Goal: Task Accomplishment & Management: Complete application form

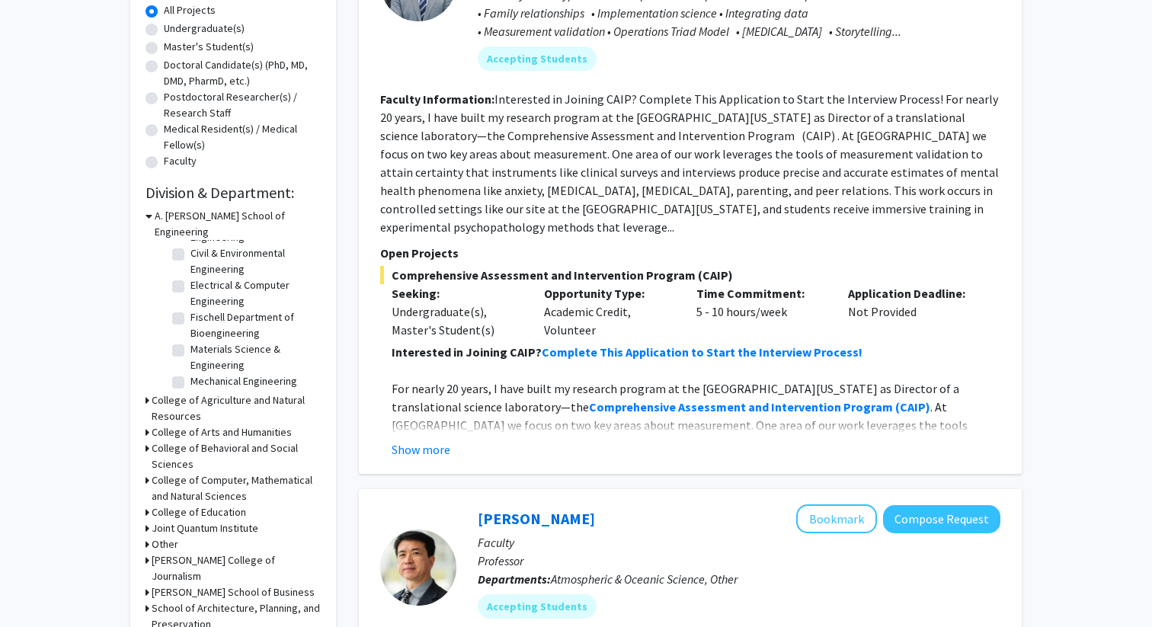
scroll to position [50, 0]
click at [164, 32] on label "Undergraduate(s)" at bounding box center [204, 29] width 81 height 16
click at [164, 30] on input "Undergraduate(s)" at bounding box center [169, 26] width 10 height 10
radio input "true"
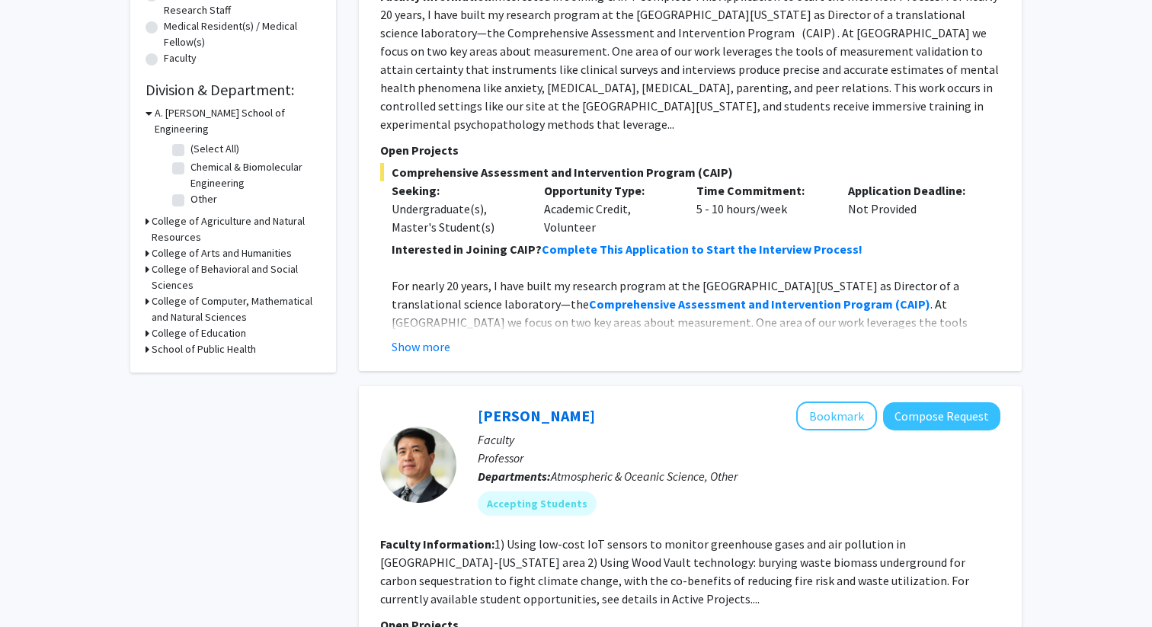
scroll to position [391, 0]
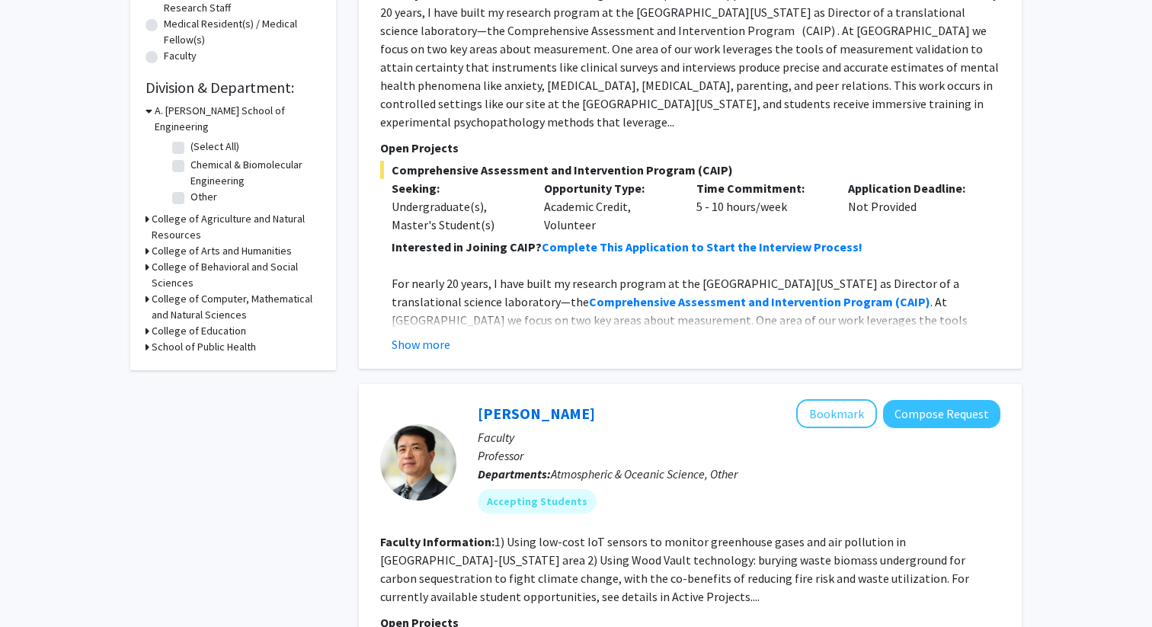
click at [234, 259] on h3 "College of Behavioral and Social Sciences" at bounding box center [236, 275] width 169 height 32
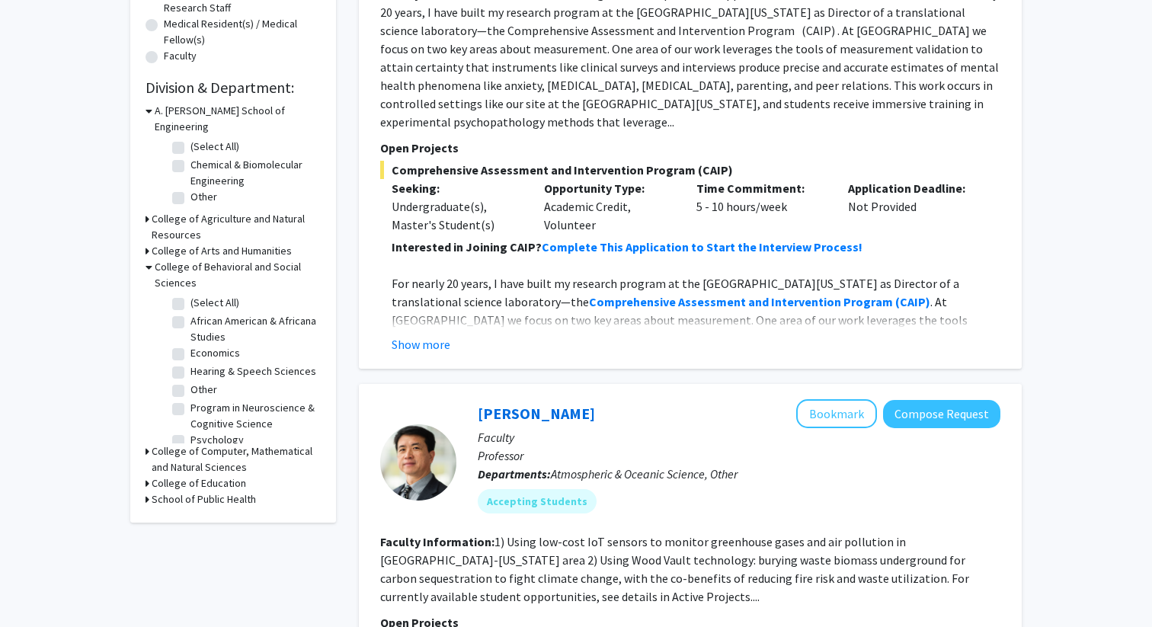
click at [190, 400] on label "Program in Neuroscience & Cognitive Science" at bounding box center [253, 416] width 126 height 32
click at [190, 400] on input "Program in Neuroscience & Cognitive Science" at bounding box center [195, 405] width 10 height 10
checkbox input "true"
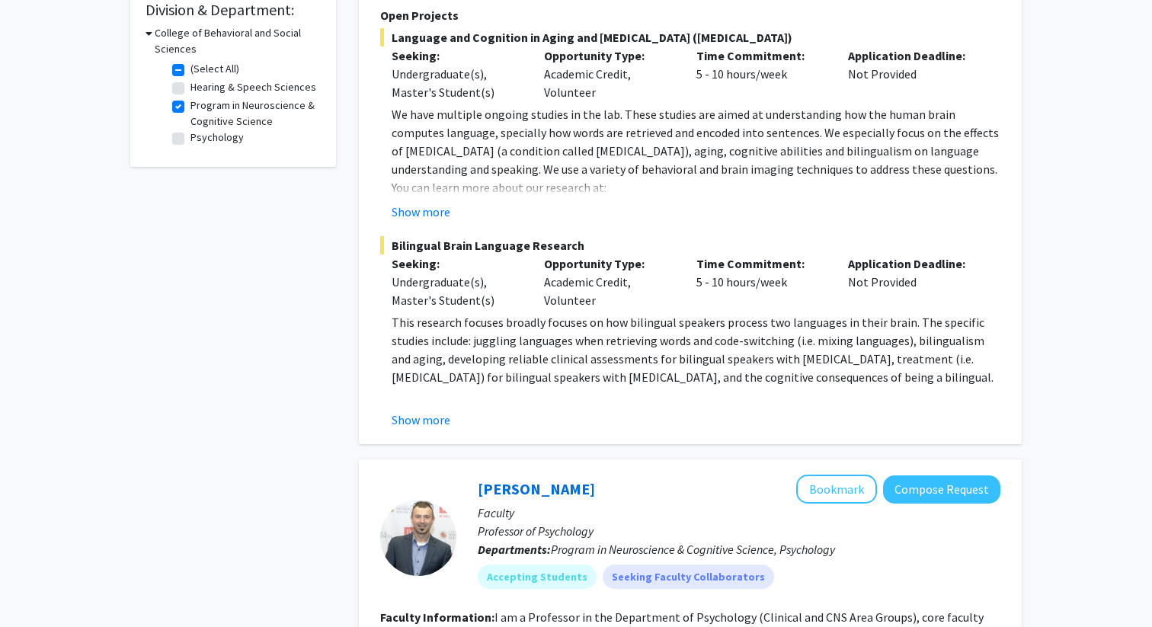
scroll to position [454, 0]
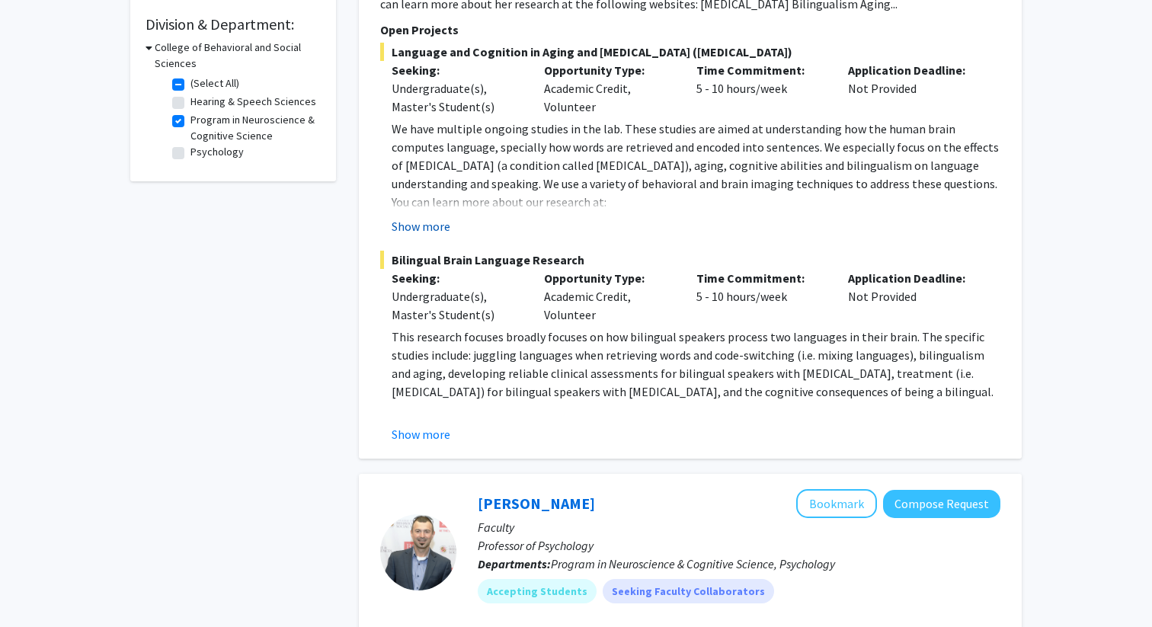
click at [418, 224] on button "Show more" at bounding box center [421, 226] width 59 height 18
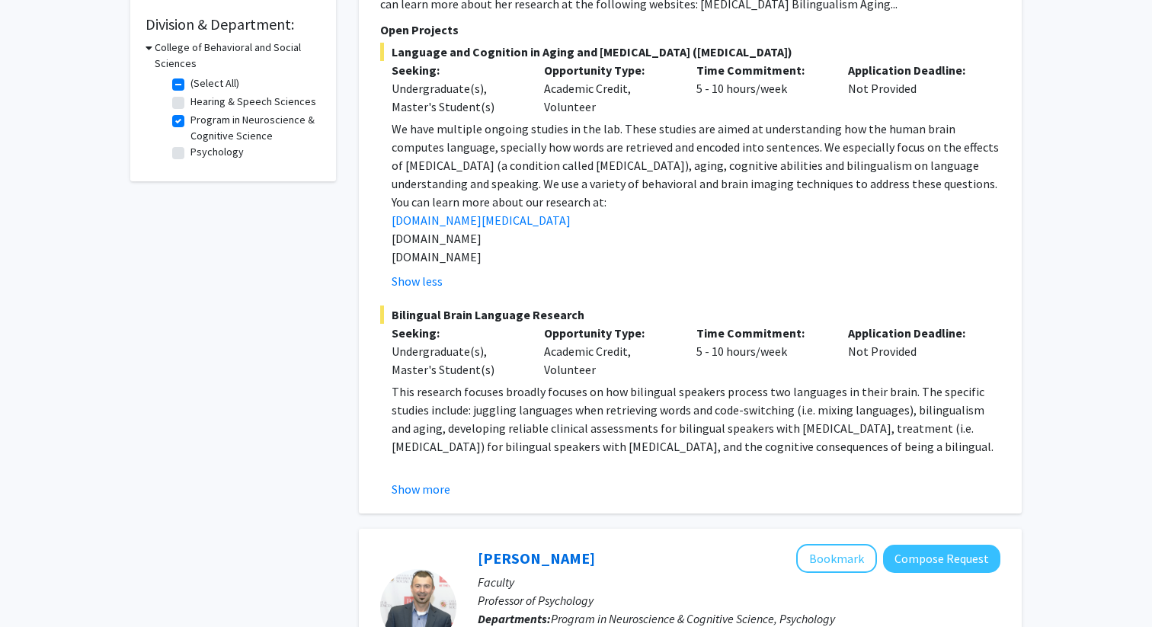
click at [436, 478] on fg-read-more "This research focuses broadly focuses on how bilingual speakers process two lan…" at bounding box center [690, 440] width 620 height 116
click at [421, 488] on button "Show more" at bounding box center [421, 489] width 59 height 18
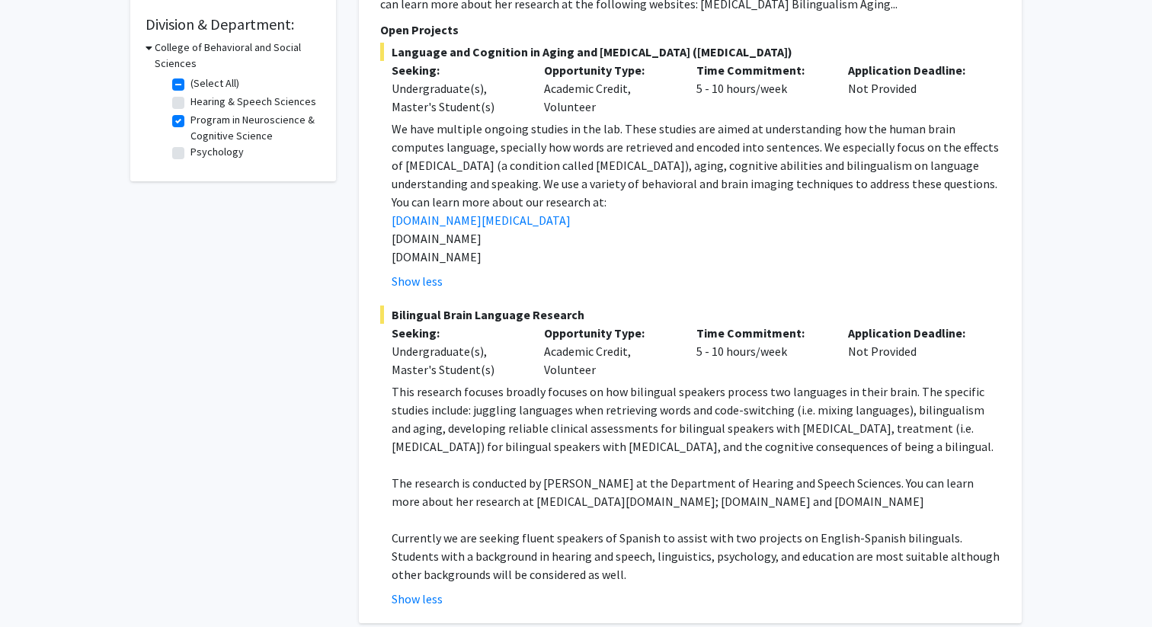
scroll to position [474, 0]
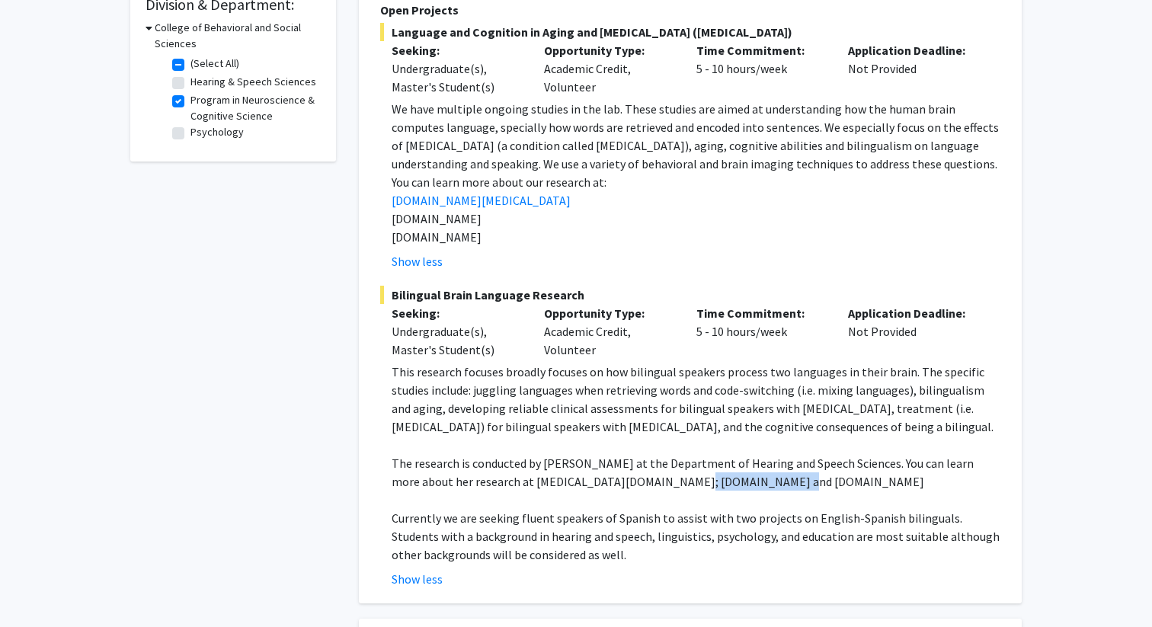
drag, startPoint x: 625, startPoint y: 484, endPoint x: 717, endPoint y: 483, distance: 91.4
click at [717, 483] on p "The research is conducted by Dr. Yasmeen Faroqi-Shah at the Department of Heari…" at bounding box center [696, 472] width 609 height 37
copy p "bilingual.umd.edu"
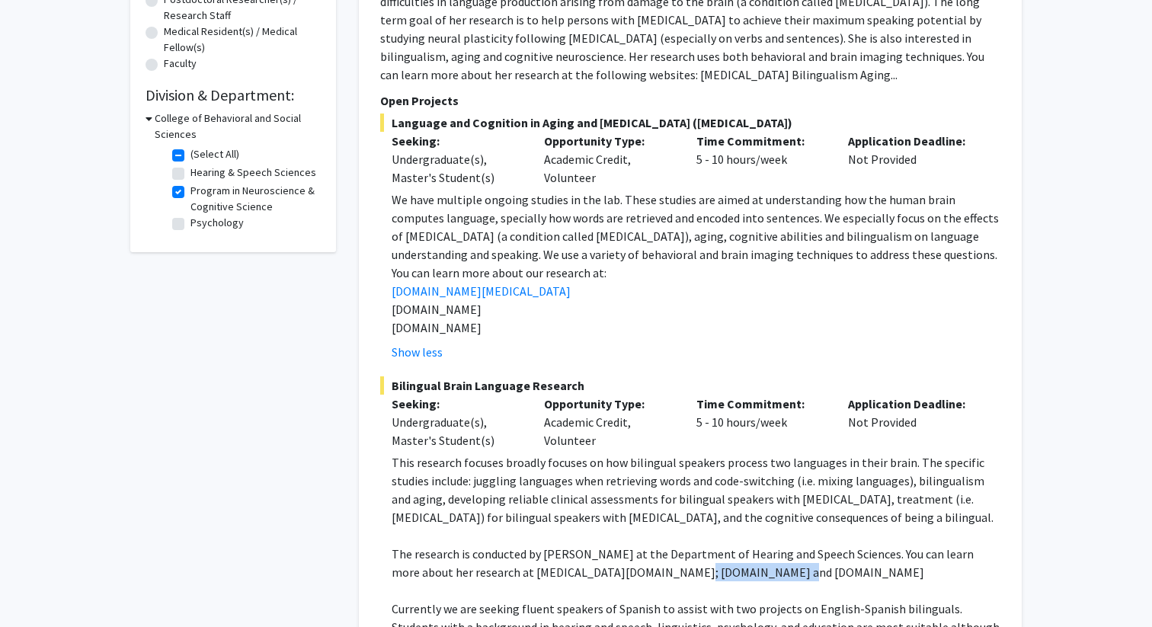
click at [708, 363] on fg-project-list "Language and Cognition in Aging and Brain Damage (aphasia) Seeking: Undergradua…" at bounding box center [690, 396] width 620 height 565
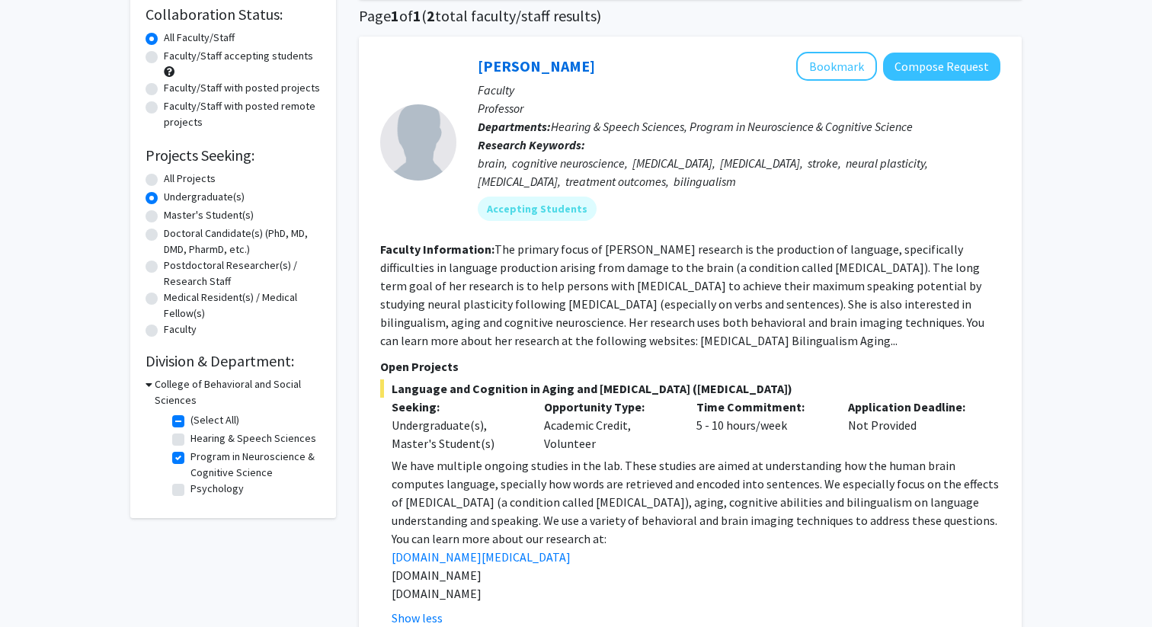
scroll to position [88, 0]
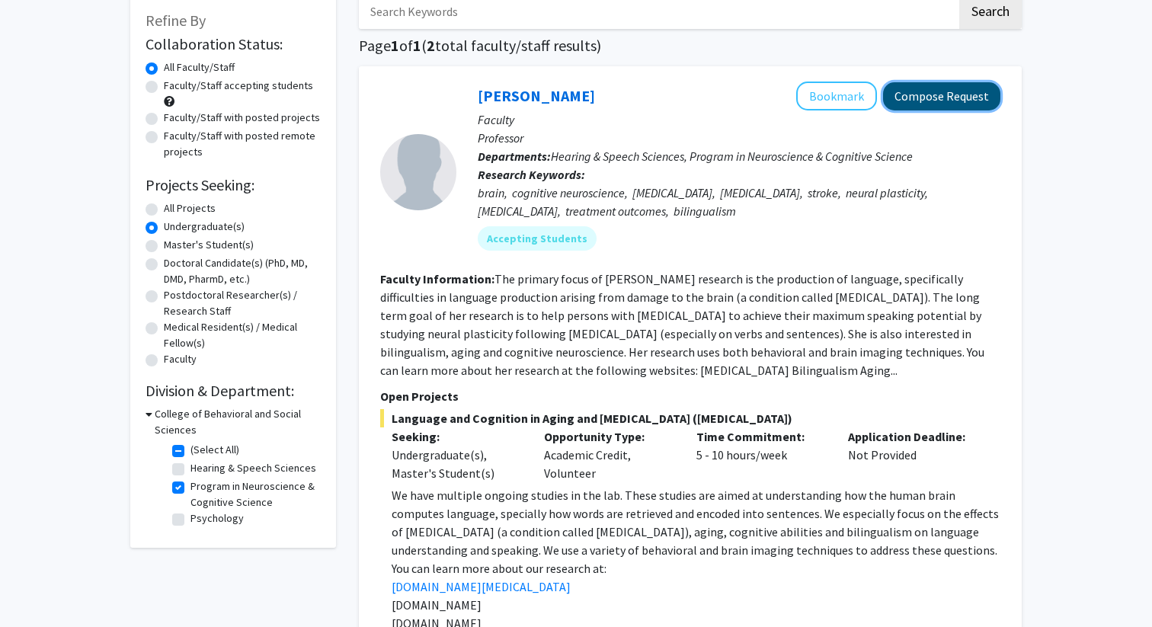
click at [948, 90] on button "Compose Request" at bounding box center [941, 96] width 117 height 28
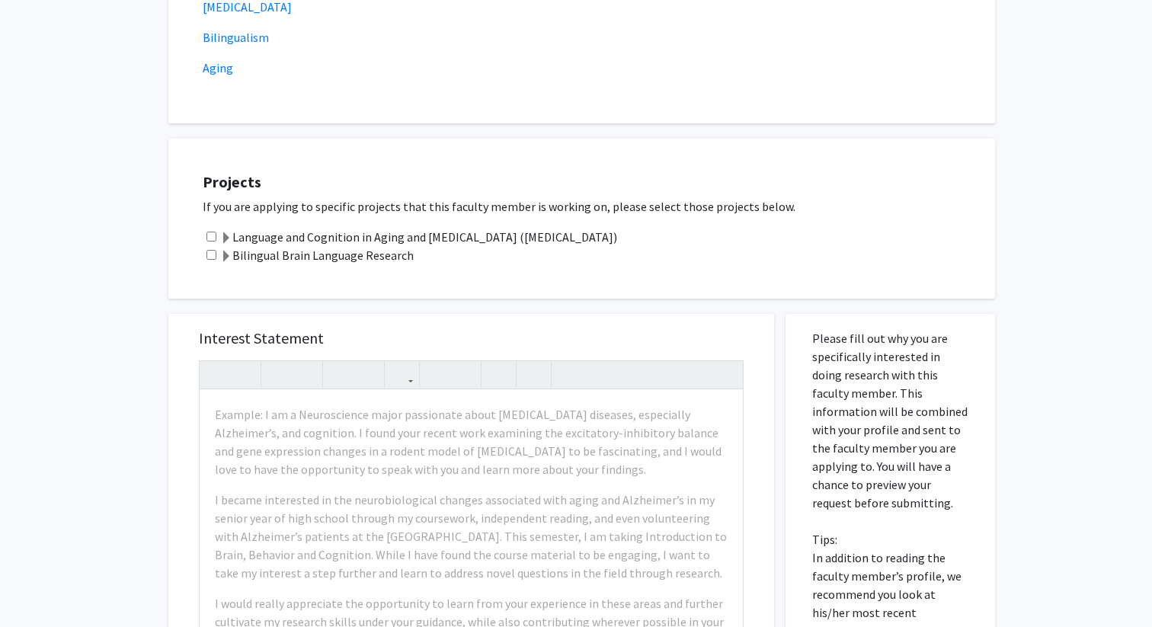
scroll to position [408, 0]
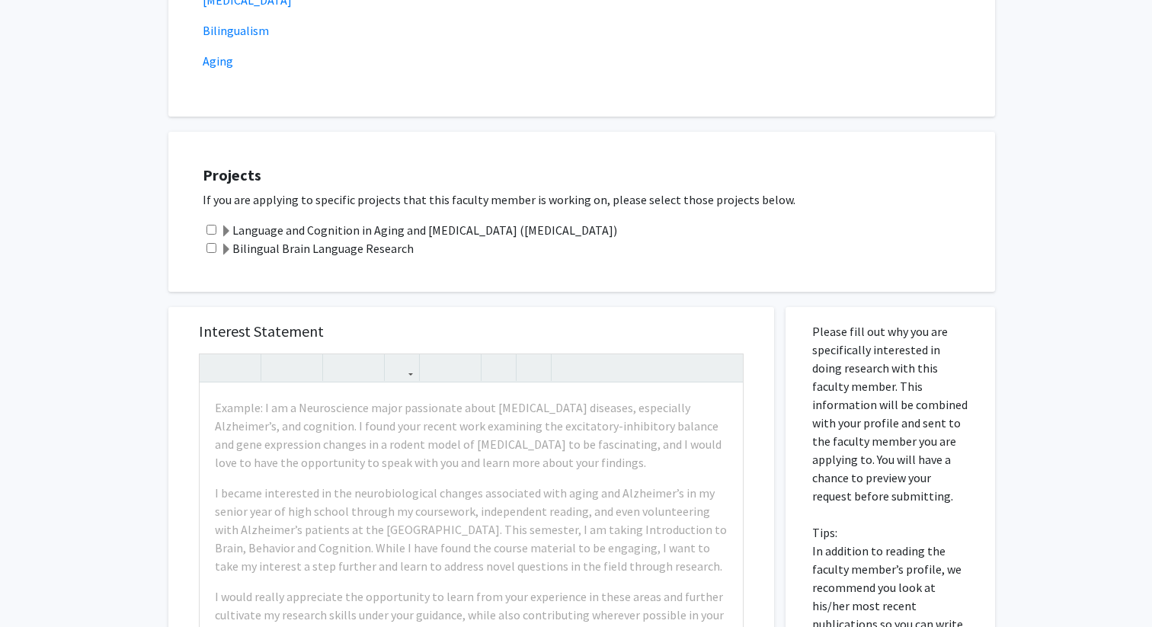
click at [206, 227] on input "checkbox" at bounding box center [211, 230] width 10 height 10
checkbox input "true"
click at [206, 249] on input "checkbox" at bounding box center [211, 248] width 10 height 10
checkbox input "true"
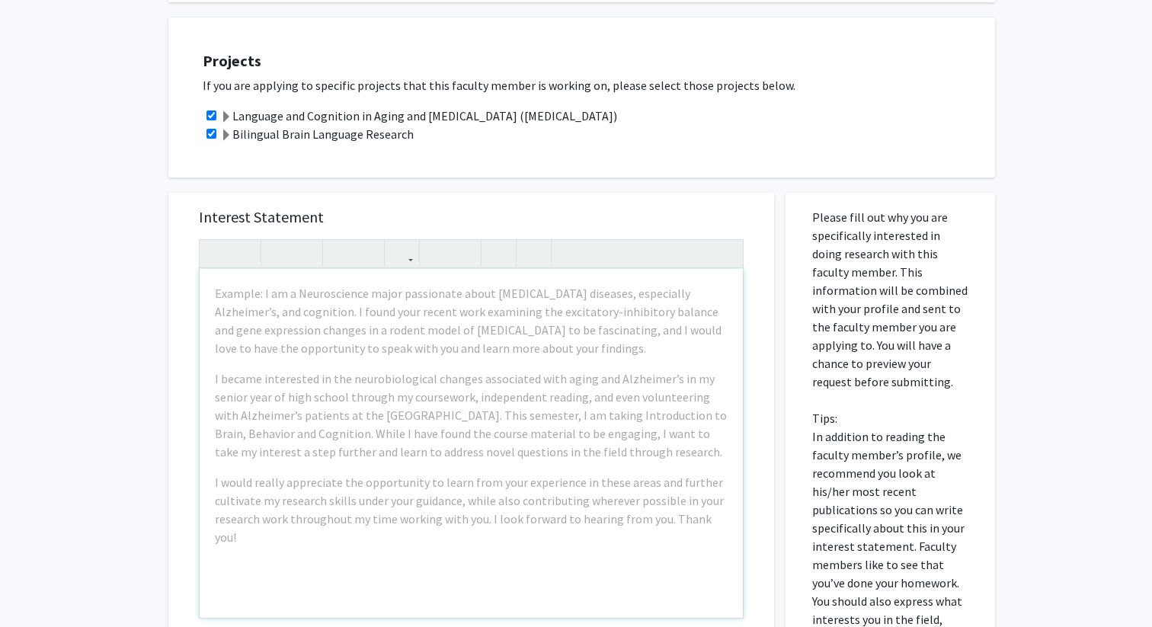
scroll to position [526, 0]
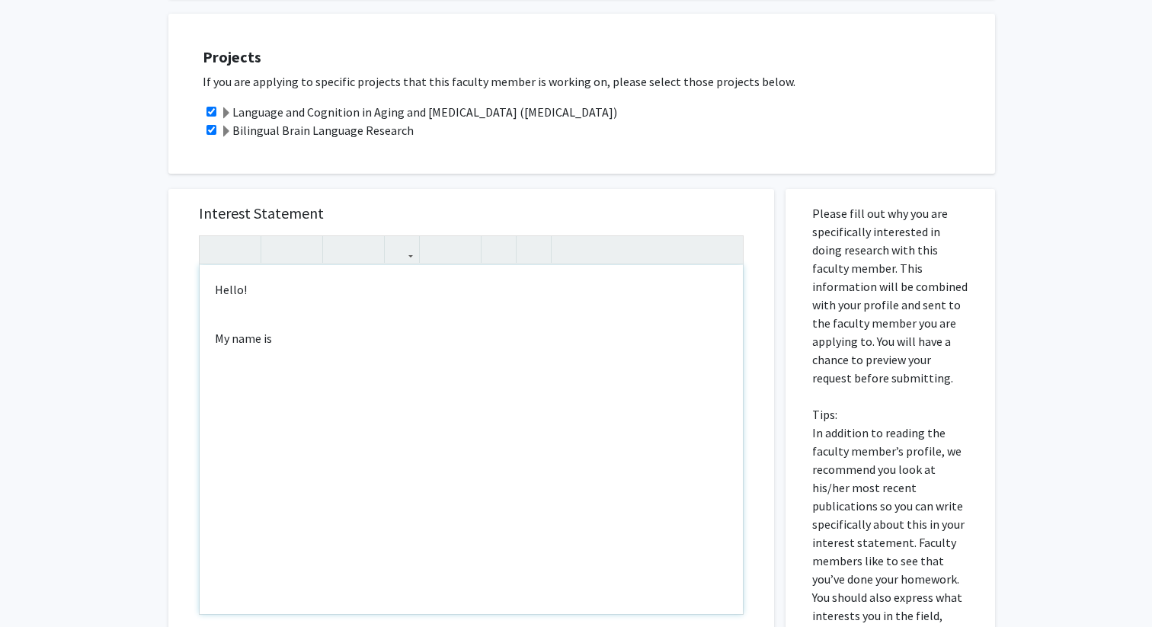
type textarea "<p>Hello!</p><br><p>My name is&nbsp;</p>"
click at [251, 336] on div "Hello! My name is" at bounding box center [471, 439] width 543 height 349
click at [305, 318] on p "My name is" at bounding box center [471, 320] width 513 height 18
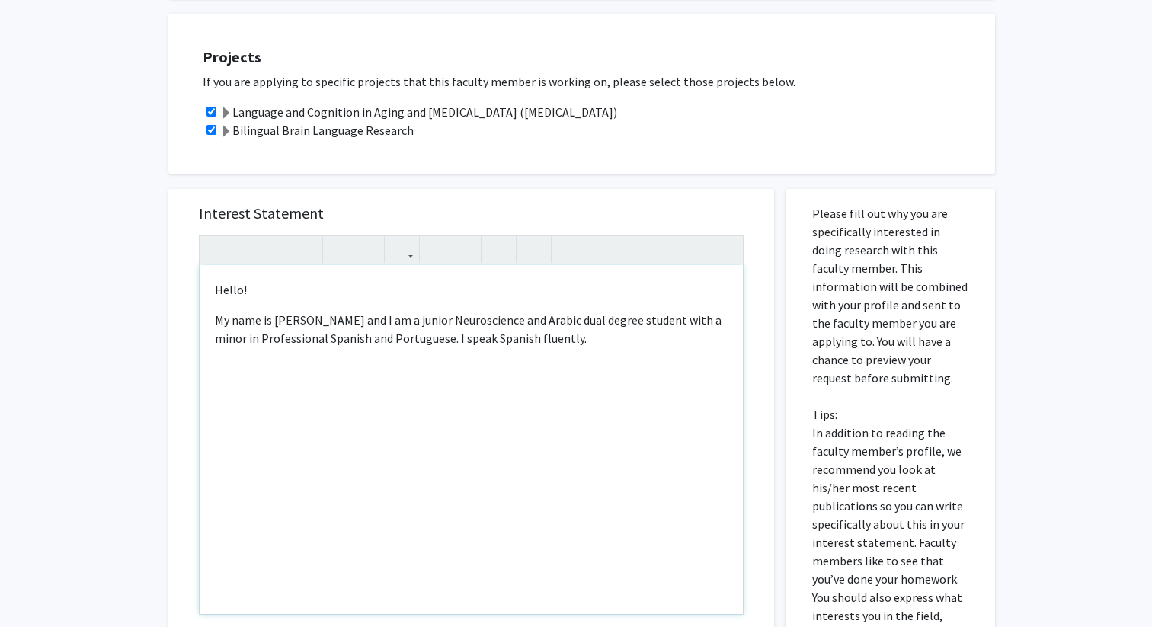
type textarea "<p>Hello!</p><p>My name is Aleena Hassen Friess and I am a junior Neuroscience …"
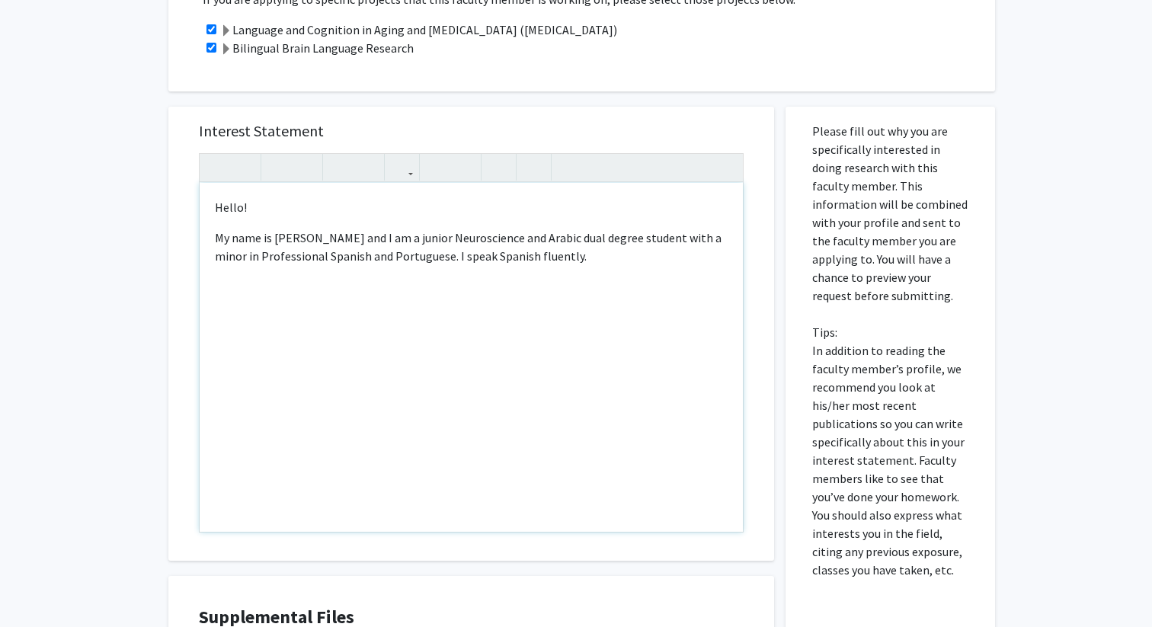
scroll to position [603, 0]
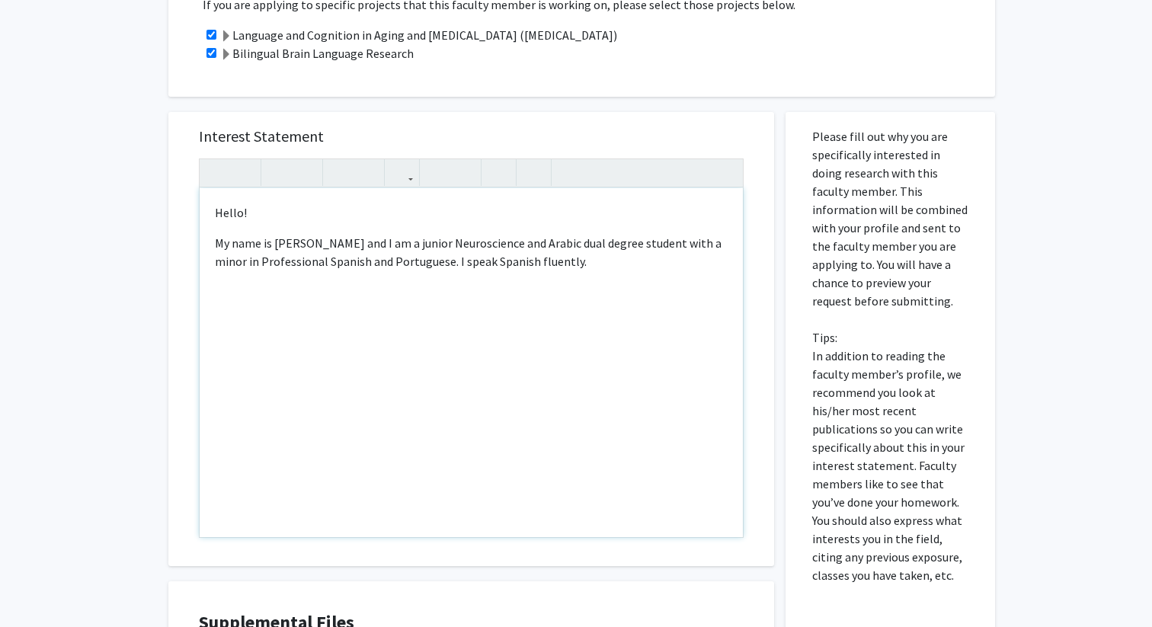
click at [684, 294] on div "Hello! My name is Aleena Hassen Friess and I am a junior Neuroscience and Arabi…" at bounding box center [471, 362] width 543 height 349
click at [683, 277] on div "Hello! My name is Aleena Hassen Friess and I am a junior Neuroscience and Arabi…" at bounding box center [471, 362] width 543 height 349
drag, startPoint x: 683, startPoint y: 277, endPoint x: 139, endPoint y: 139, distance: 561.2
click at [139, 139] on div "All Requests Request for Yasmeen Faroqi-Shah Request for Yasmeen Faroqi-Shah De…" at bounding box center [576, 135] width 1152 height 1367
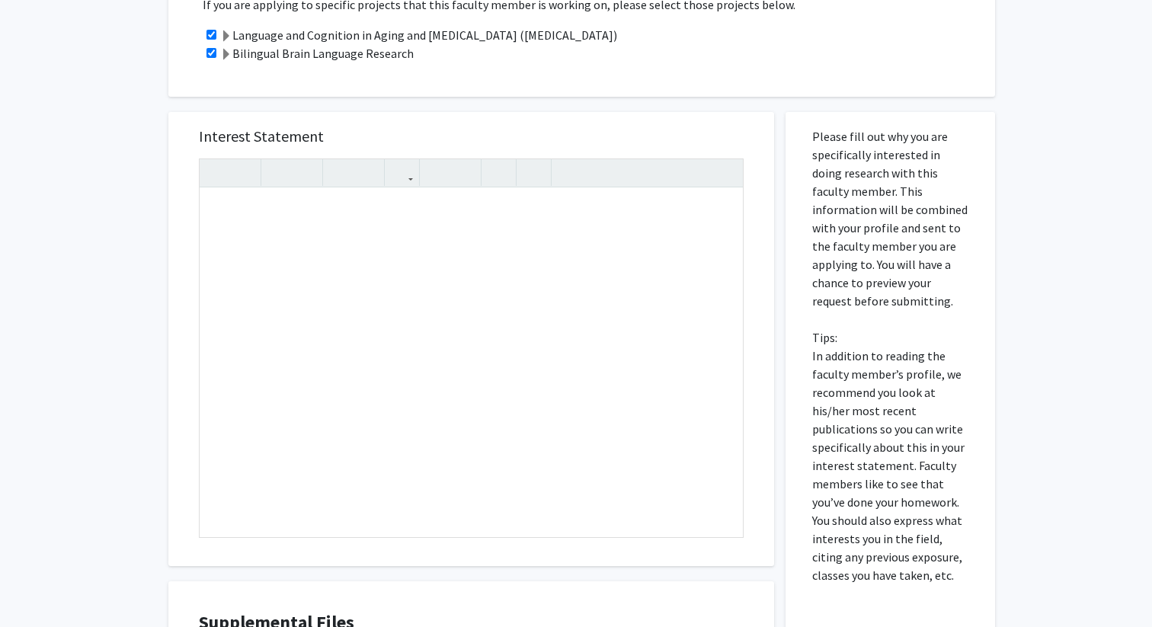
click at [533, 568] on div "Interest Statement Insert link Remove link Supplemental Files File Name Uploade…" at bounding box center [471, 441] width 629 height 689
drag, startPoint x: 728, startPoint y: 442, endPoint x: 353, endPoint y: 355, distance: 384.0
click at [353, 355] on div "Note to users with screen readers: Please press Alt+0 or Option+0 to deactivate…" at bounding box center [471, 362] width 543 height 349
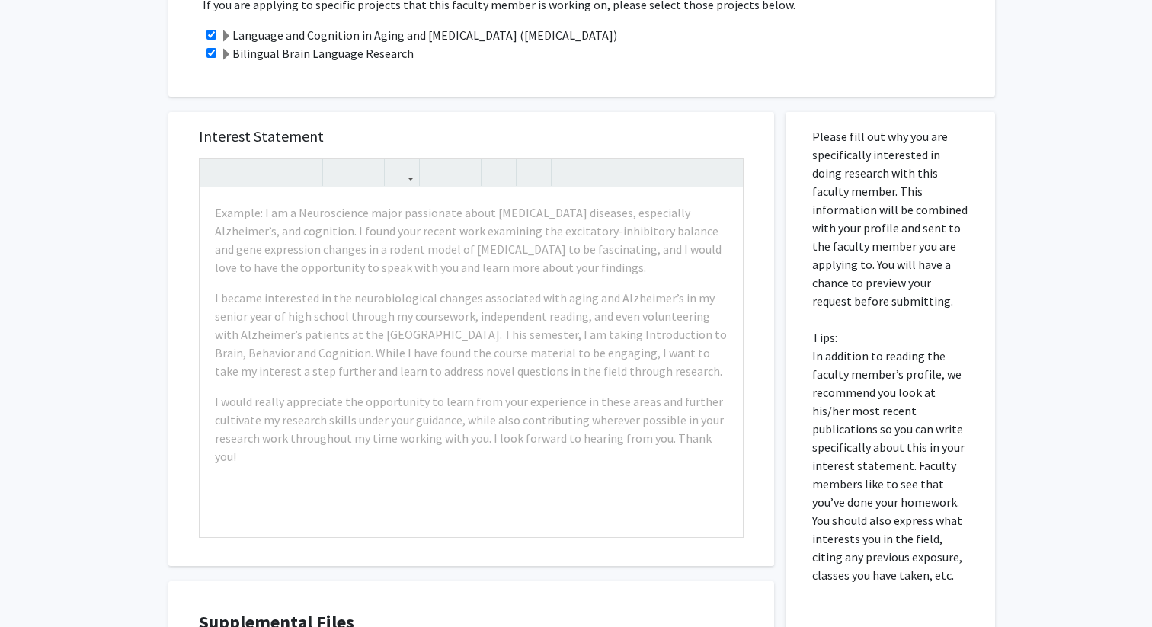
click at [650, 616] on h4 "Supplemental Files" at bounding box center [471, 623] width 545 height 22
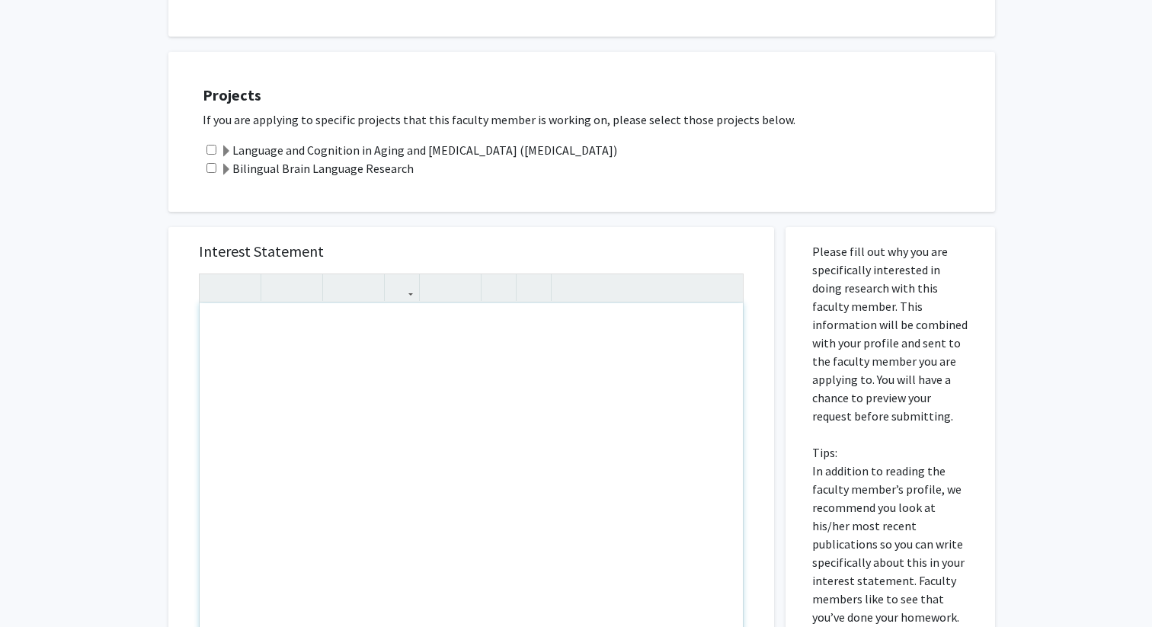
scroll to position [470, 0]
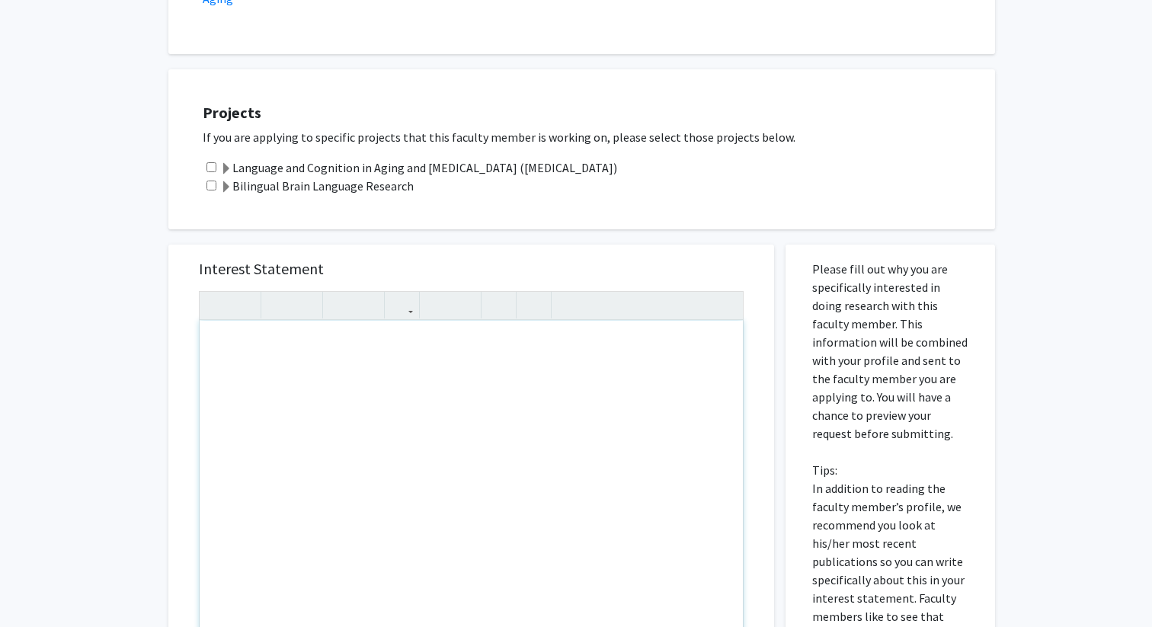
click at [210, 165] on input "checkbox" at bounding box center [211, 167] width 10 height 10
checkbox input "true"
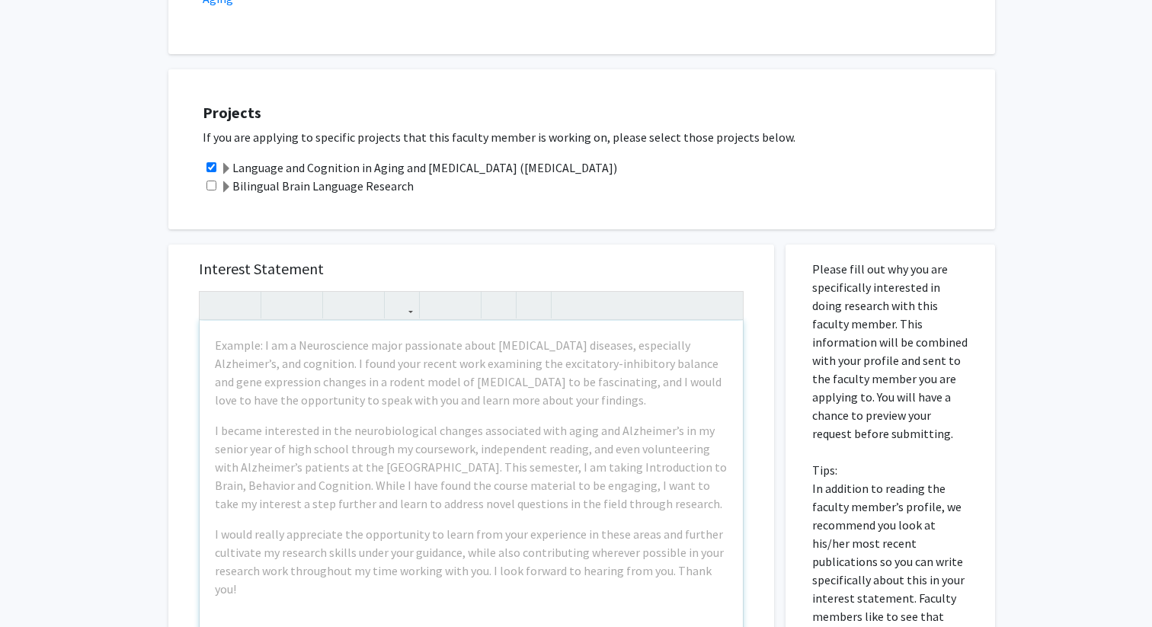
click at [210, 186] on input "checkbox" at bounding box center [211, 186] width 10 height 10
checkbox input "true"
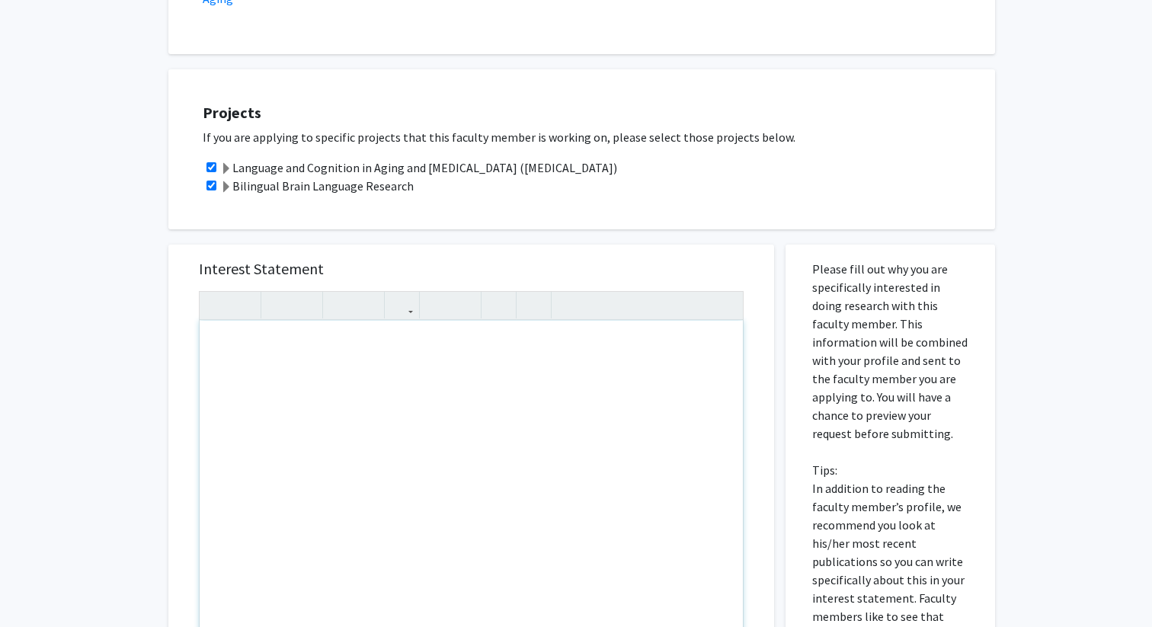
click at [254, 364] on div "Note to users with screen readers: Please press Alt+0 or Option+0 to deactivate…" at bounding box center [471, 495] width 543 height 349
paste div "Note to users with screen readers: Please press Alt+0 or Option+0 to deactivate…"
type textarea "<p>Hello!</p><p>My name is Aleena Hassen Friess and I am a junior Neuroscience …"
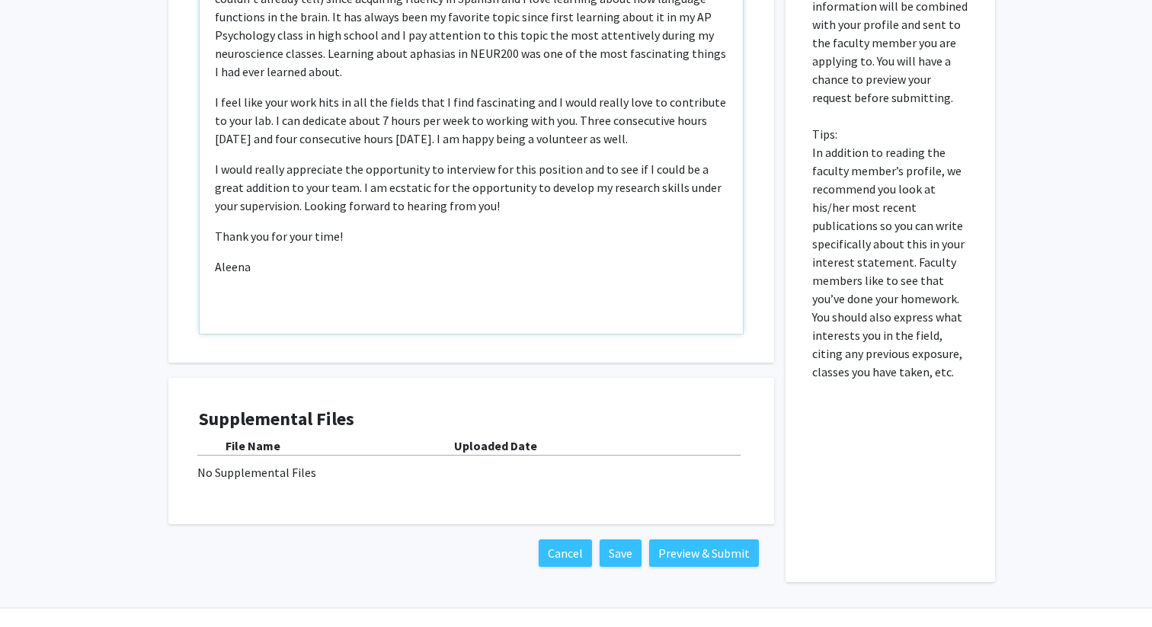
scroll to position [804, 0]
click at [593, 232] on p "Thank you for your time!" at bounding box center [471, 238] width 513 height 18
click at [574, 209] on p "I would really appreciate the opportunity to interview for this position and to…" at bounding box center [471, 189] width 513 height 55
click at [279, 212] on p "I would really appreciate the opportunity to interview for this position and to…" at bounding box center [471, 189] width 513 height 55
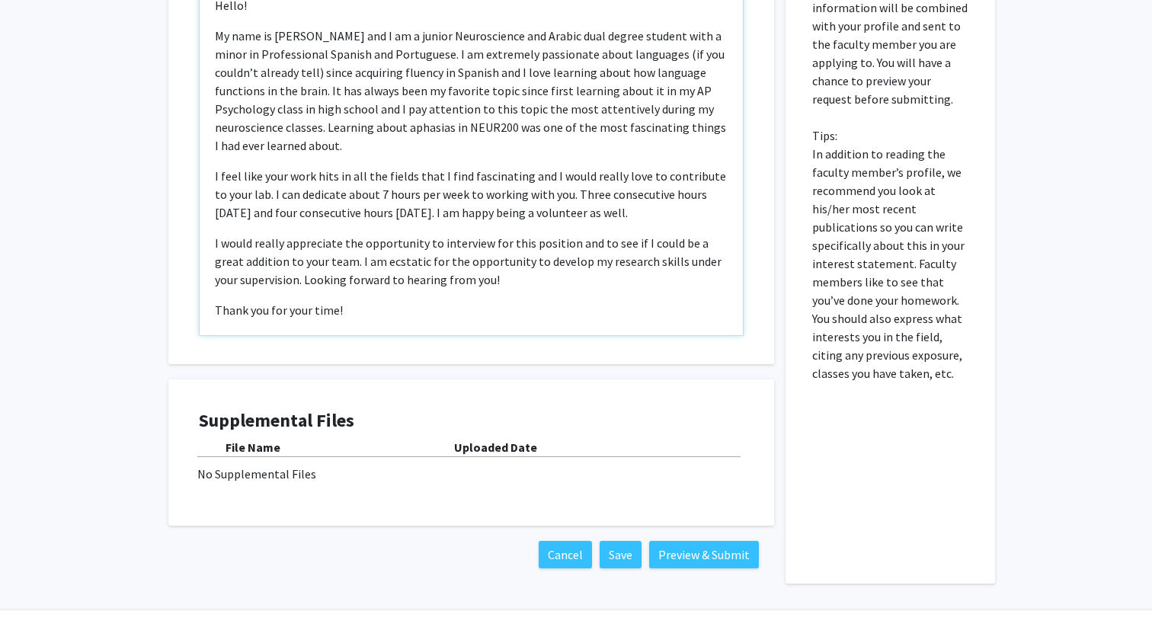
scroll to position [4, 0]
click at [554, 191] on p "I feel like your work hits in all the fields that I find fascinating and I woul…" at bounding box center [471, 195] width 513 height 55
click at [614, 204] on p "I feel like your work hits in all the fields that I find fascinating and I woul…" at bounding box center [471, 195] width 513 height 55
click at [670, 215] on p "I feel like your work hits in all the fields that I find fascinating and I woul…" at bounding box center [471, 195] width 513 height 55
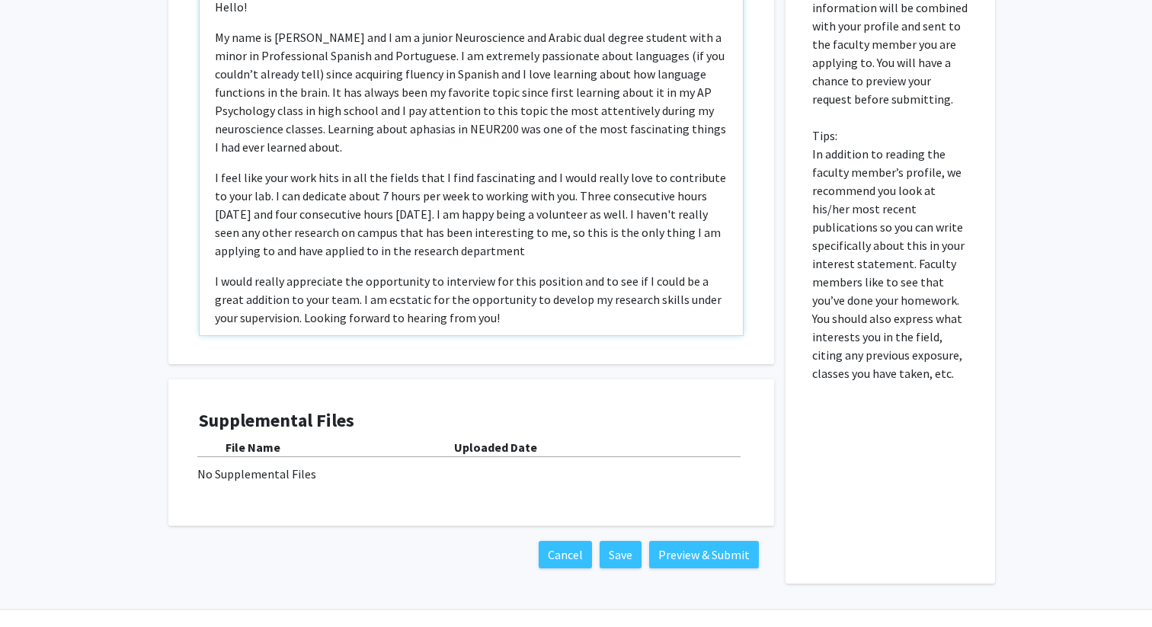
type textarea "<p>Hello!</p><p>My name is Aleena Hassen Friess and I am a junior Neuroscience …"
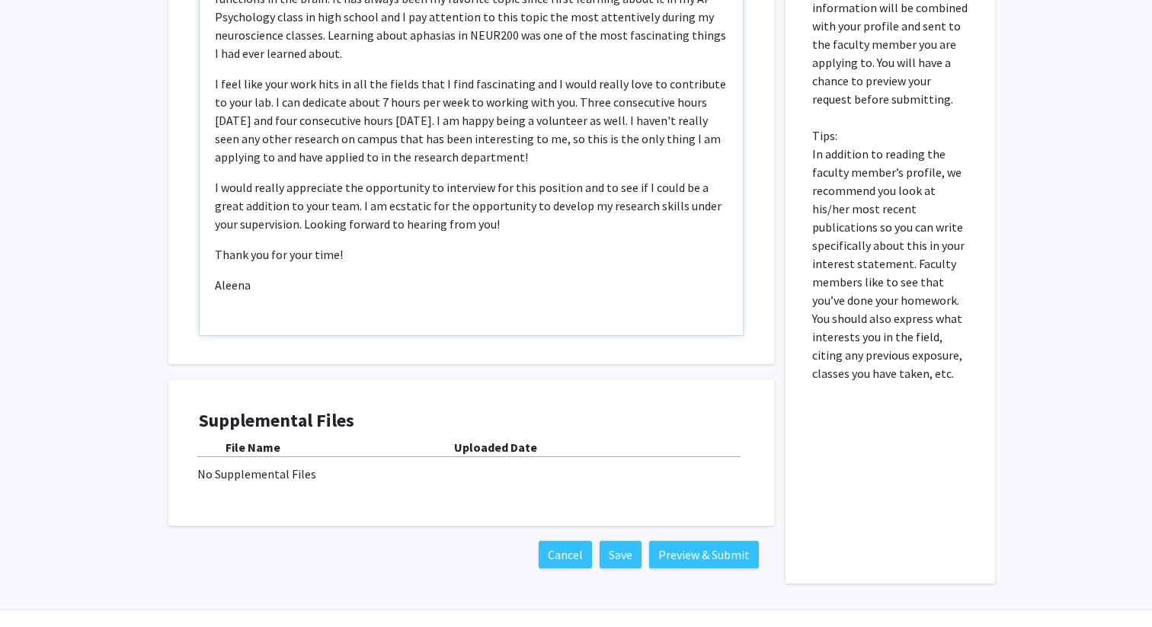
scroll to position [114, 0]
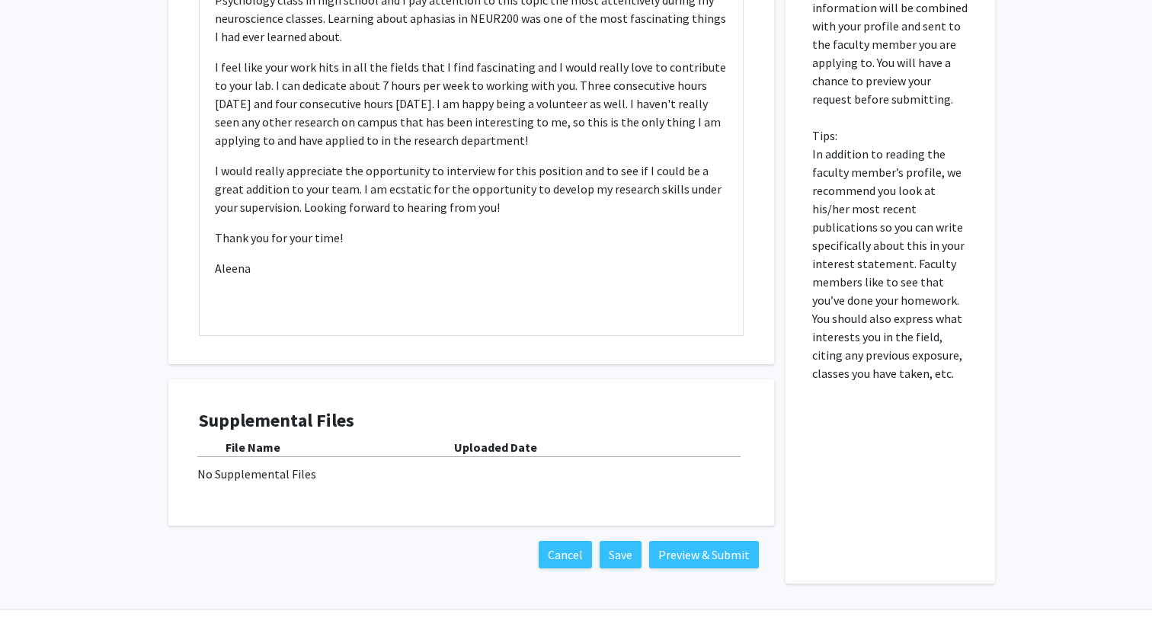
click at [533, 469] on div "No Supplemental Files" at bounding box center [471, 474] width 548 height 18
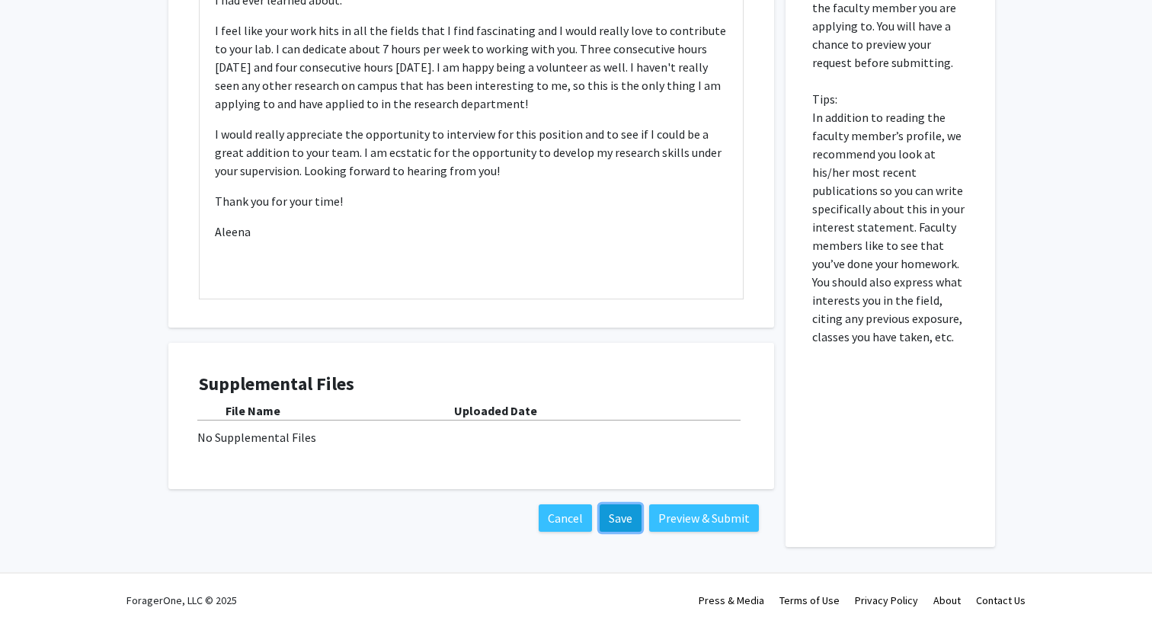
click at [616, 512] on button "Save" at bounding box center [621, 517] width 42 height 27
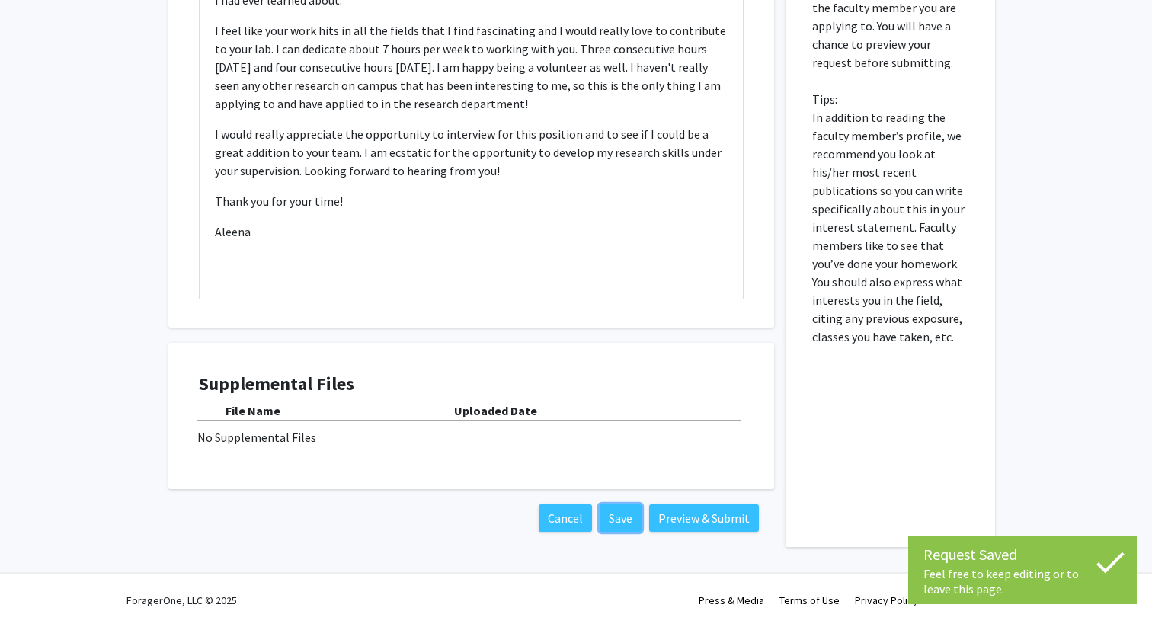
scroll to position [811, 0]
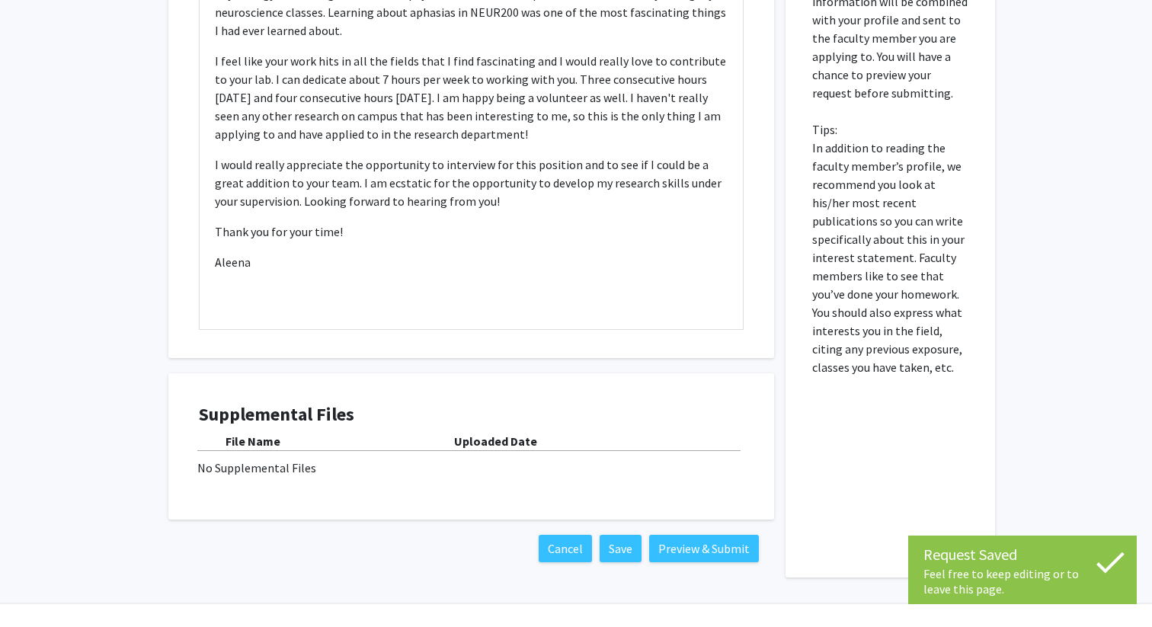
click at [481, 468] on div "No Supplemental Files" at bounding box center [471, 468] width 548 height 18
click at [478, 448] on b "Uploaded Date" at bounding box center [495, 440] width 83 height 15
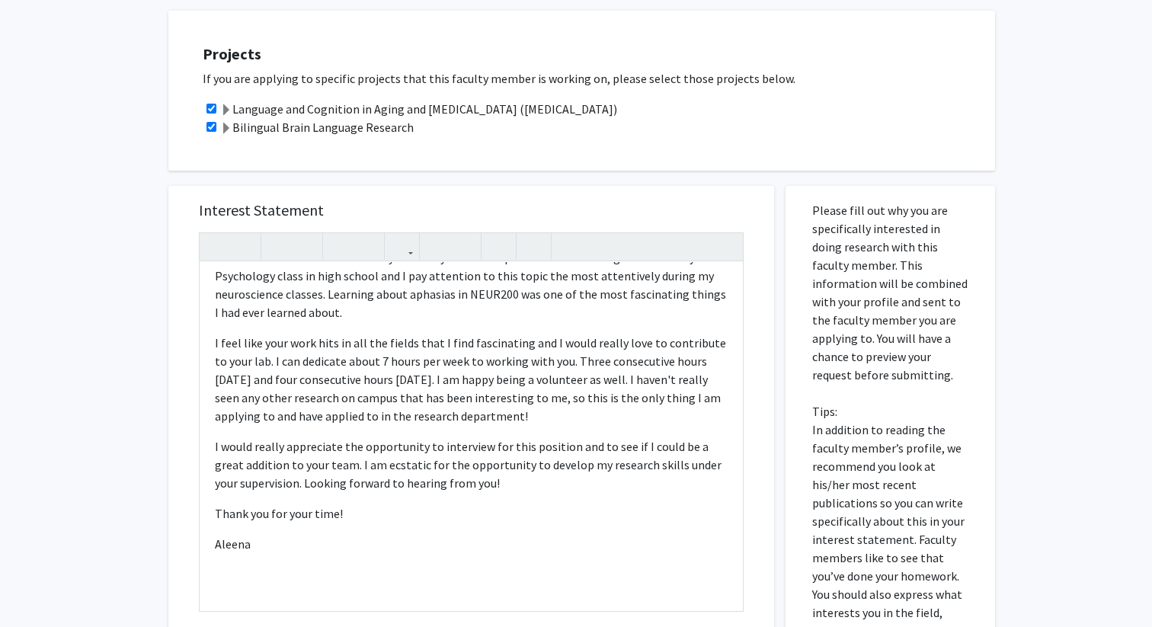
scroll to position [841, 0]
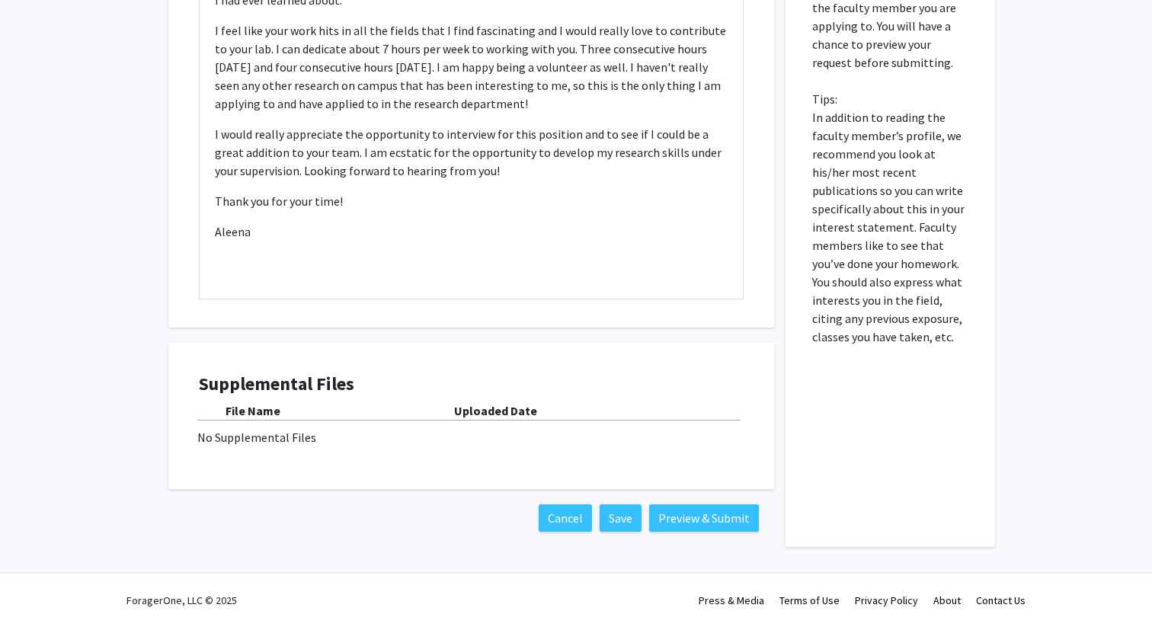
click at [278, 438] on div "No Supplemental Files" at bounding box center [471, 437] width 548 height 18
click at [501, 428] on div "No Supplemental Files" at bounding box center [471, 437] width 548 height 18
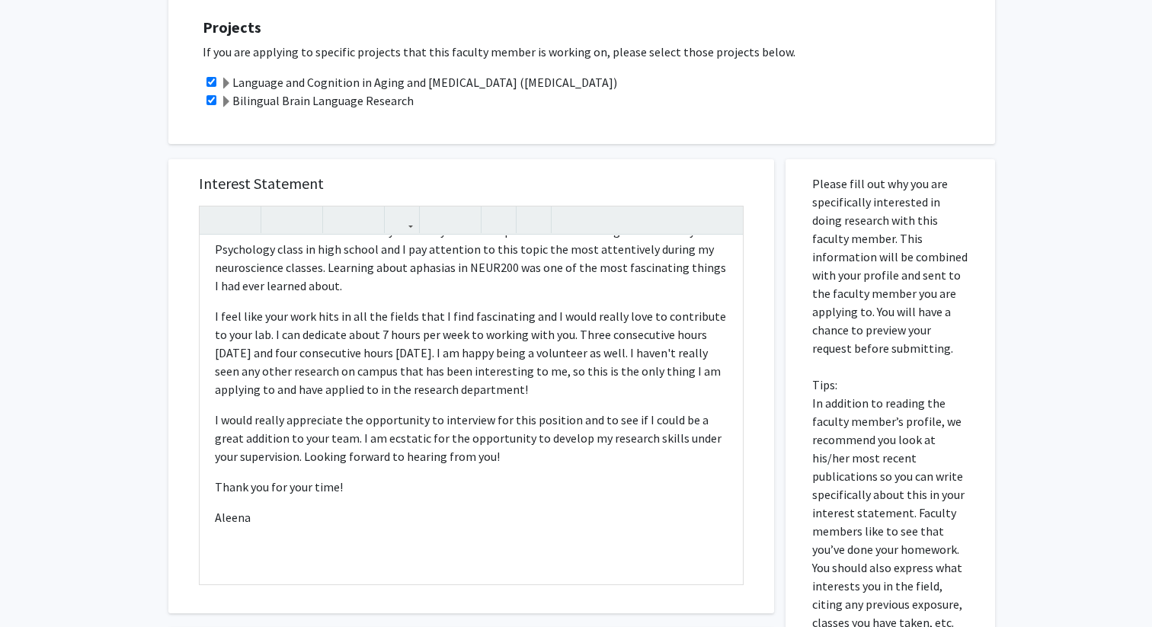
scroll to position [0, 0]
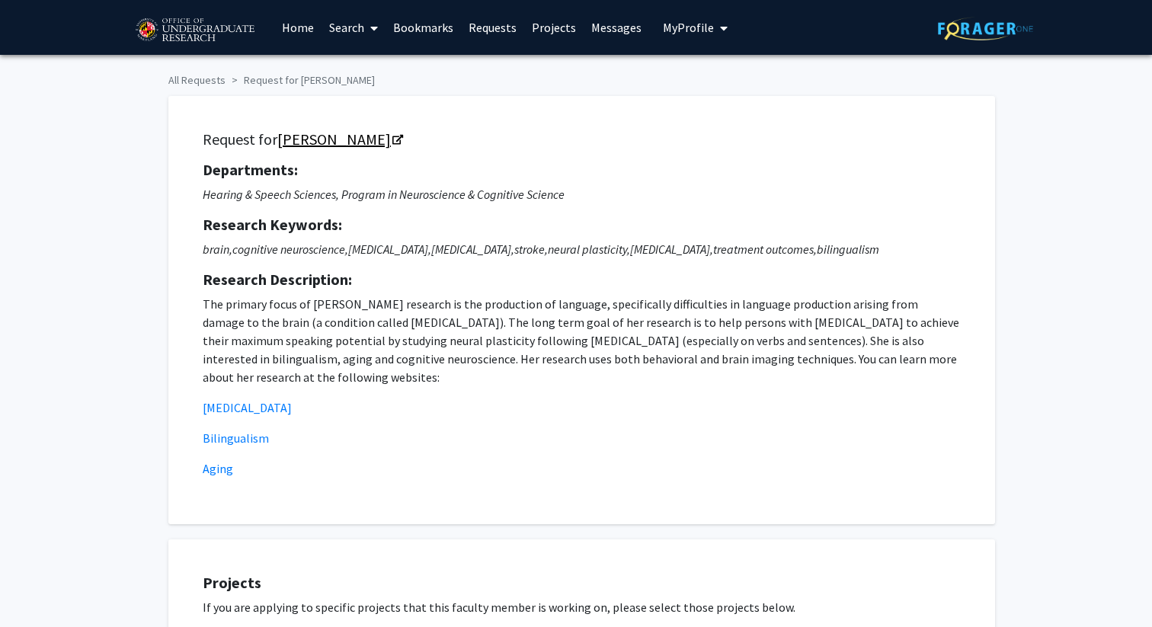
click at [380, 135] on link "Yasmeen Faroqi-Shah" at bounding box center [339, 139] width 124 height 19
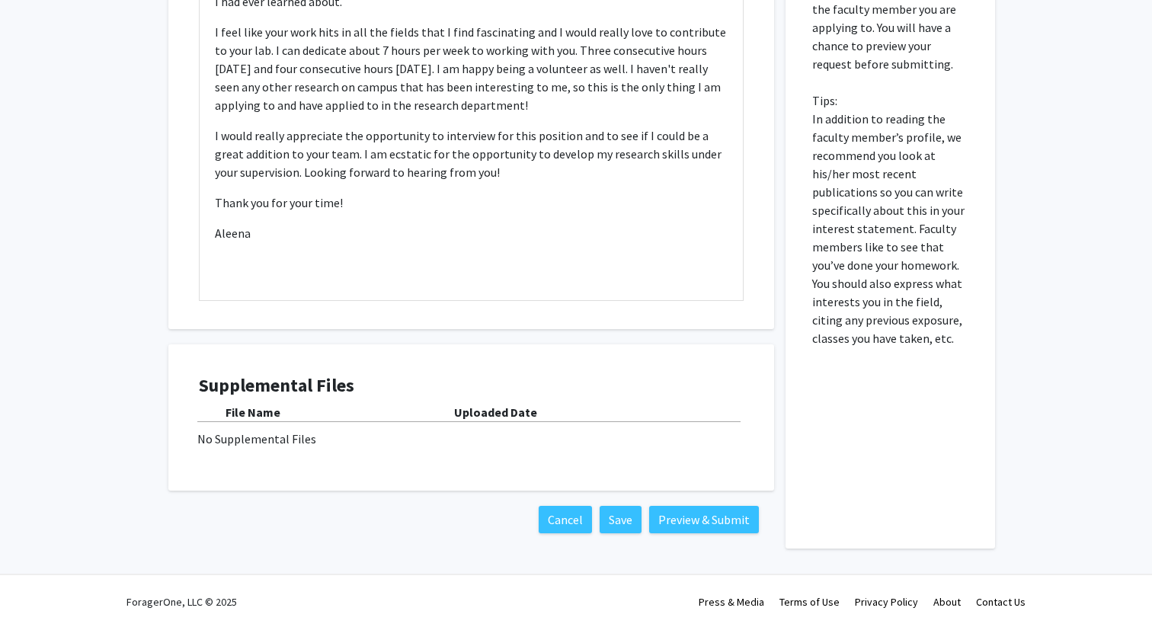
scroll to position [841, 0]
click at [481, 405] on b "Uploaded Date" at bounding box center [495, 410] width 83 height 15
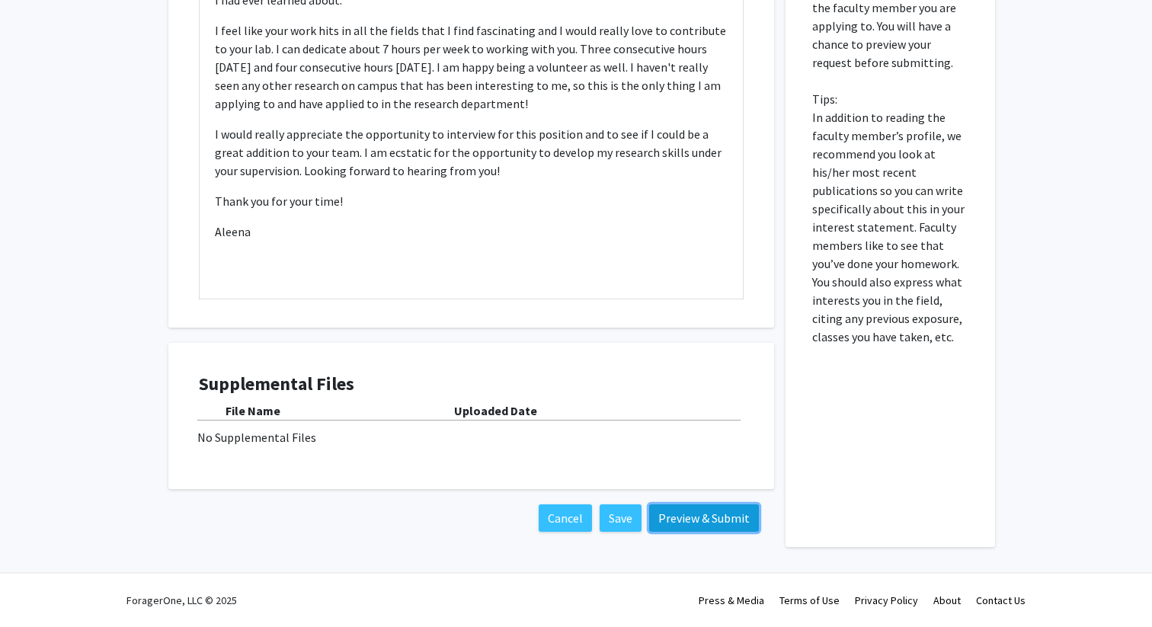
click at [715, 516] on button "Preview & Submit" at bounding box center [704, 517] width 110 height 27
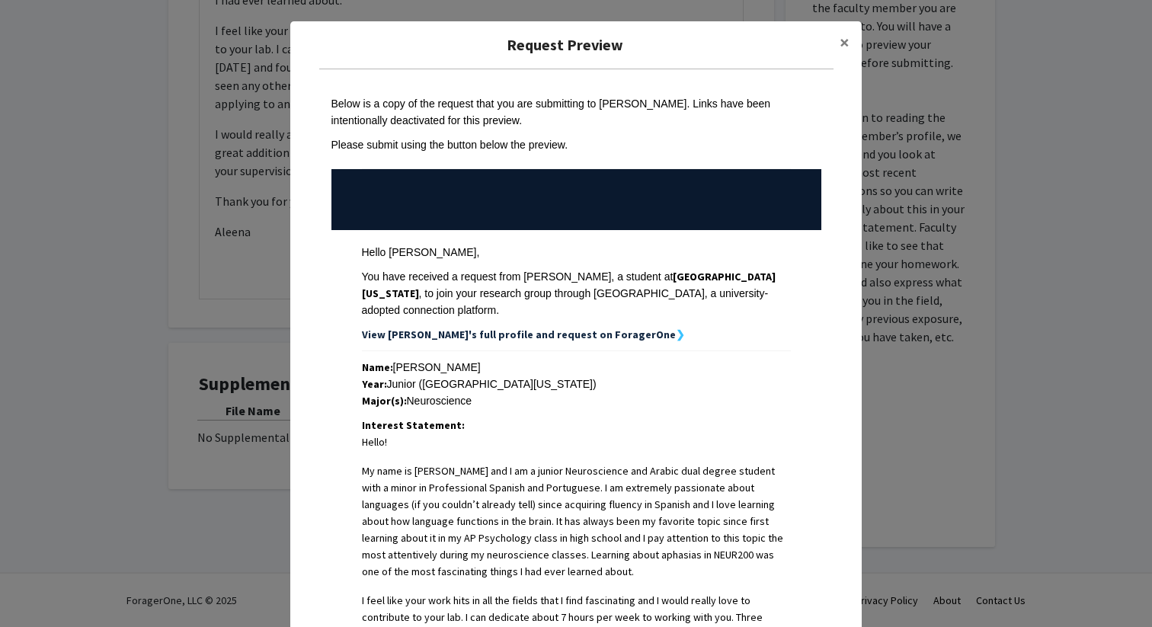
click at [577, 339] on strong "View Aleena's full profile and request on ForagerOne" at bounding box center [519, 335] width 314 height 14
click at [572, 334] on strong "View Aleena's full profile and request on ForagerOne" at bounding box center [519, 335] width 314 height 14
click at [583, 338] on strong "View Aleena's full profile and request on ForagerOne" at bounding box center [519, 335] width 314 height 14
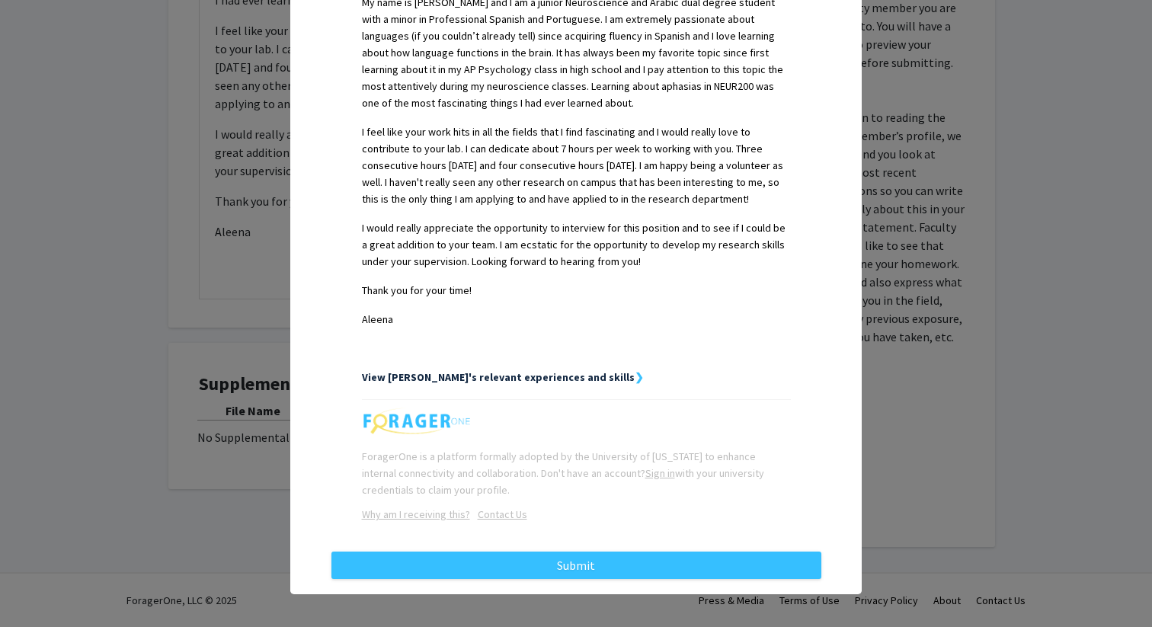
scroll to position [477, 0]
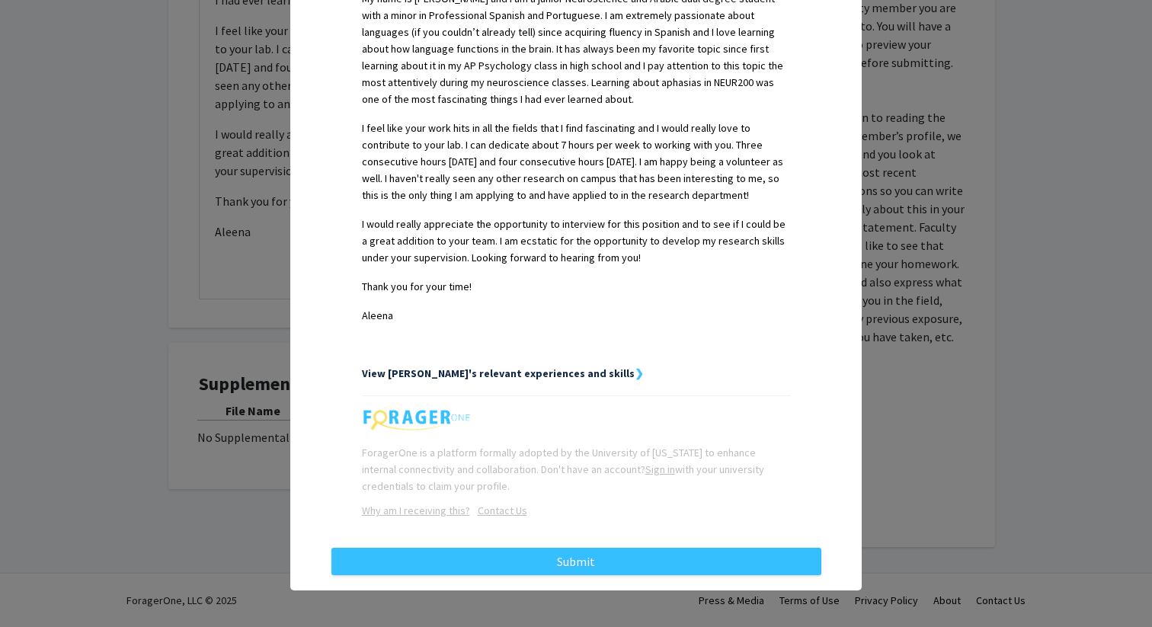
click at [547, 373] on strong "View Aleena's relevant experiences and skills" at bounding box center [498, 373] width 273 height 14
click at [555, 373] on strong "View Aleena's relevant experiences and skills" at bounding box center [498, 373] width 273 height 14
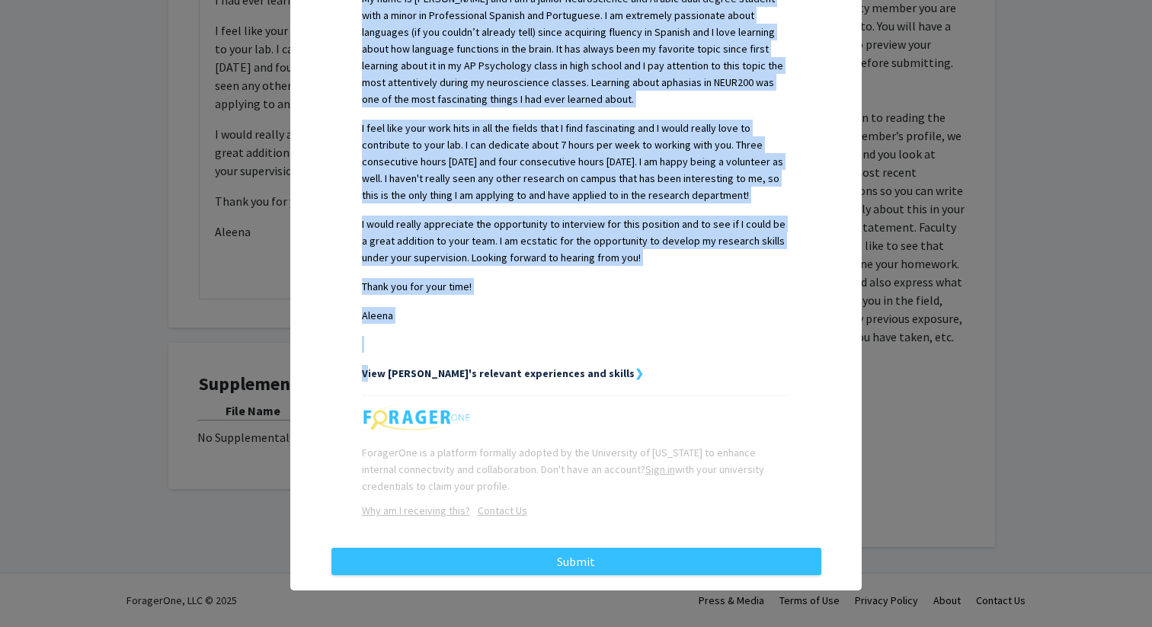
click at [555, 373] on strong "View Aleena's relevant experiences and skills" at bounding box center [498, 373] width 273 height 14
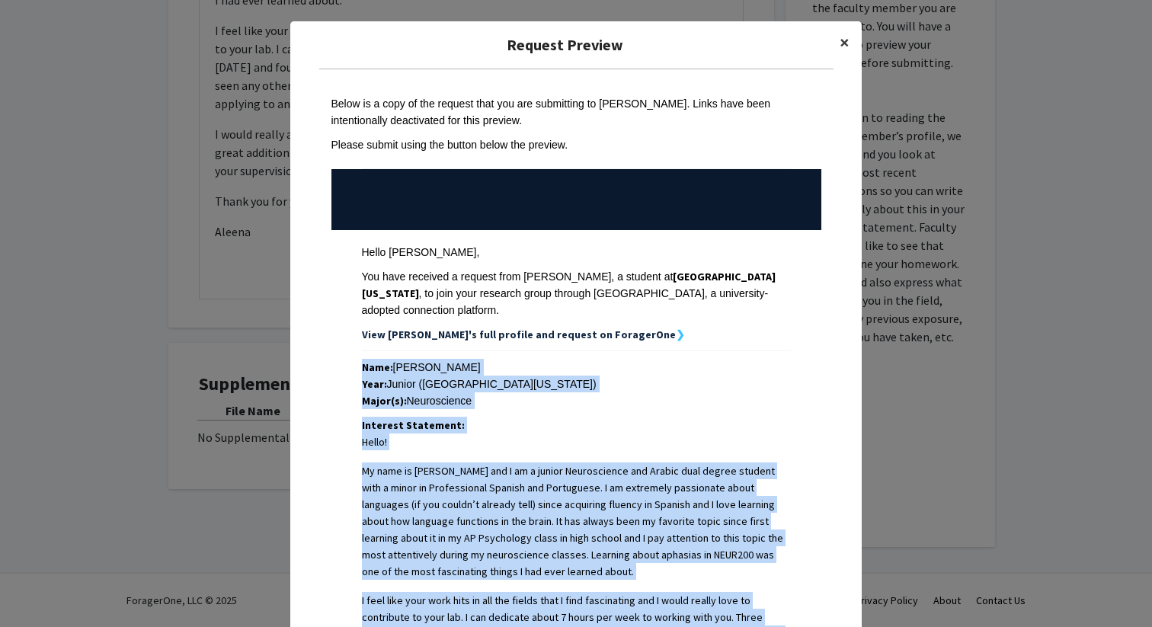
click at [844, 43] on span "×" at bounding box center [845, 42] width 10 height 24
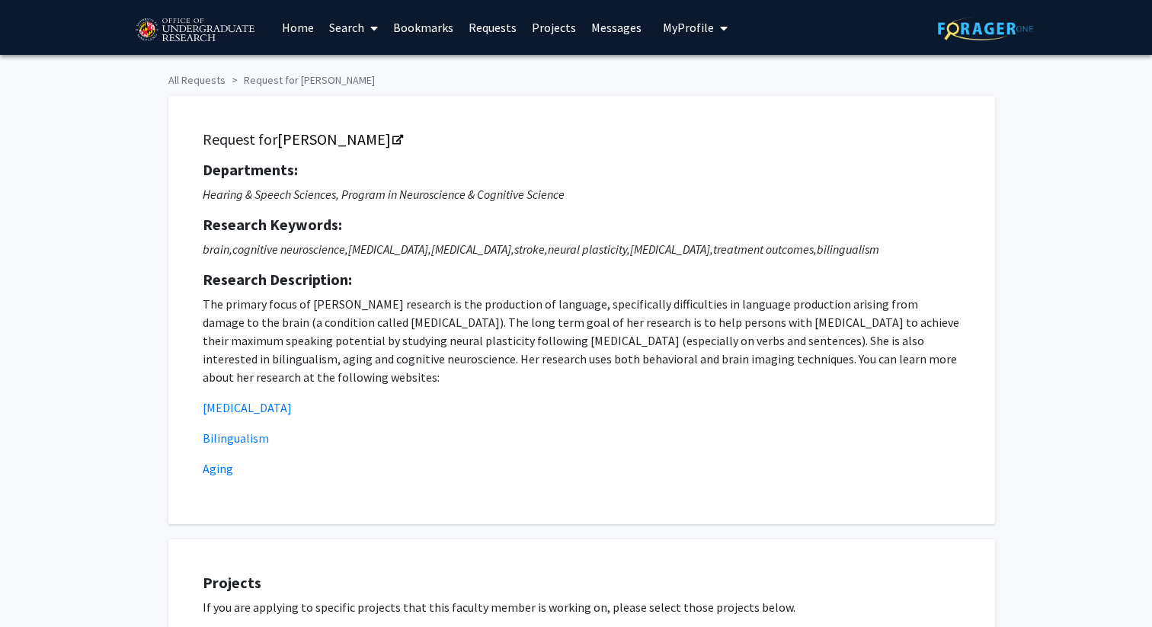
click at [693, 22] on span "My Profile" at bounding box center [688, 27] width 51 height 15
click at [724, 96] on span "View Profile" at bounding box center [758, 87] width 92 height 17
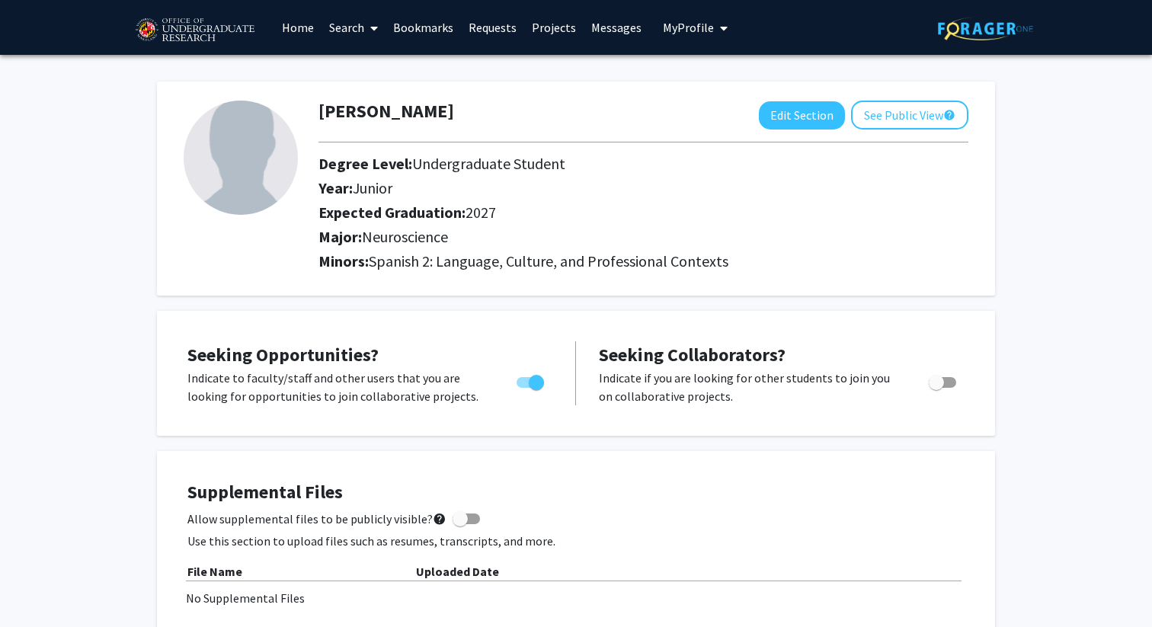
click at [716, 72] on div "Aleena Hassen Friess Edit Section See Public View help Degree Level: Undergradu…" at bounding box center [576, 180] width 838 height 229
click at [488, 254] on span "Spanish 2: Language, Culture, and Professional Contexts" at bounding box center [549, 260] width 360 height 19
click at [796, 114] on button "Edit Section" at bounding box center [802, 115] width 86 height 28
select select "junior"
select select "2027"
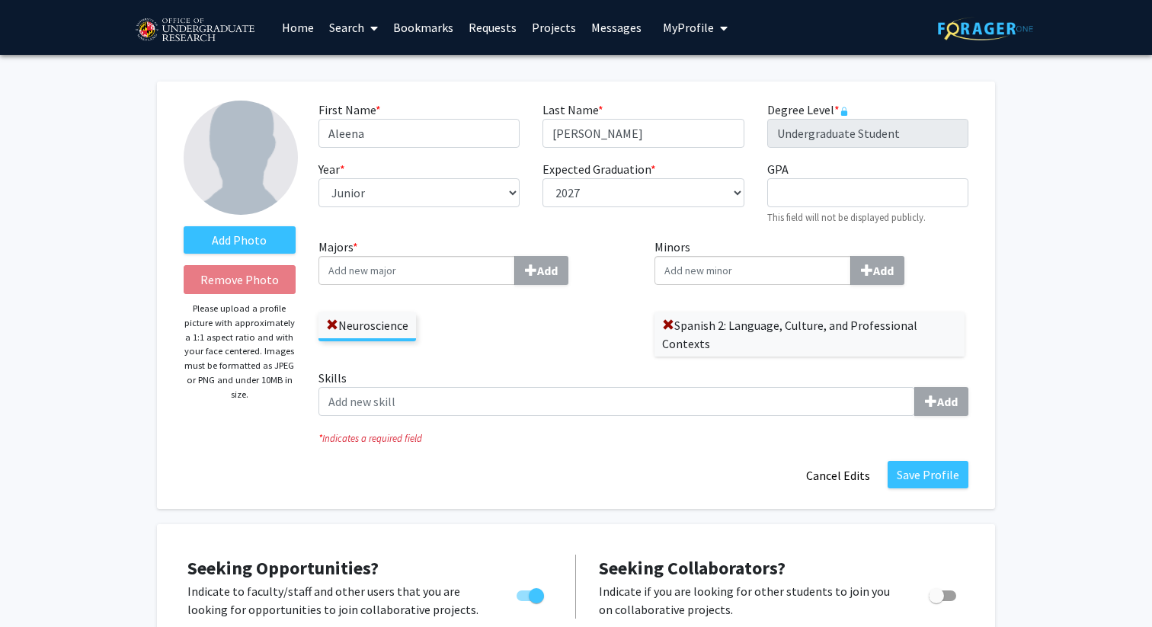
click at [485, 332] on div "Neuroscience" at bounding box center [475, 319] width 314 height 44
click at [437, 273] on input "Majors * Add" at bounding box center [416, 270] width 197 height 29
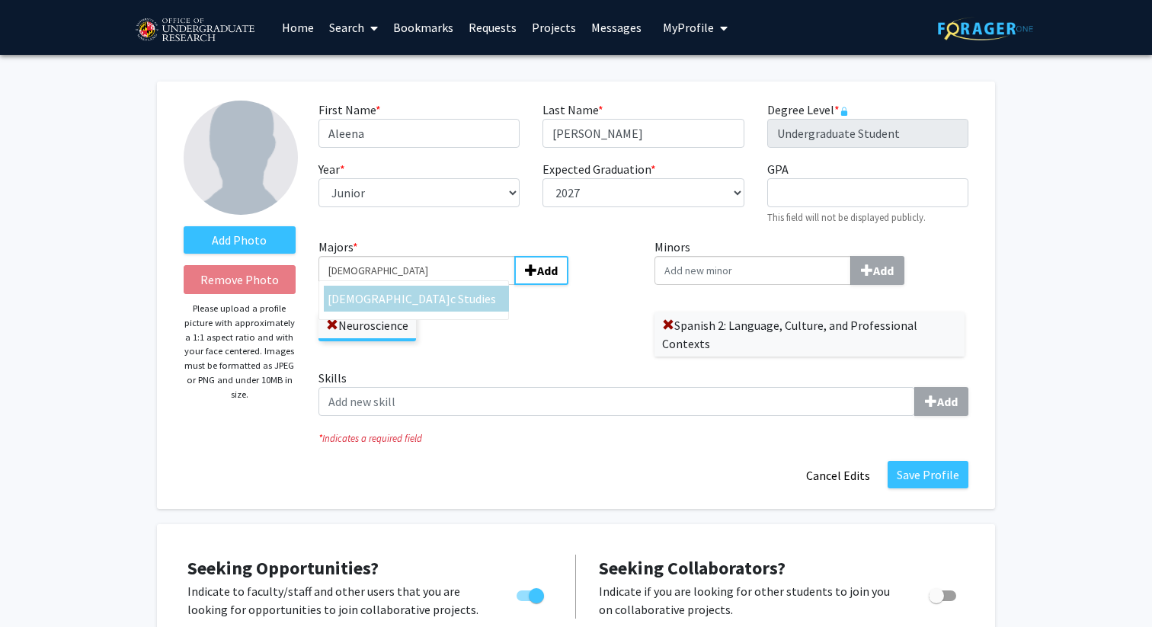
type input "Arabi"
click at [450, 296] on span "c Studies" at bounding box center [473, 298] width 46 height 15
click at [391, 285] on input "Arabi" at bounding box center [416, 270] width 197 height 29
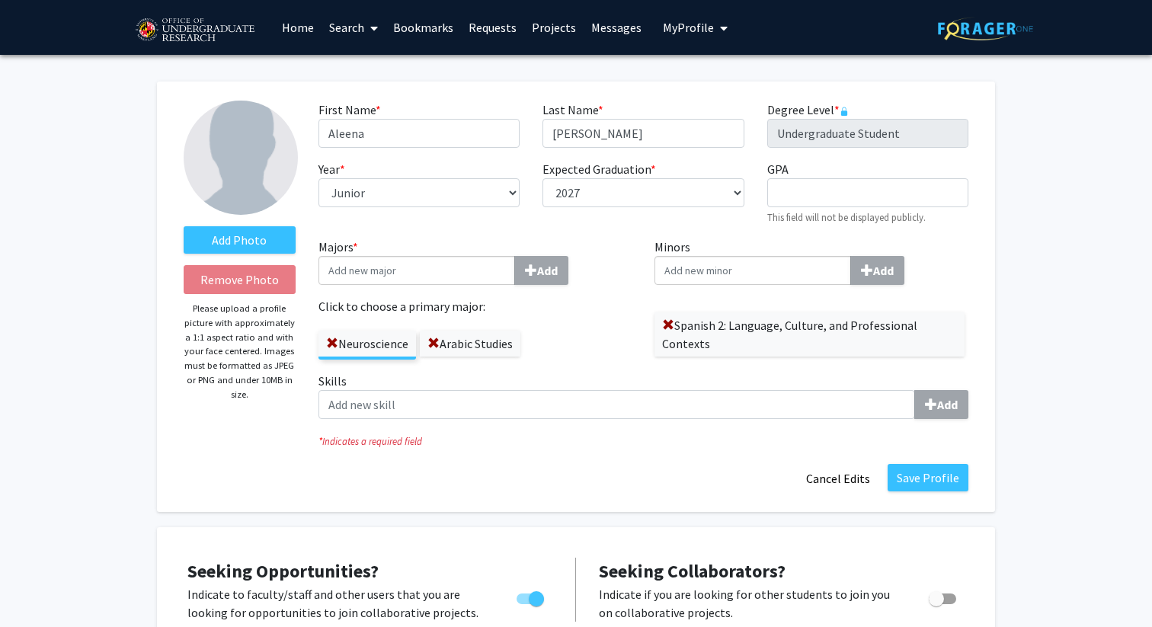
click at [737, 276] on input "Minors Add" at bounding box center [752, 270] width 197 height 29
type input "Portugu"
click at [750, 297] on span "ese and Brazilian Studies" at bounding box center [771, 298] width 129 height 15
click at [750, 285] on input "Portugu" at bounding box center [752, 270] width 197 height 29
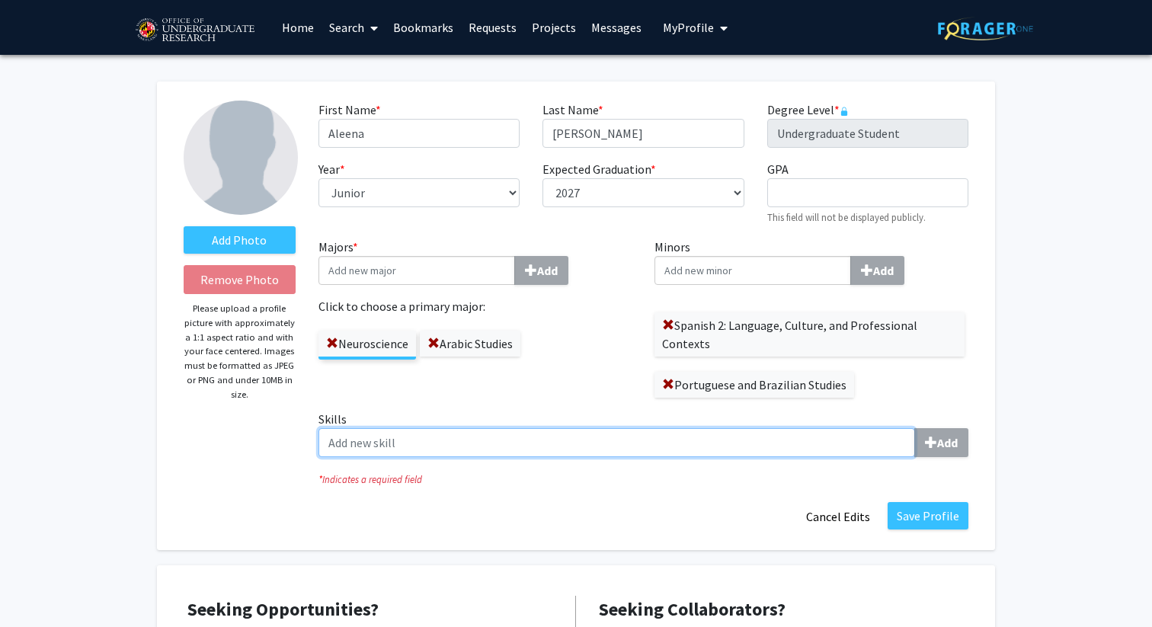
click at [439, 445] on input "Skills Add" at bounding box center [616, 442] width 597 height 29
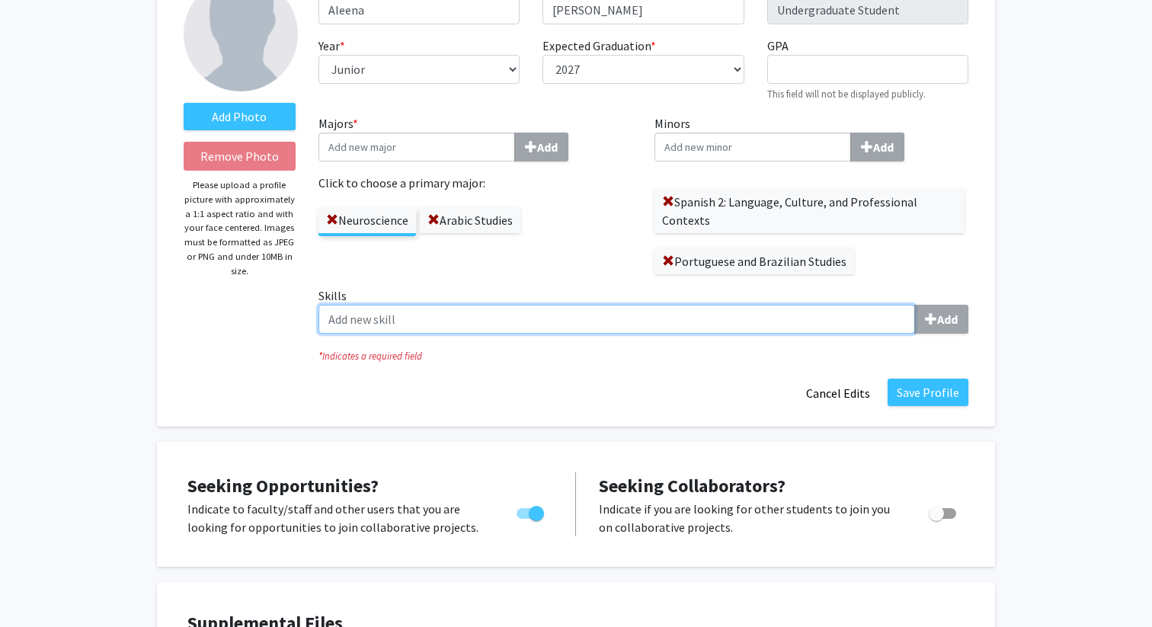
scroll to position [138, 0]
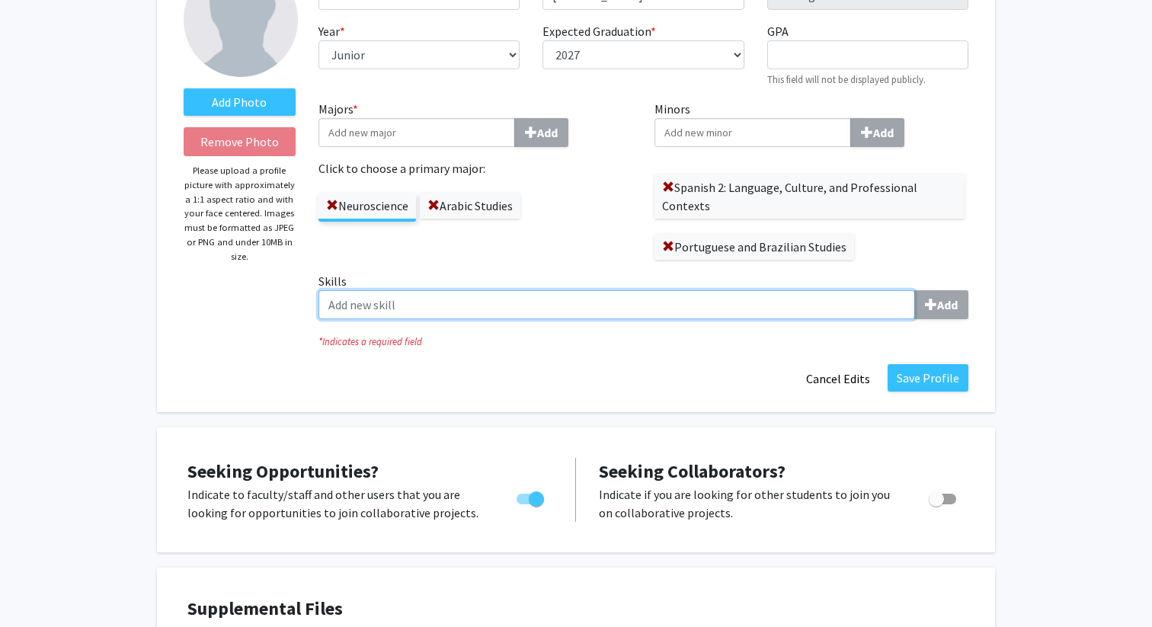
click at [456, 305] on input "Skills Add" at bounding box center [616, 304] width 597 height 29
drag, startPoint x: 765, startPoint y: 308, endPoint x: 166, endPoint y: 293, distance: 599.0
click at [166, 293] on div "Add Photo Remove Photo Please upload a profile picture with approximately a 1:1…" at bounding box center [576, 178] width 838 height 469
type input "adaptive"
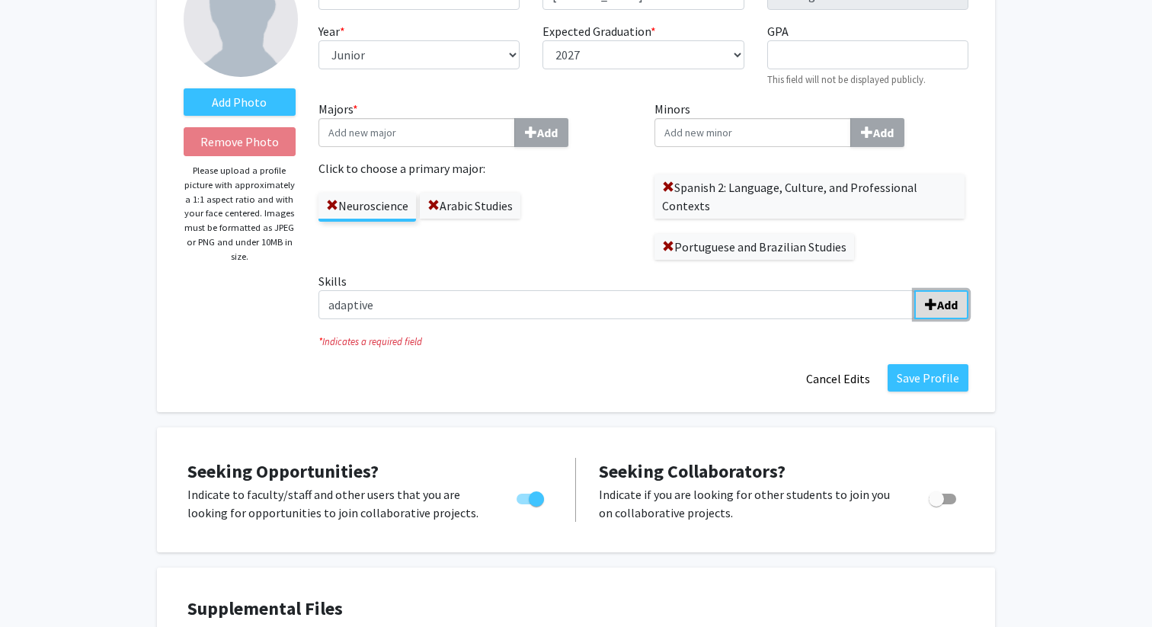
click at [939, 297] on b "Add" at bounding box center [947, 304] width 21 height 15
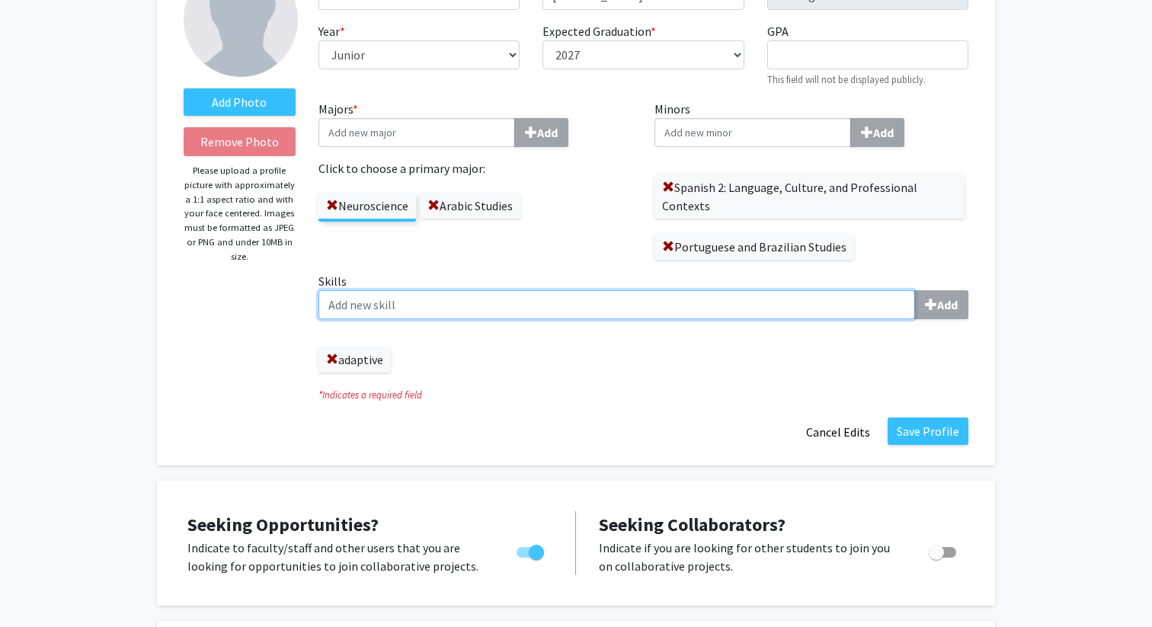
click at [604, 299] on input "Skills Add" at bounding box center [616, 304] width 597 height 29
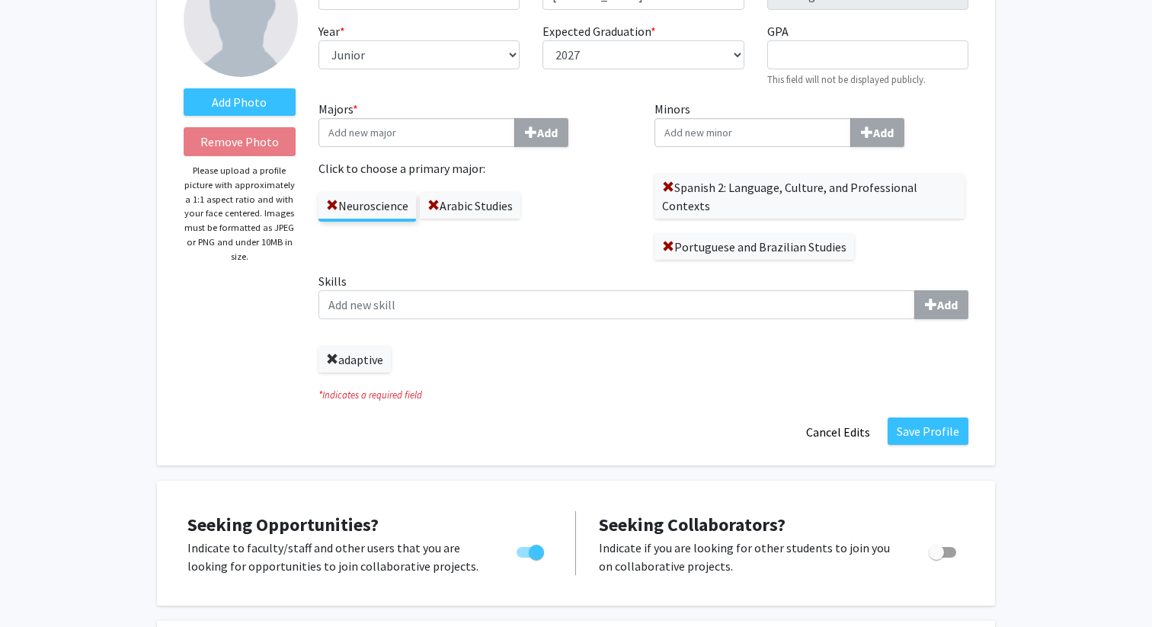
click at [329, 363] on span at bounding box center [332, 359] width 12 height 12
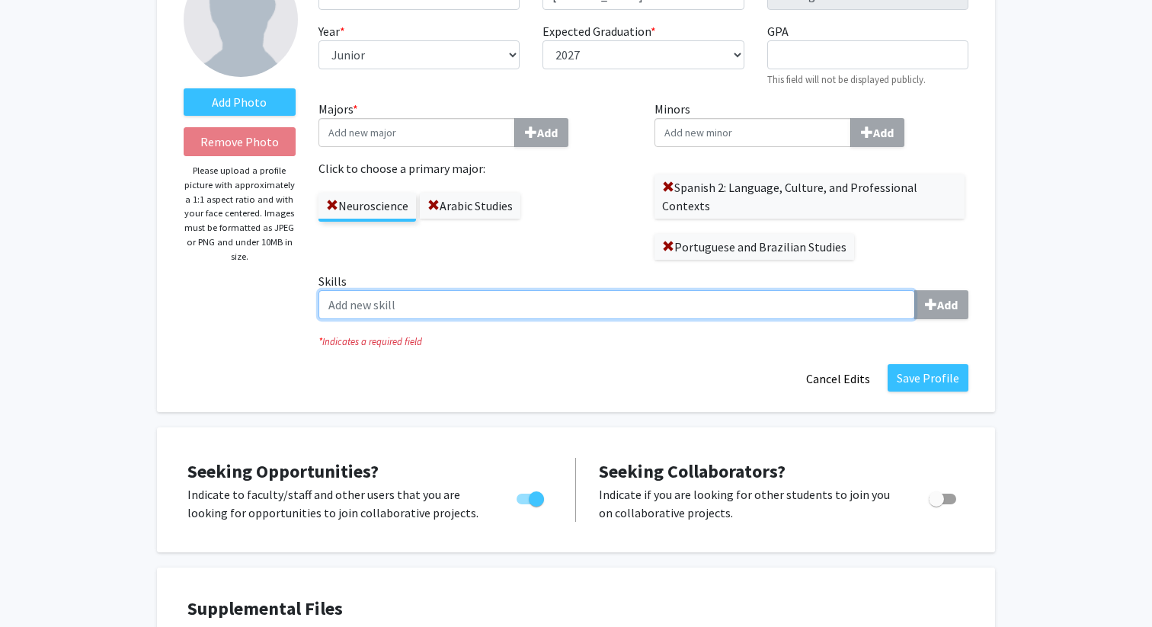
click at [337, 305] on input "Skills Add" at bounding box center [616, 304] width 597 height 29
type input "Adaptive"
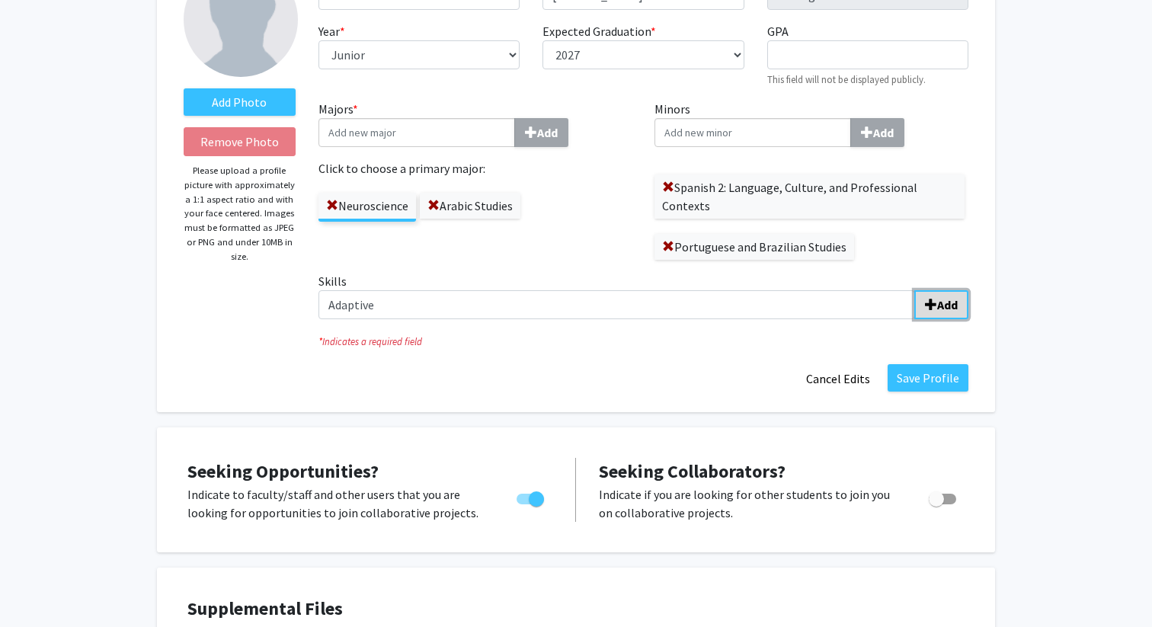
click at [930, 306] on span "submit" at bounding box center [931, 305] width 12 height 12
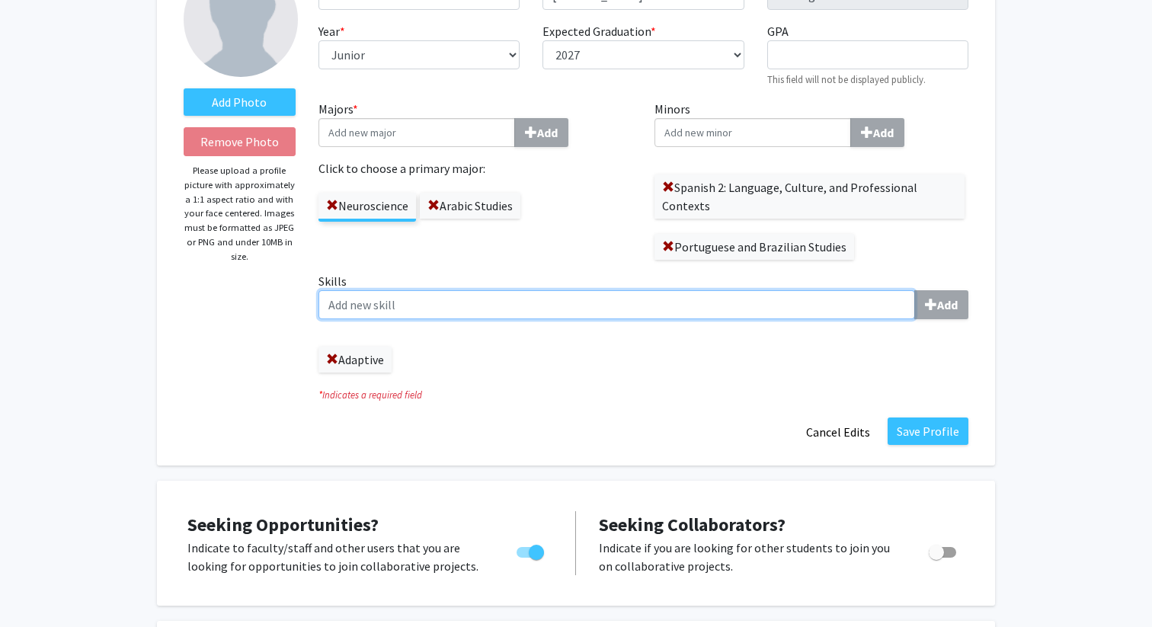
click at [661, 305] on input "Skills Add" at bounding box center [616, 304] width 597 height 29
type input "D"
type input "Flexible"
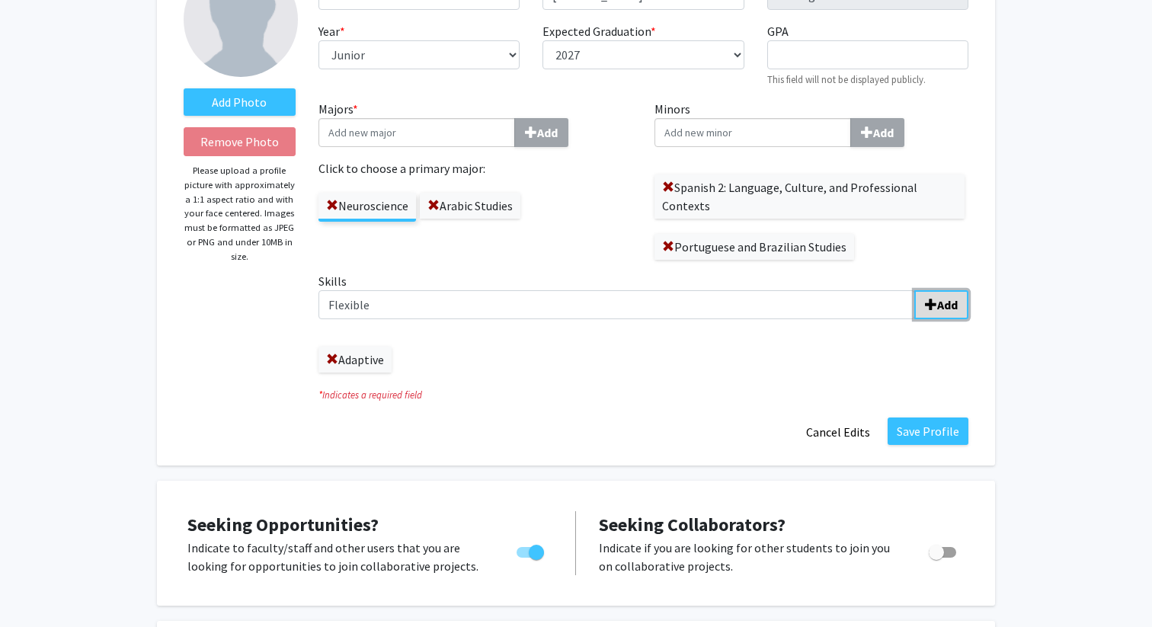
click at [952, 304] on b "Add" at bounding box center [947, 304] width 21 height 15
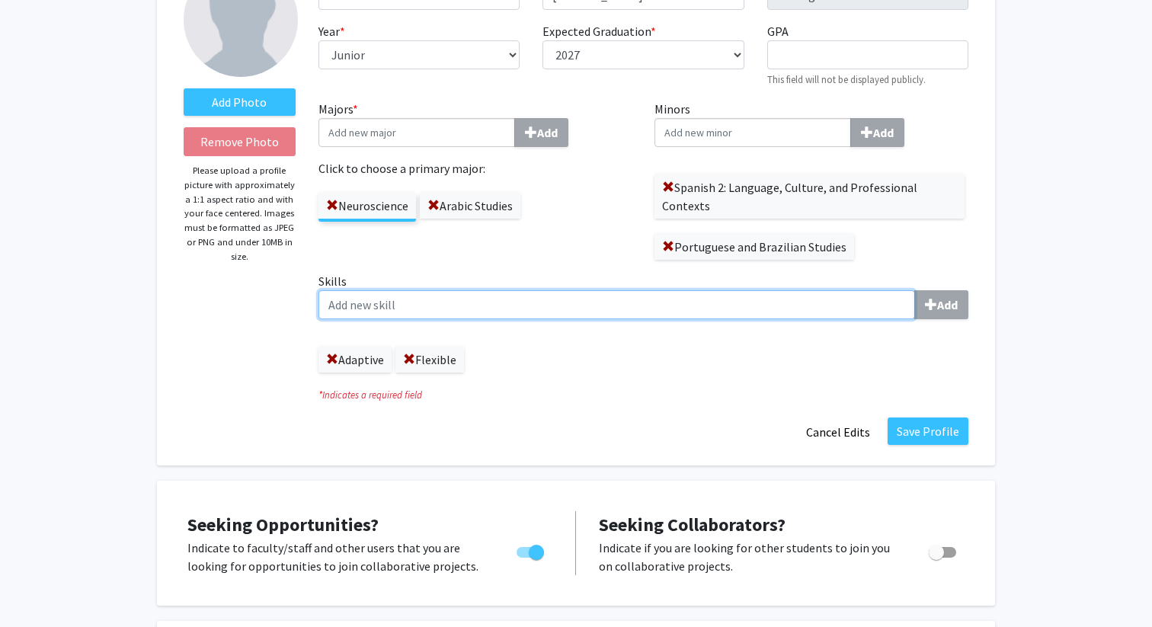
click at [814, 307] on input "Skills Add" at bounding box center [616, 304] width 597 height 29
type input "Fast Learner"
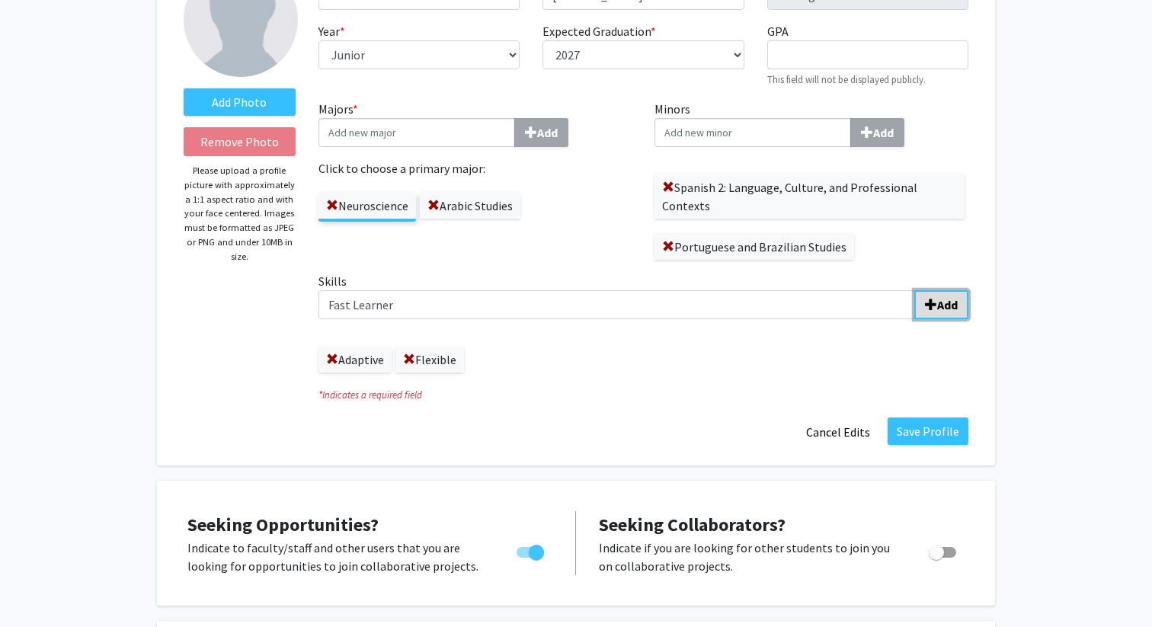
click at [962, 294] on button "Add" at bounding box center [941, 304] width 54 height 29
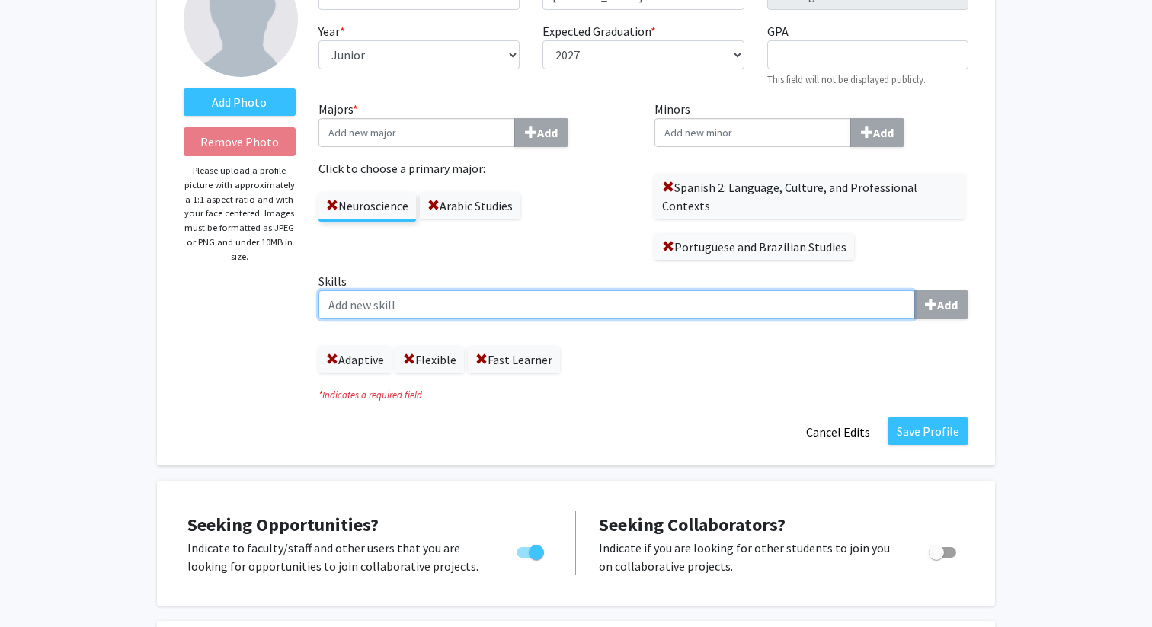
click at [765, 311] on input "Skills Add" at bounding box center [616, 304] width 597 height 29
type input "Enthusiastic"
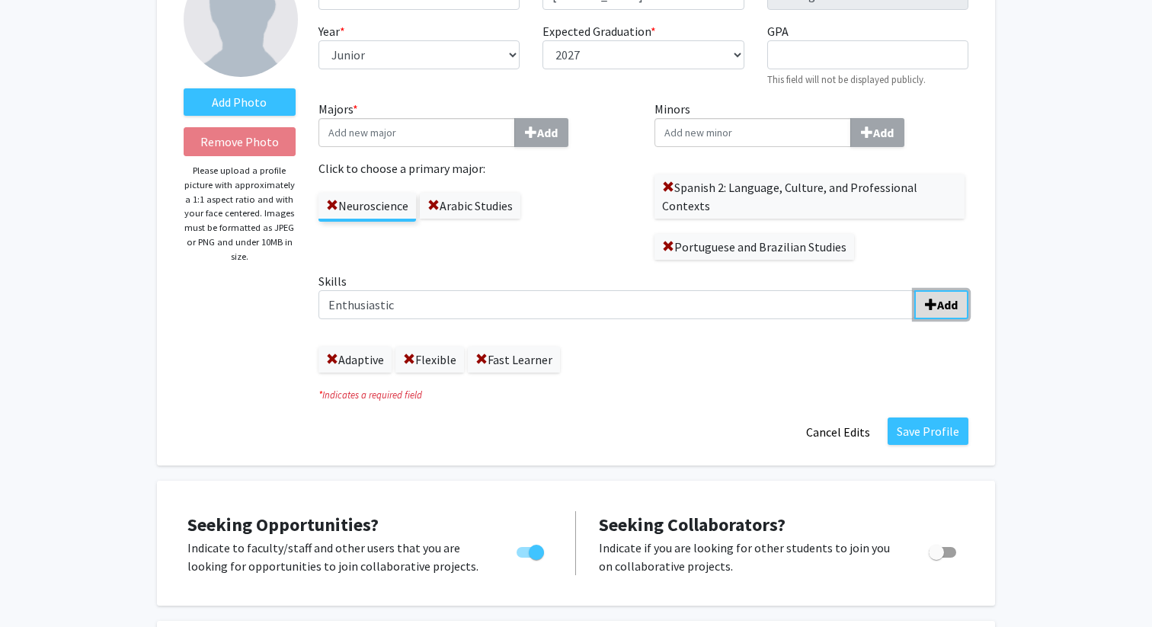
click at [934, 299] on span "submit" at bounding box center [931, 305] width 12 height 12
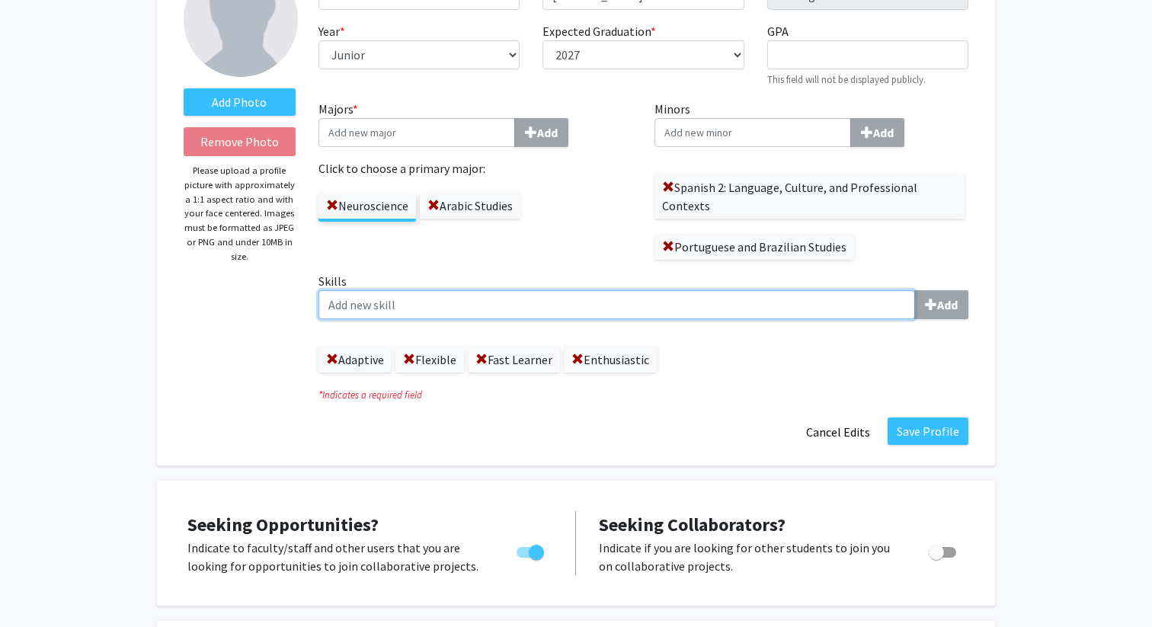
click at [576, 302] on input "Skills Add" at bounding box center [616, 304] width 597 height 29
type input "S"
click at [691, 314] on input "Skills Add" at bounding box center [616, 304] width 597 height 29
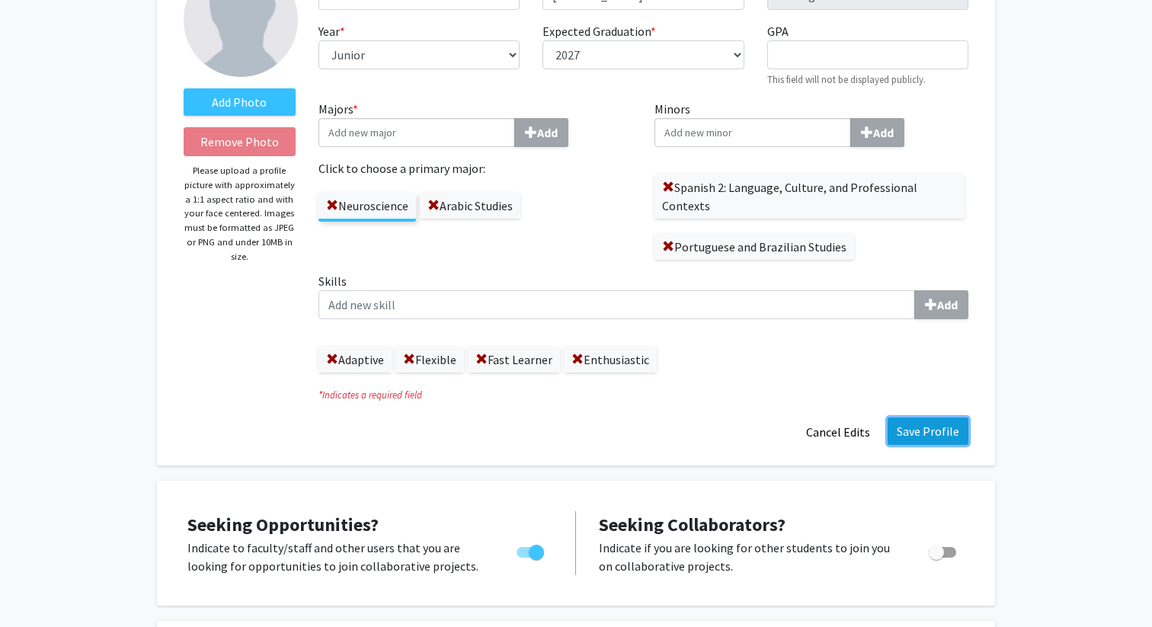
click at [949, 429] on button "Save Profile" at bounding box center [928, 430] width 81 height 27
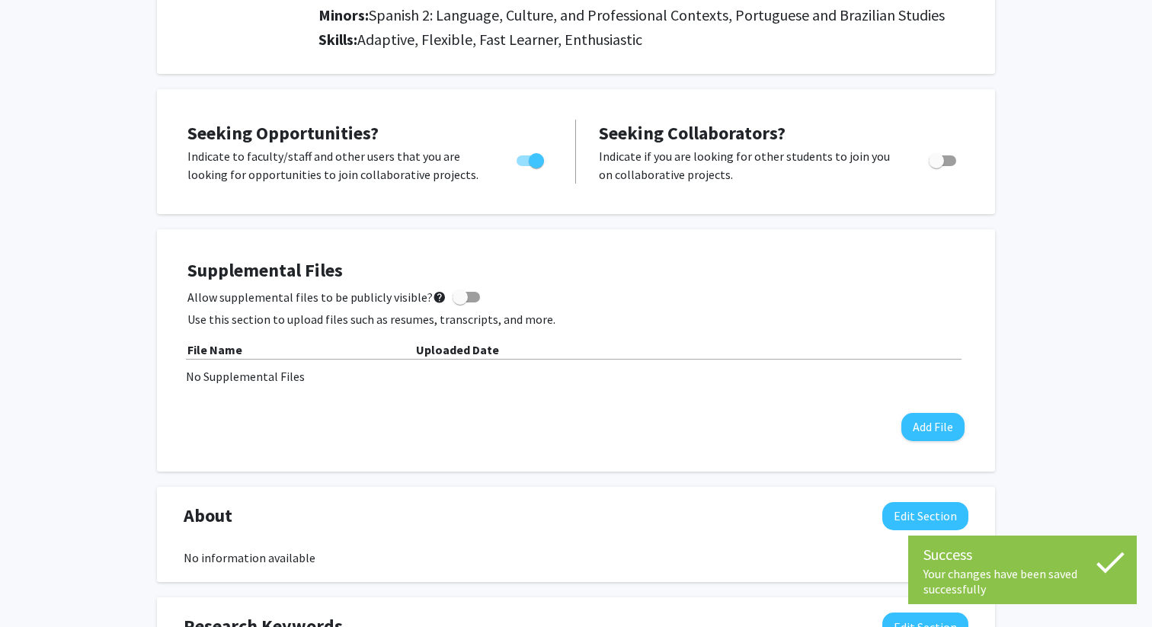
scroll to position [295, 0]
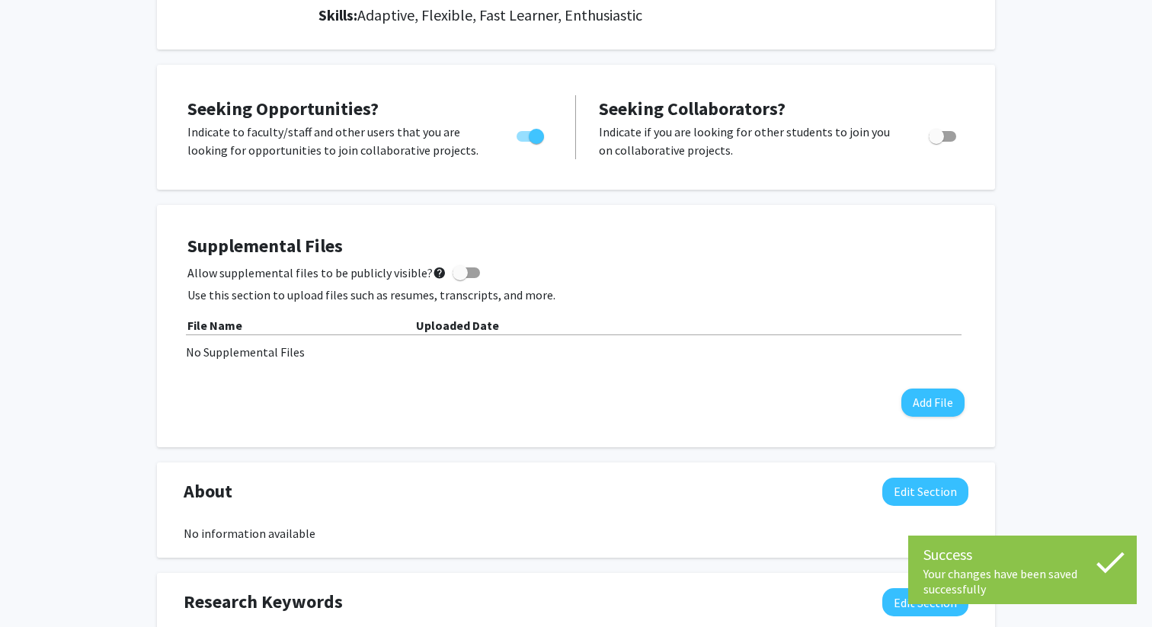
click at [459, 273] on span at bounding box center [460, 272] width 15 height 15
click at [459, 278] on input "Allow supplemental files to be publicly visible? help" at bounding box center [459, 278] width 1 height 1
checkbox input "true"
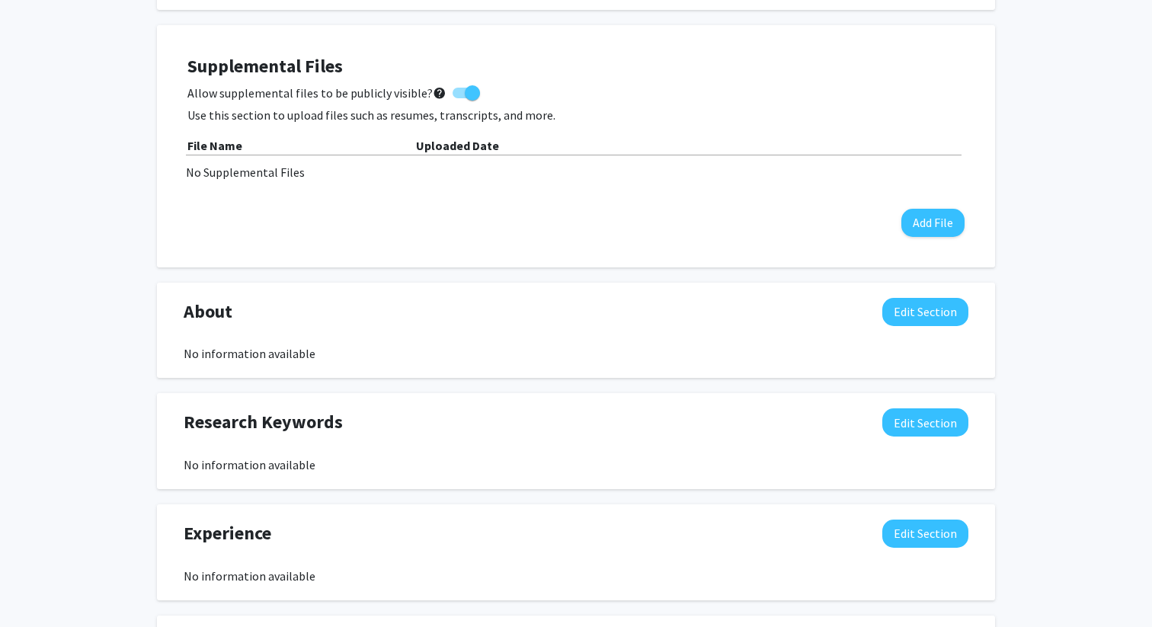
scroll to position [483, 0]
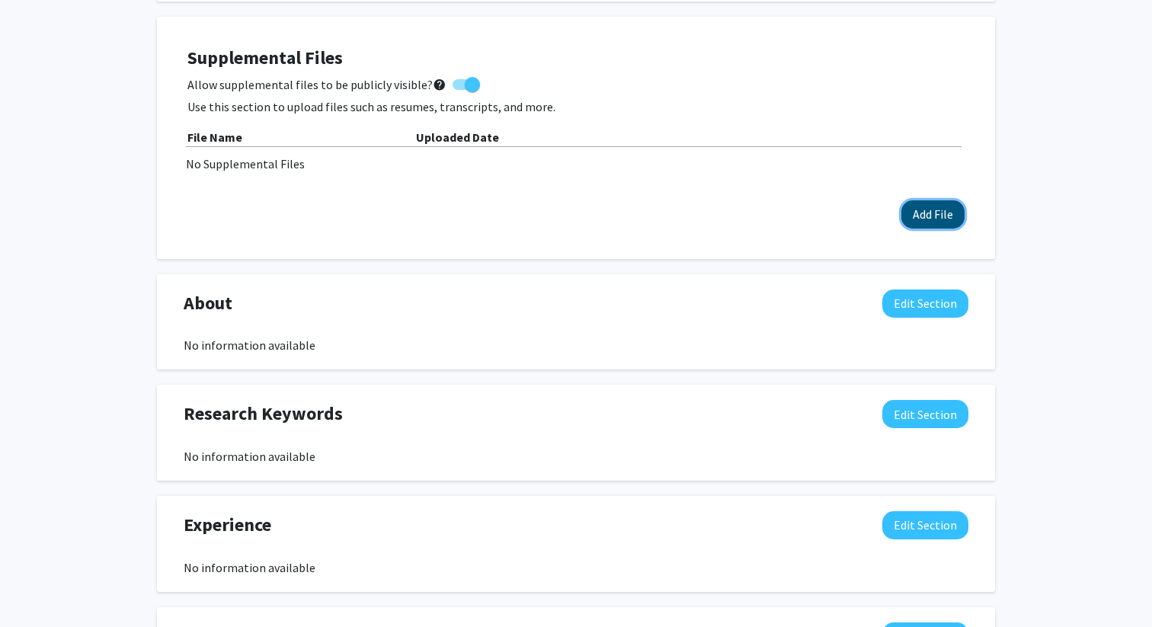
click at [918, 205] on button "Add File" at bounding box center [932, 214] width 63 height 28
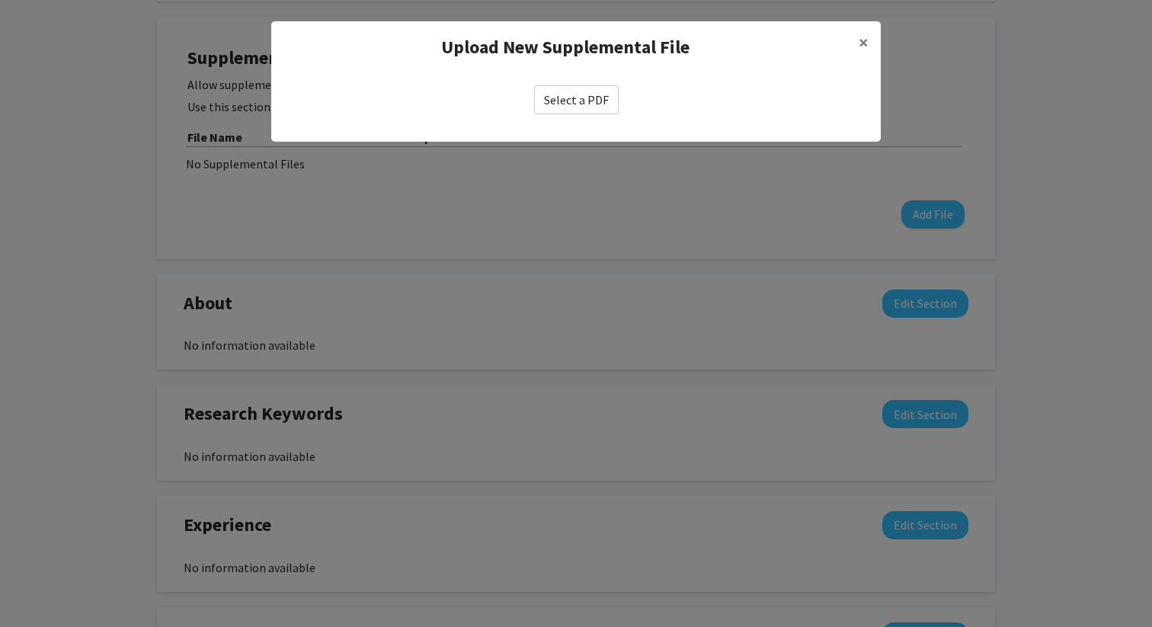
click at [562, 103] on label "Select a PDF" at bounding box center [576, 99] width 85 height 29
click at [0, 0] on input "Select a PDF" at bounding box center [0, 0] width 0 height 0
select select "custom"
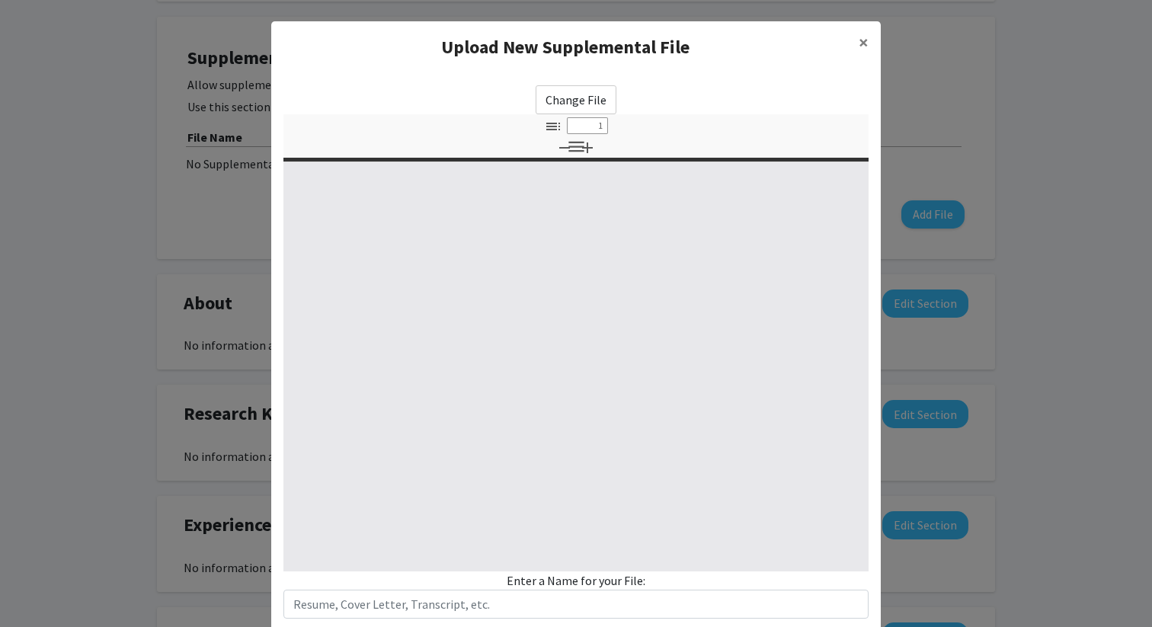
type input "0"
select select "custom"
type input "1"
select select "auto"
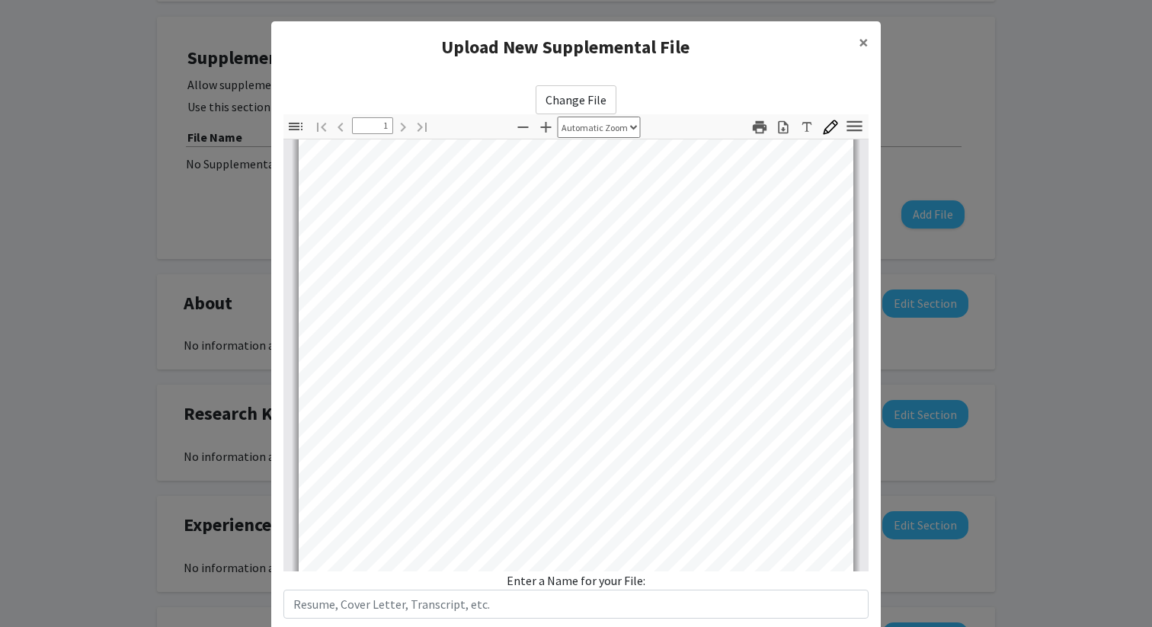
scroll to position [94, 0]
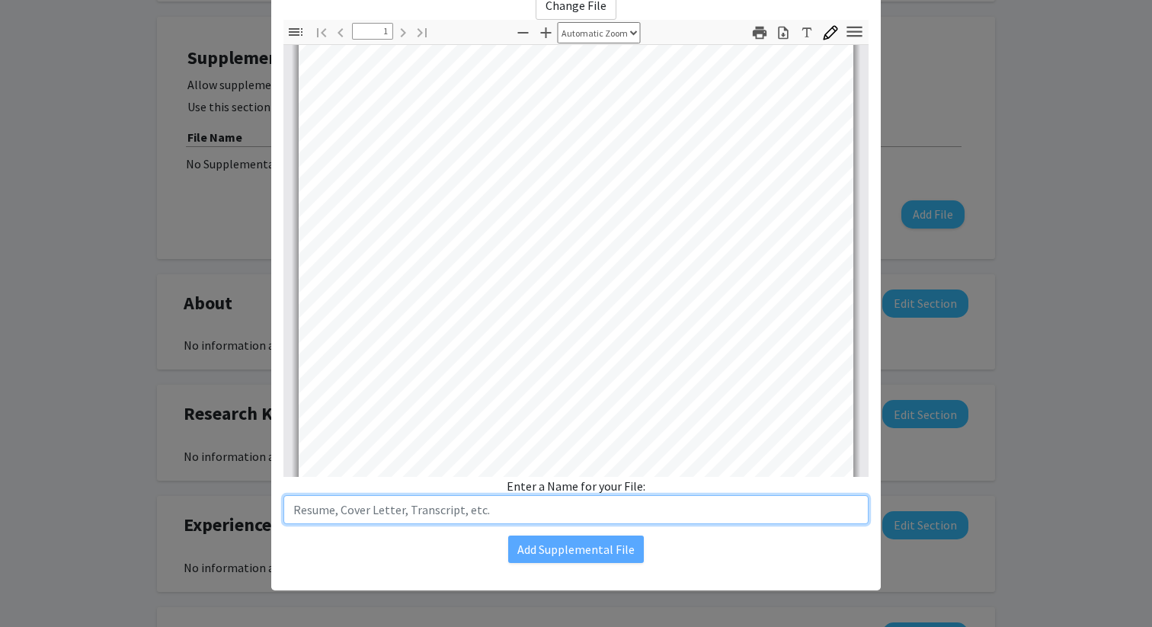
click at [505, 507] on input "text" at bounding box center [575, 509] width 585 height 29
type input "Resume"
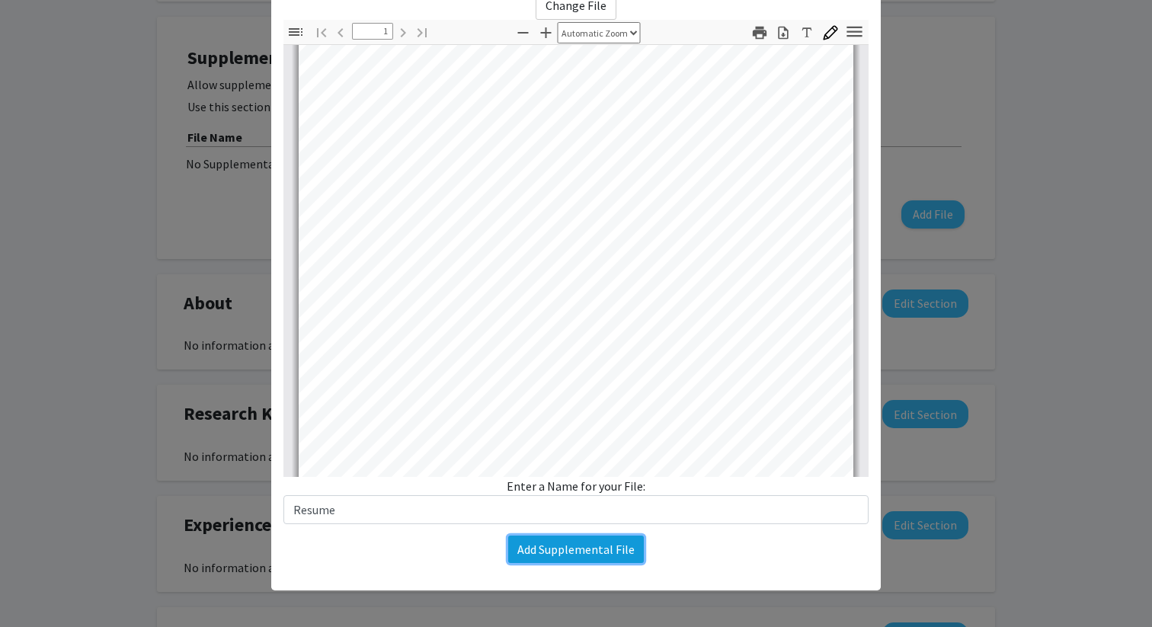
click at [612, 545] on button "Add Supplemental File" at bounding box center [576, 549] width 136 height 27
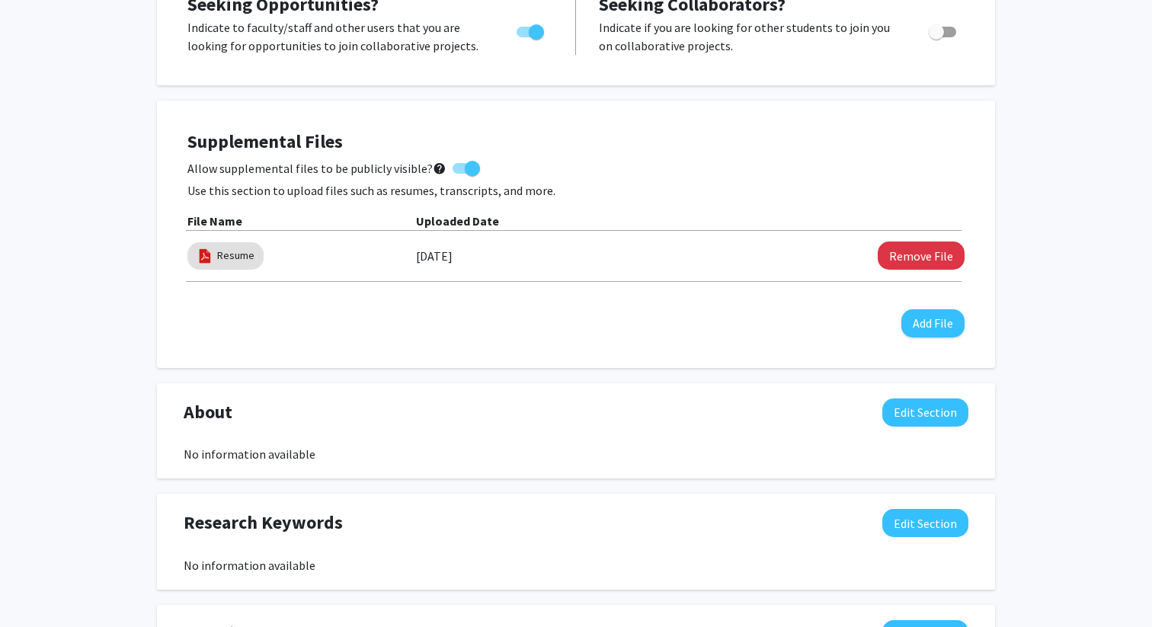
scroll to position [0, 0]
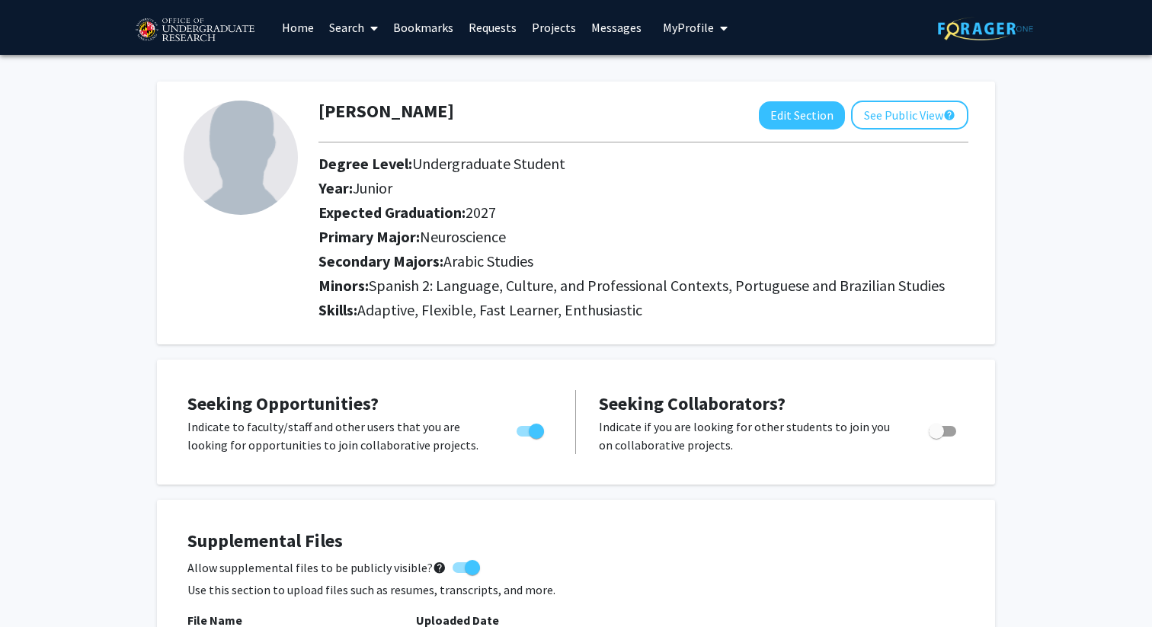
click at [488, 25] on link "Requests" at bounding box center [492, 27] width 63 height 53
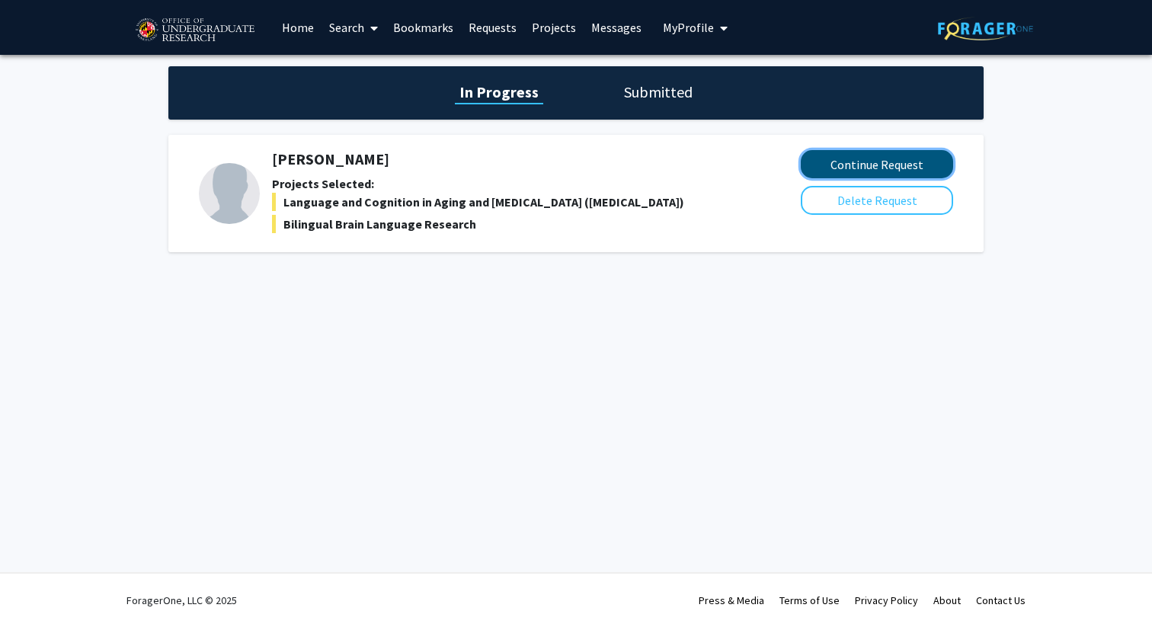
click at [852, 168] on button "Continue Request" at bounding box center [877, 164] width 152 height 28
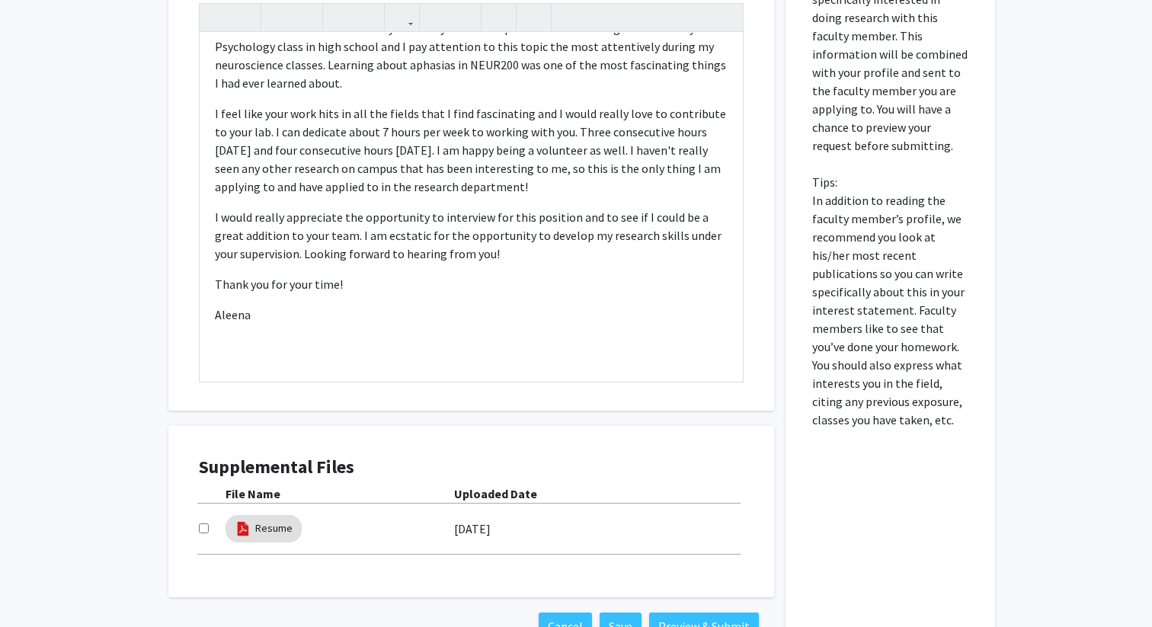
scroll to position [866, 0]
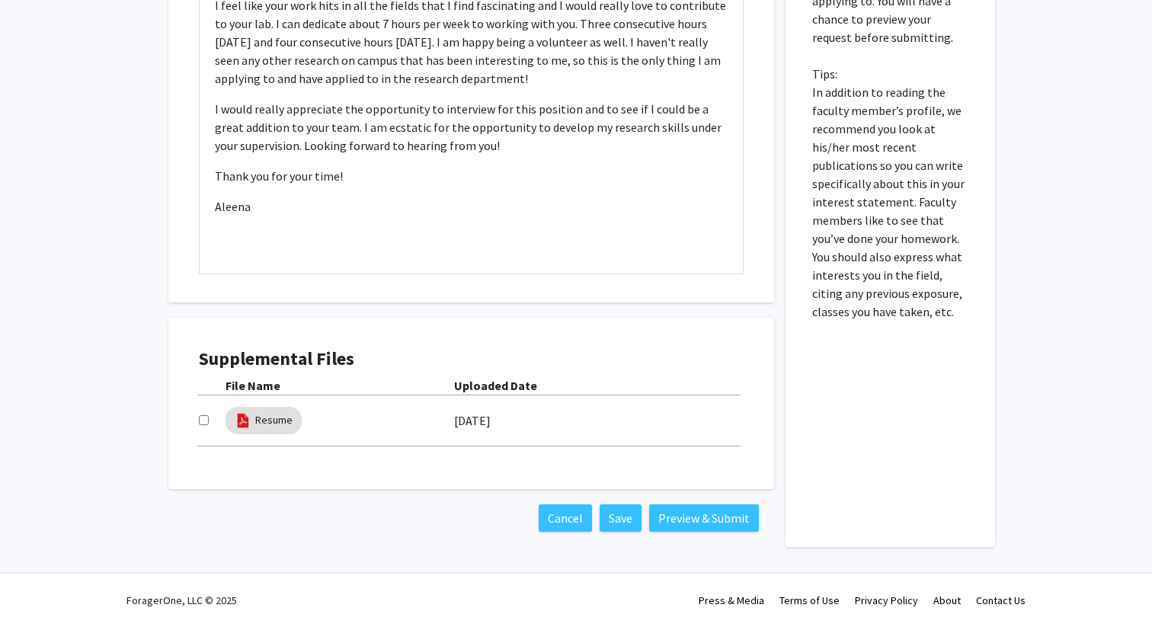
click at [199, 422] on input "checkbox" at bounding box center [204, 420] width 10 height 10
checkbox input "true"
click at [700, 520] on button "Preview & Submit" at bounding box center [704, 517] width 110 height 27
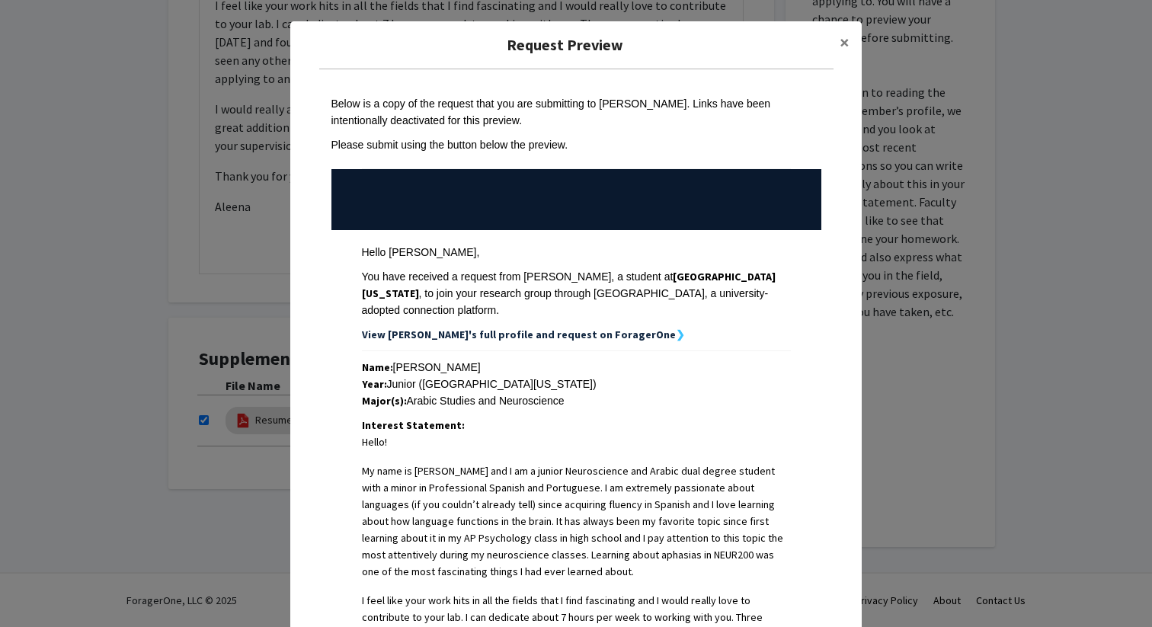
click at [571, 334] on strong "View Aleena's full profile and request on ForagerOne" at bounding box center [519, 335] width 314 height 14
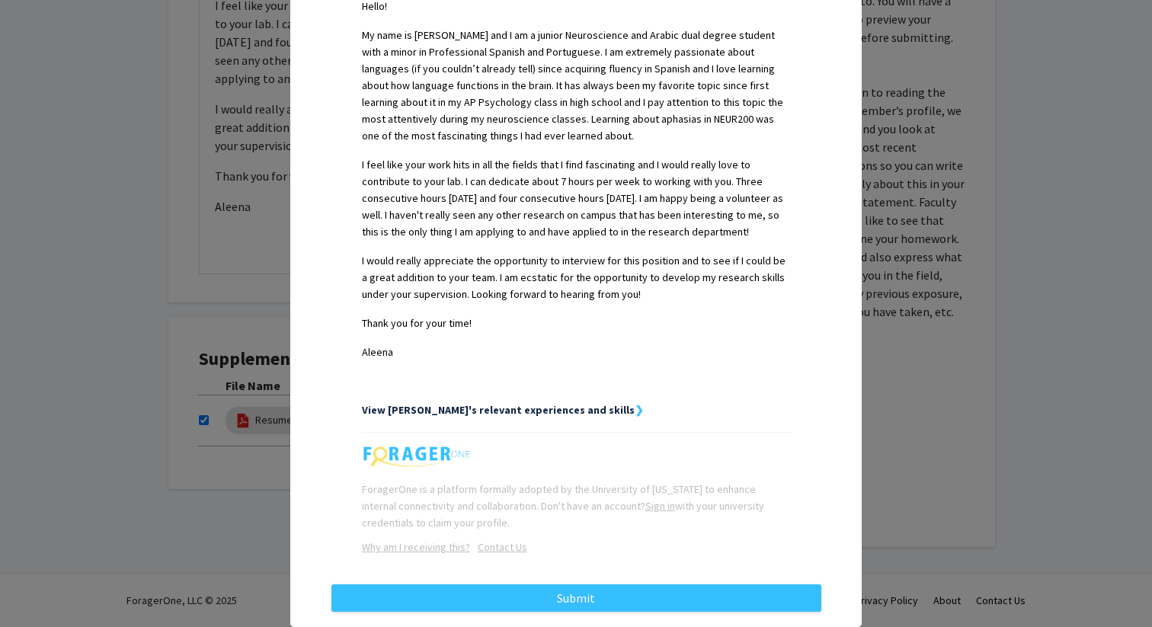
scroll to position [477, 0]
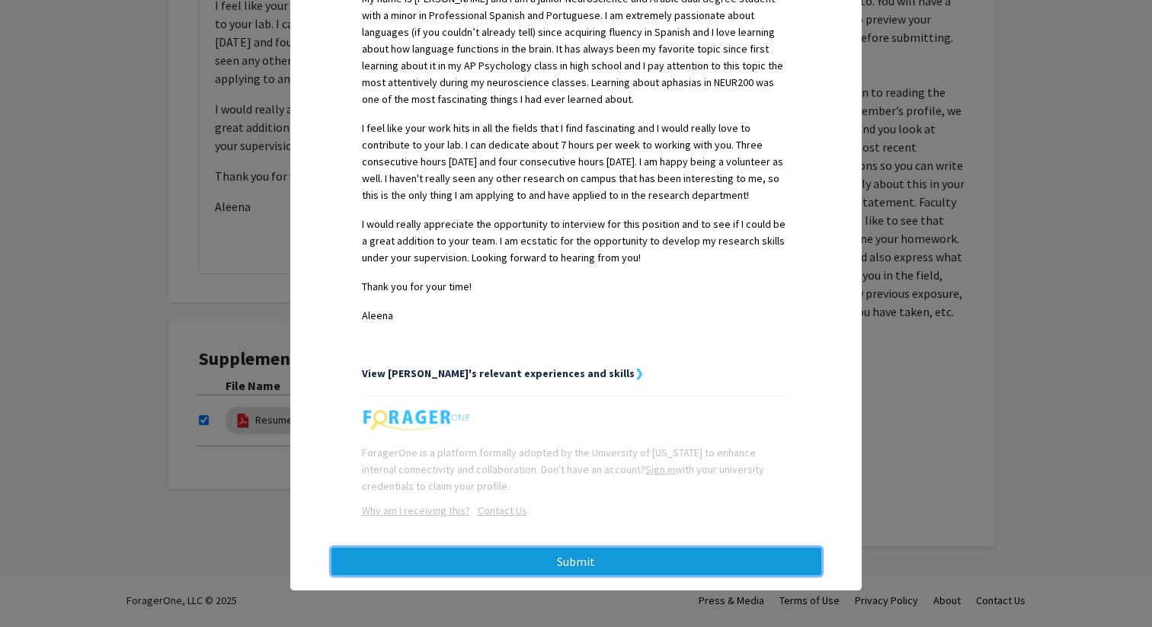
click at [565, 564] on button "Submit" at bounding box center [576, 561] width 490 height 27
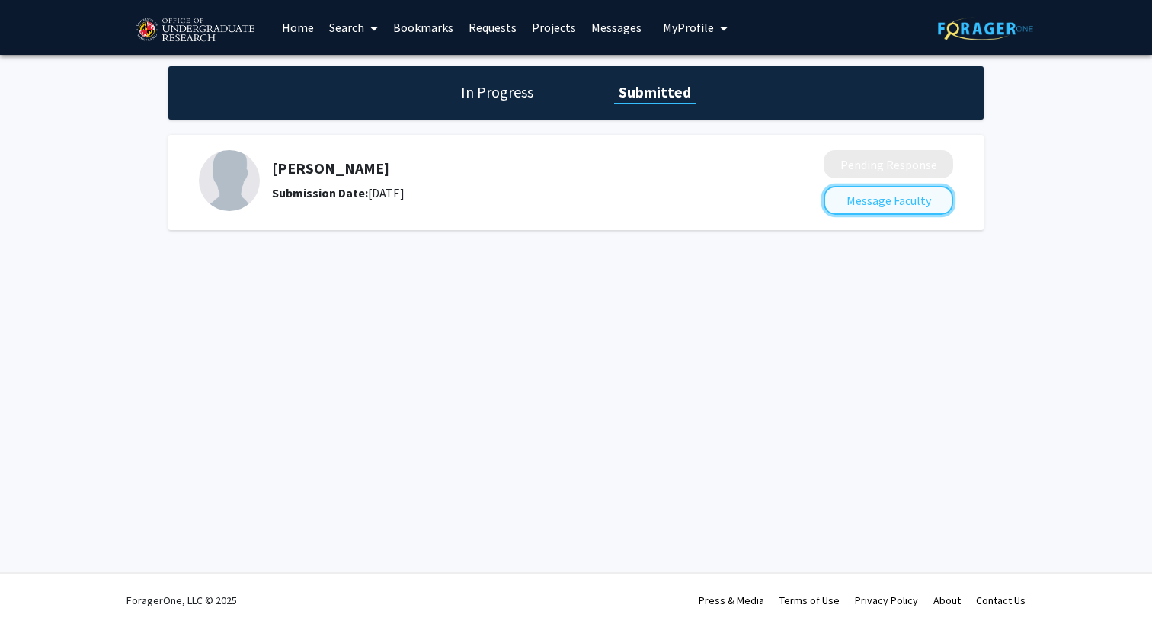
click at [863, 194] on button "Message Faculty" at bounding box center [889, 200] width 130 height 29
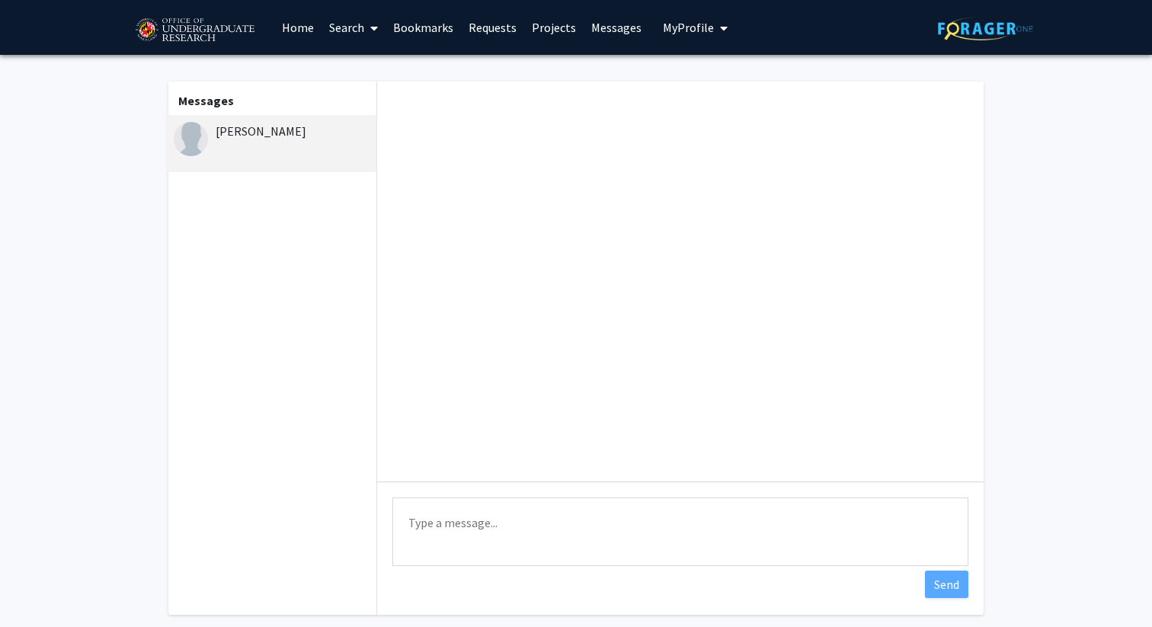
click at [618, 34] on link "Messages" at bounding box center [617, 27] width 66 height 53
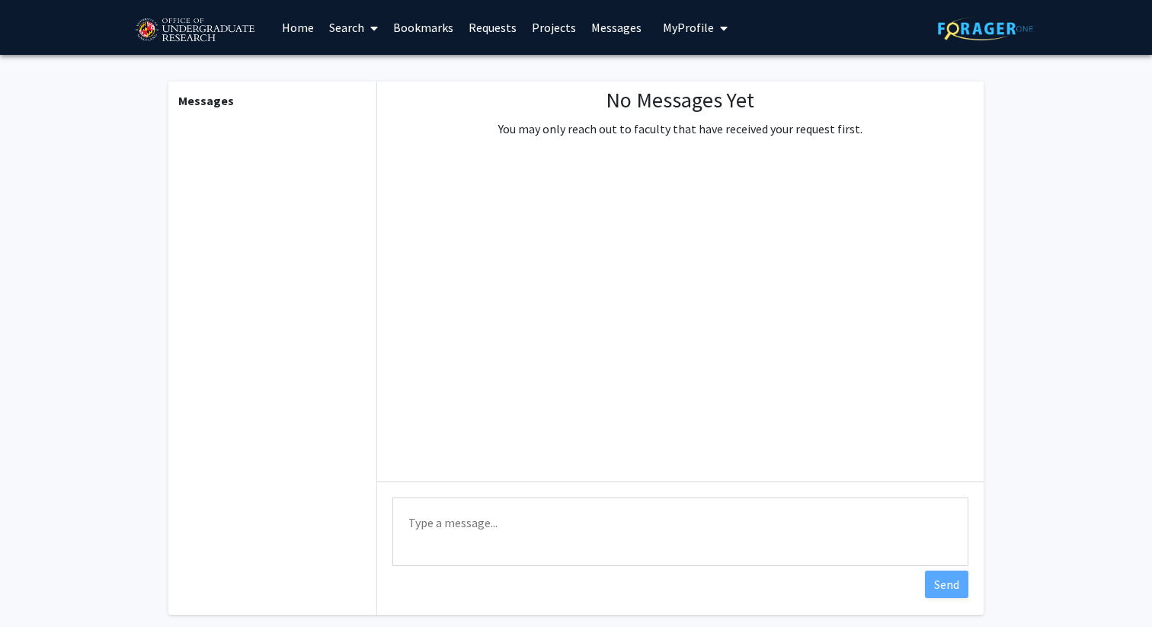
click at [610, 31] on link "Messages" at bounding box center [617, 27] width 66 height 53
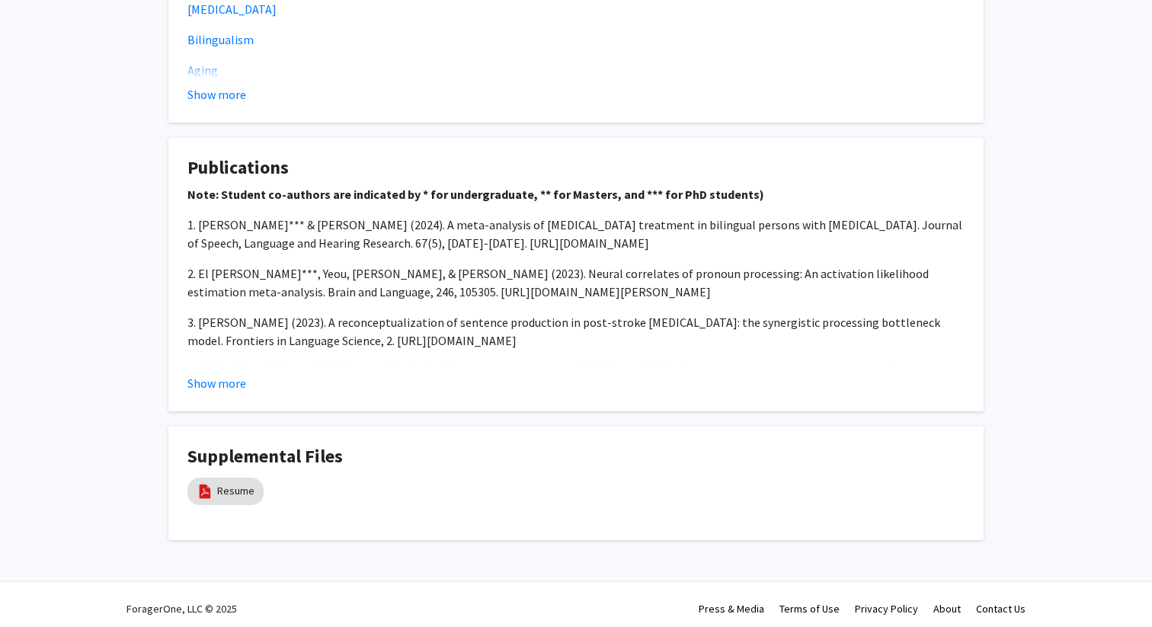
scroll to position [1196, 0]
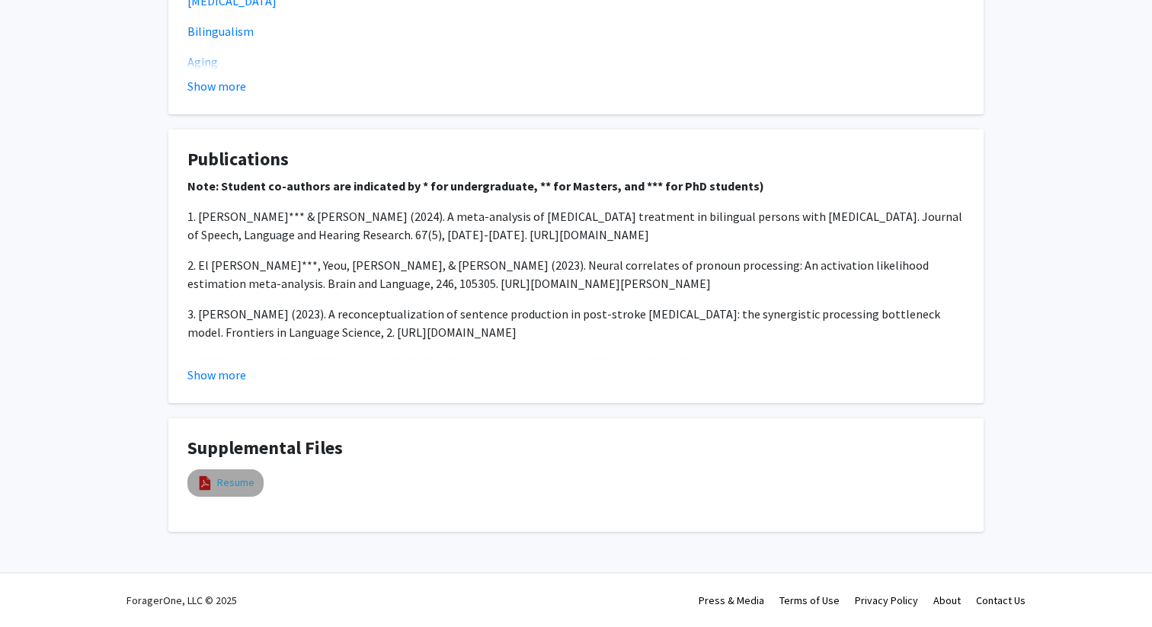
click at [232, 481] on link "Resume" at bounding box center [235, 483] width 37 height 16
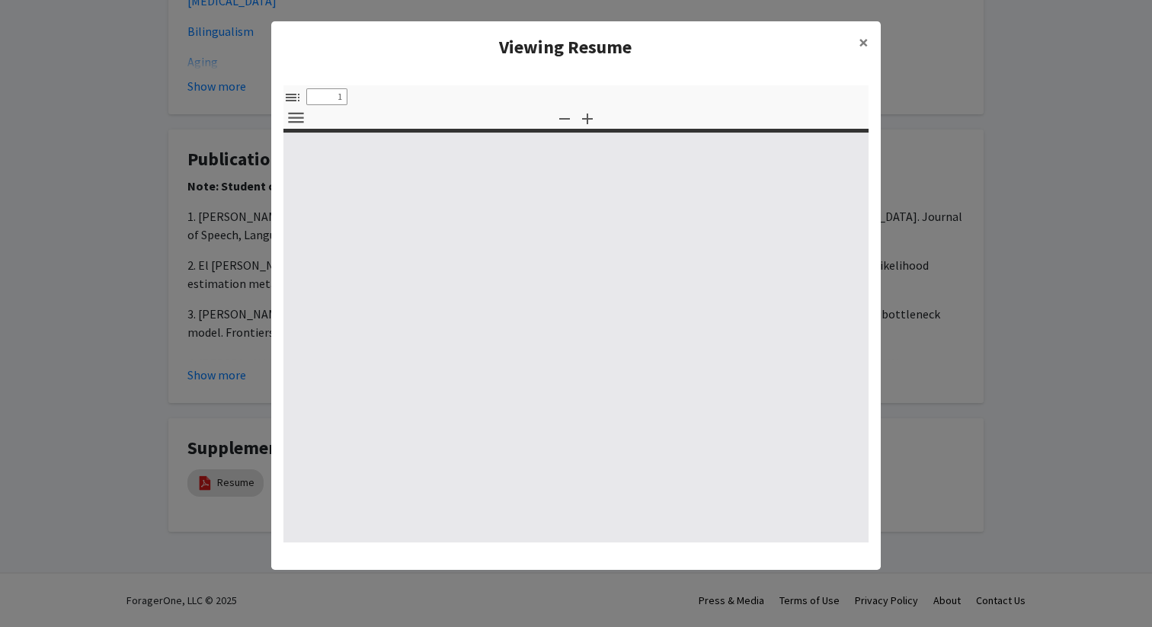
type input "0"
select select "custom"
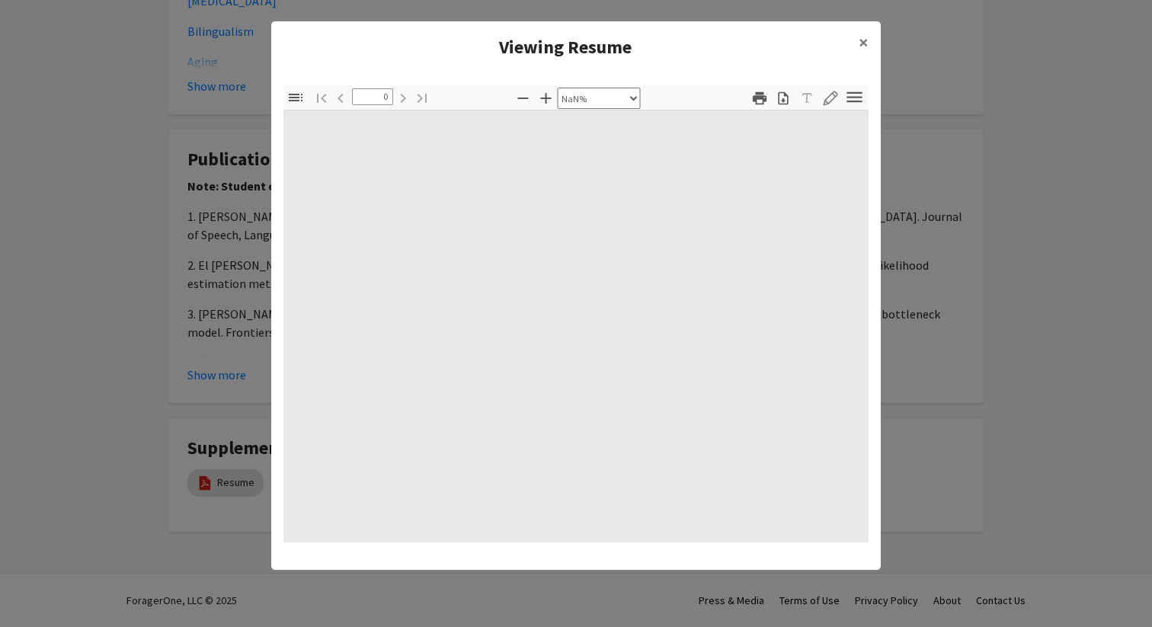
type input "1"
select select "auto"
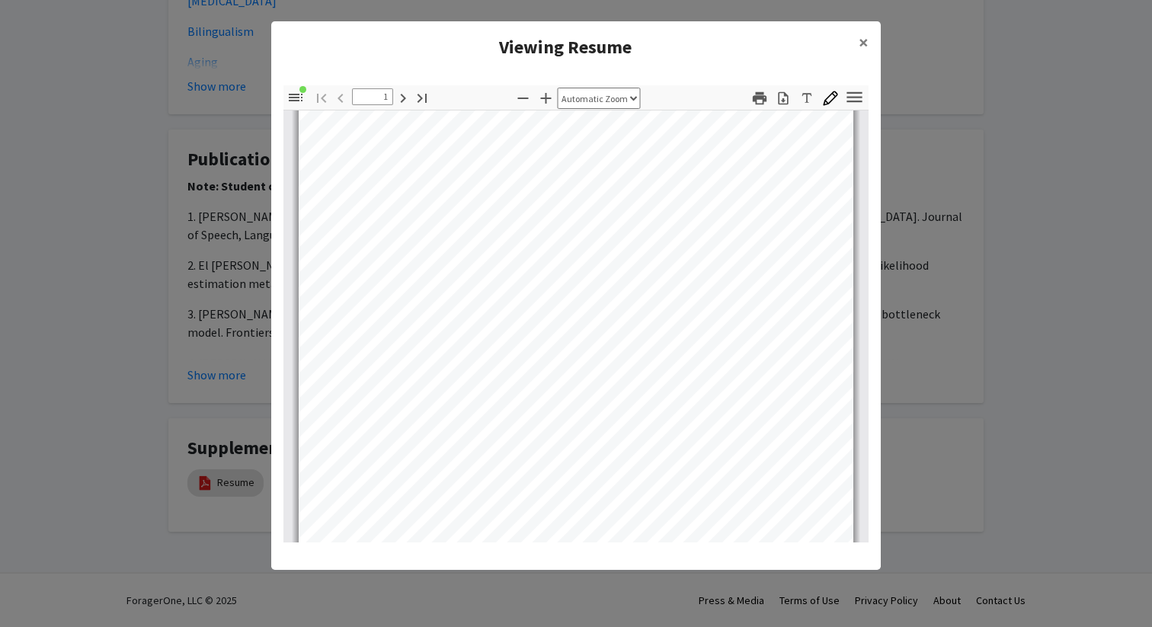
scroll to position [75, 0]
click at [866, 46] on span "×" at bounding box center [864, 42] width 10 height 24
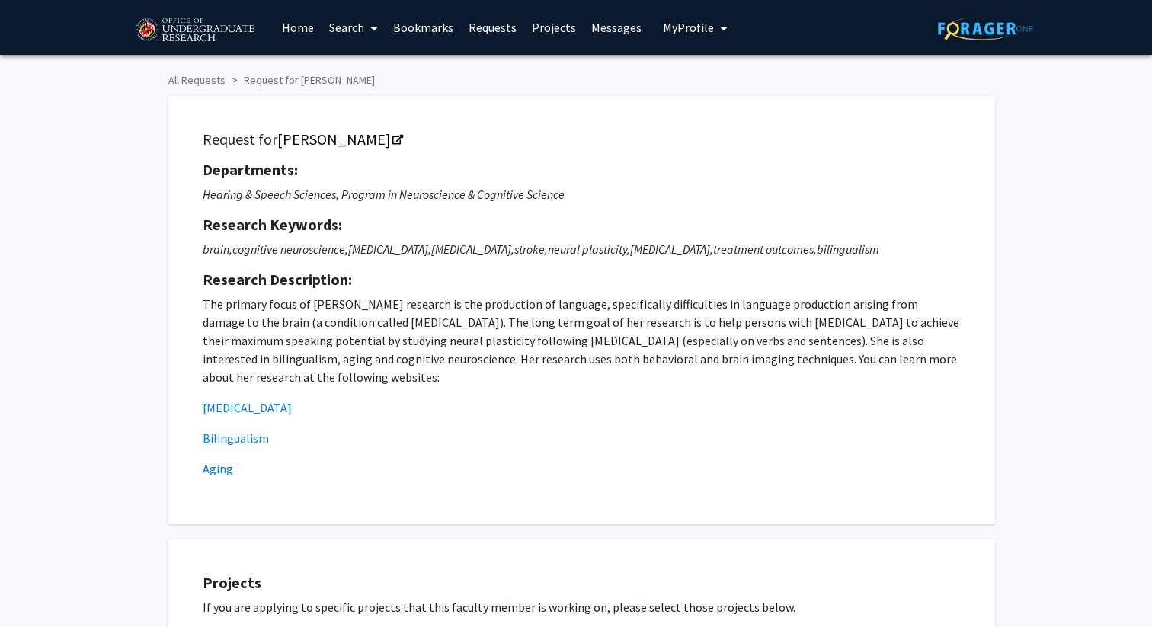
click at [685, 32] on span "My Profile" at bounding box center [688, 27] width 51 height 15
click at [721, 96] on span "View Profile" at bounding box center [758, 87] width 92 height 17
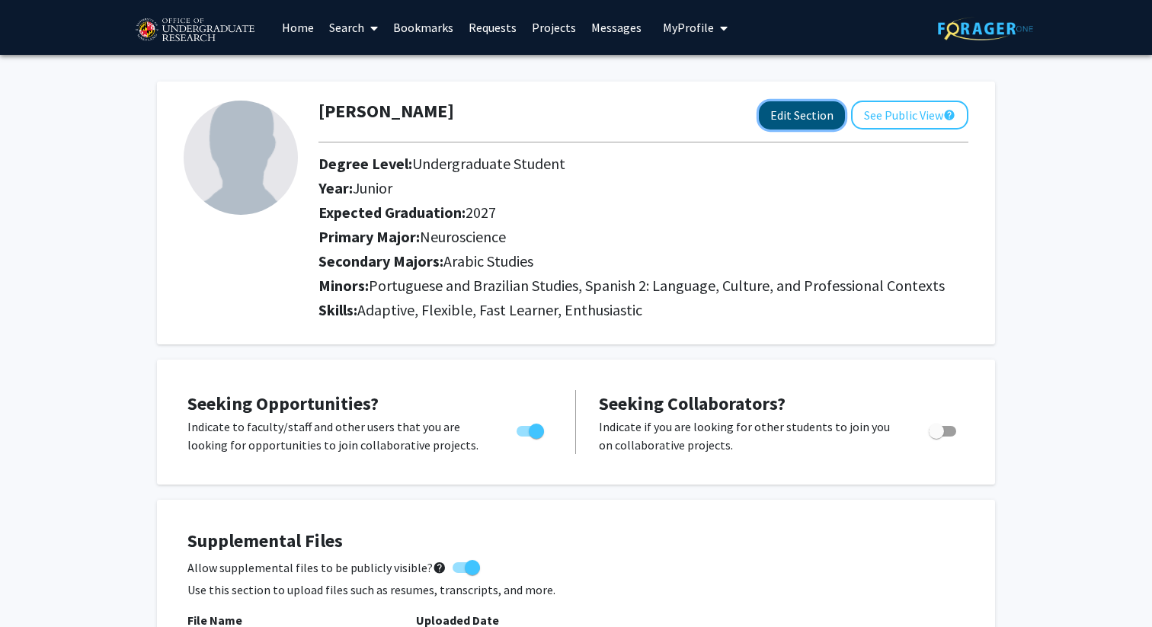
click at [791, 117] on button "Edit Section" at bounding box center [802, 115] width 86 height 28
select select "junior"
select select "2027"
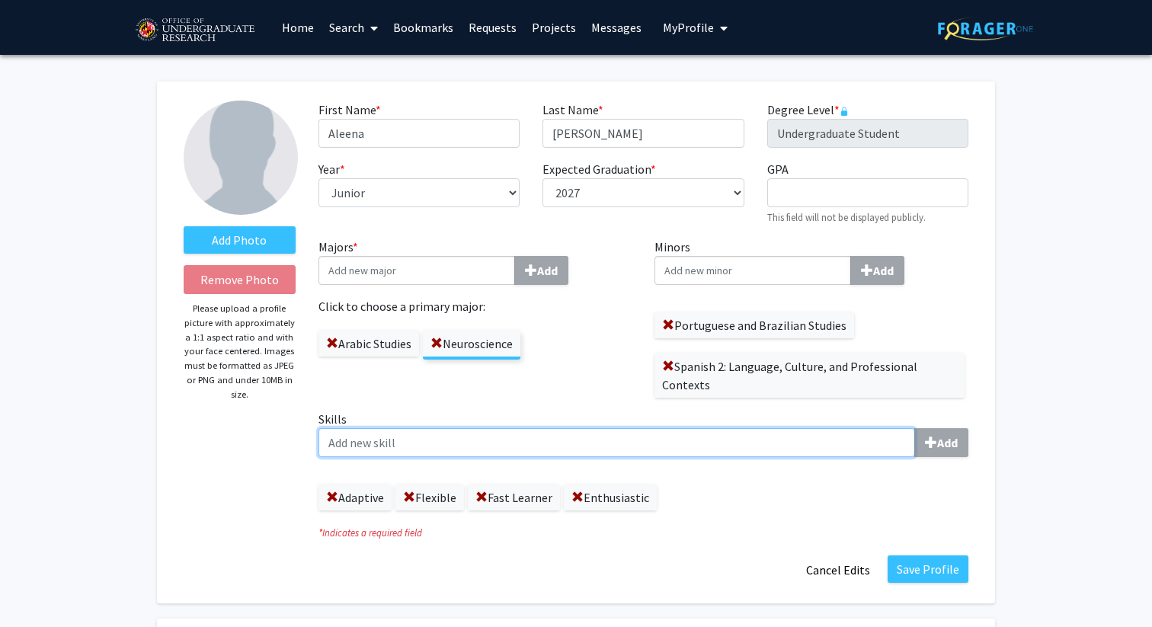
click at [369, 434] on input "Skills Add" at bounding box center [616, 442] width 597 height 29
type input "Effective Communicator"
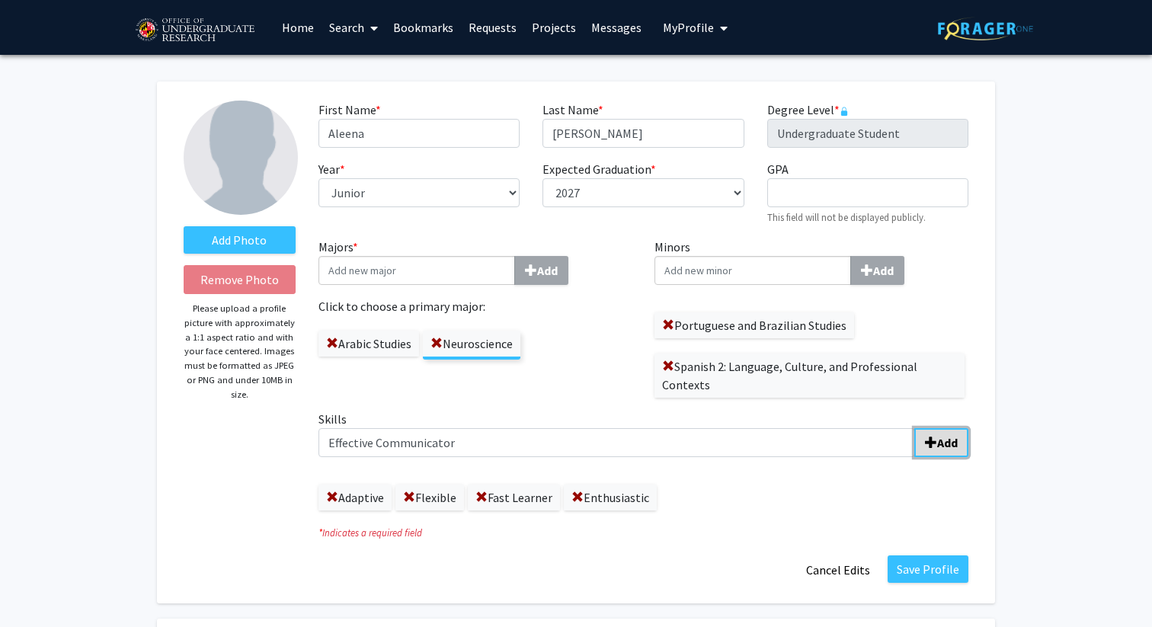
click at [951, 444] on b "Add" at bounding box center [947, 442] width 21 height 15
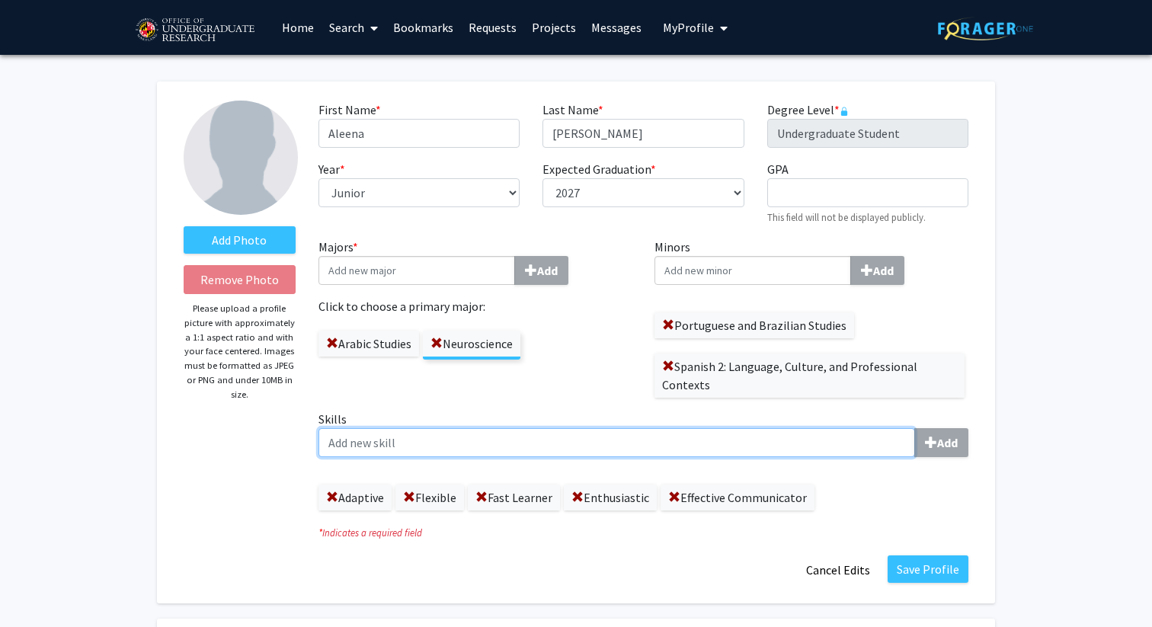
click at [386, 446] on input "Skills Add" at bounding box center [616, 442] width 597 height 29
type input "Independent"
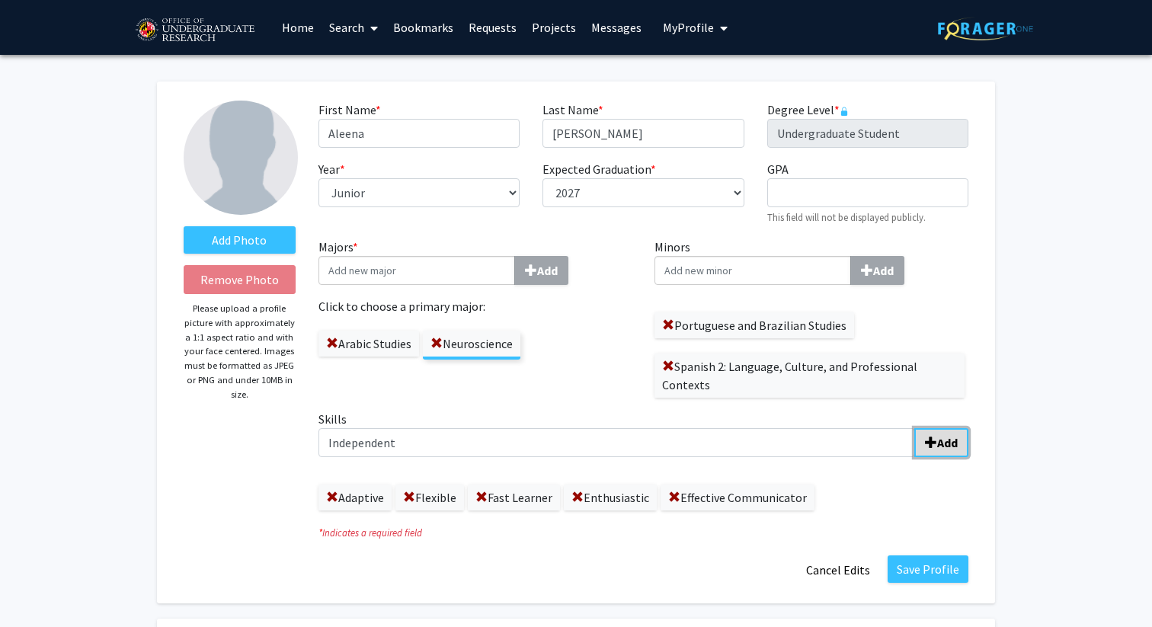
click at [941, 448] on b "Add" at bounding box center [947, 442] width 21 height 15
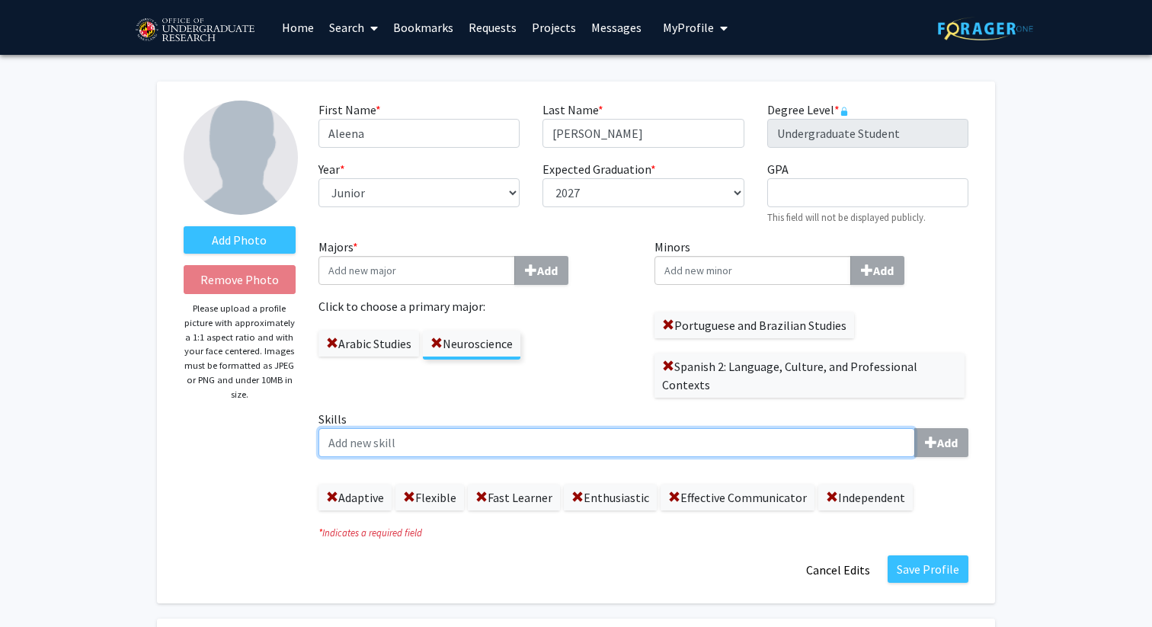
click at [785, 444] on input "Skills Add" at bounding box center [616, 442] width 597 height 29
type input "Collaborative"
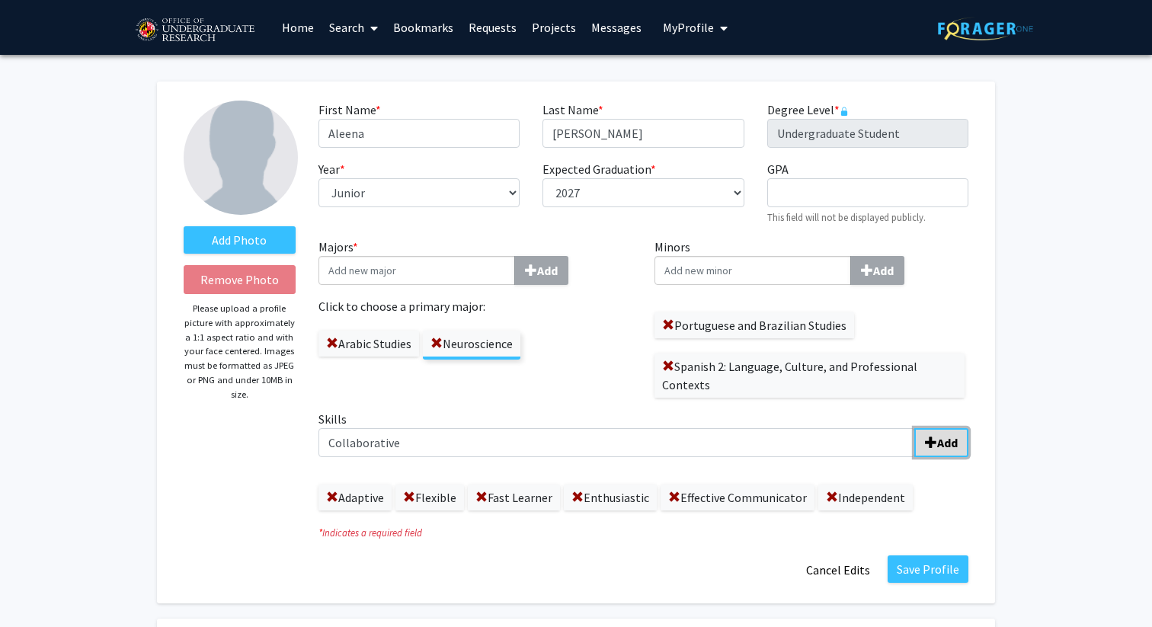
click at [942, 447] on b "Add" at bounding box center [947, 442] width 21 height 15
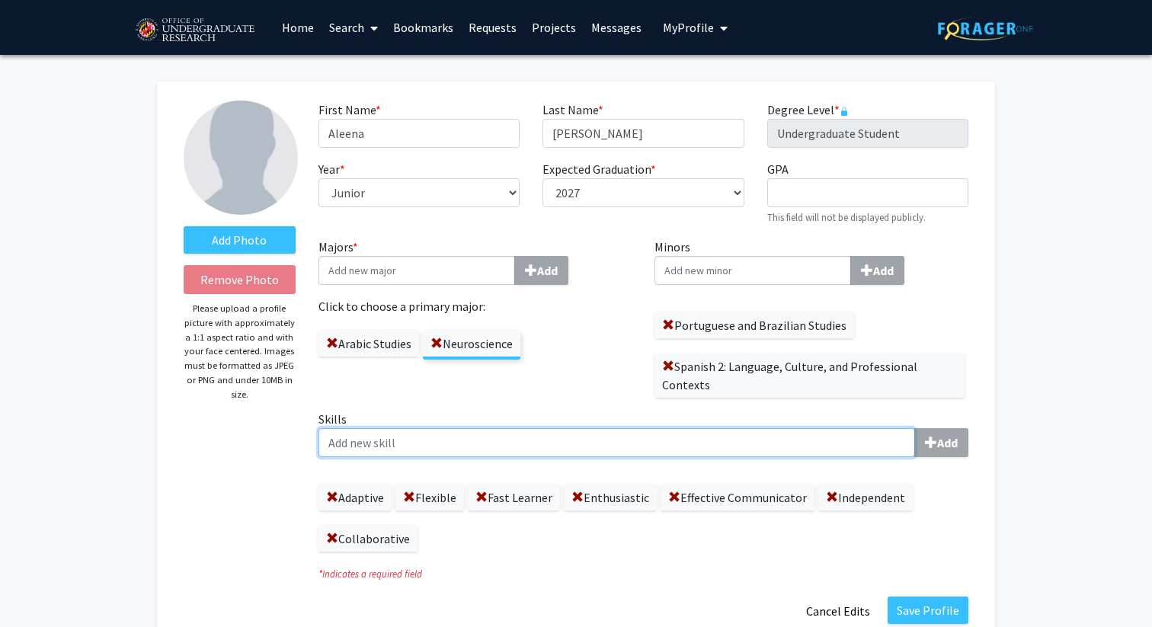
click at [382, 447] on input "Skills Add" at bounding box center [616, 442] width 597 height 29
type input "Organized"
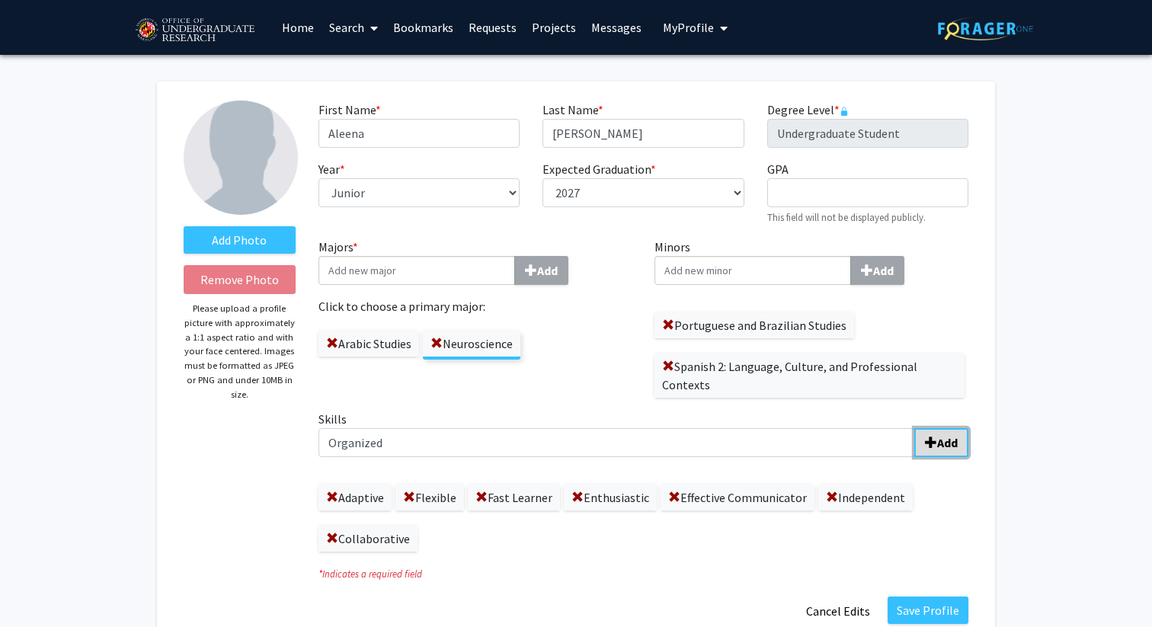
click at [952, 431] on button "Add" at bounding box center [941, 442] width 54 height 29
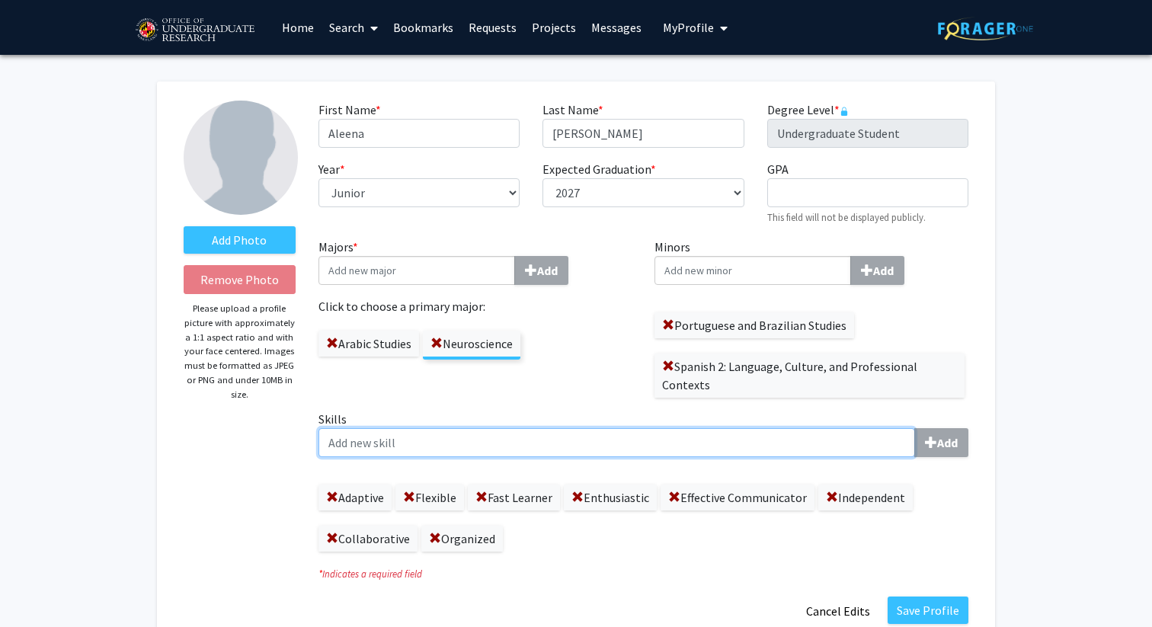
click at [389, 441] on input "Skills Add" at bounding box center [616, 442] width 597 height 29
type input "Spanish"
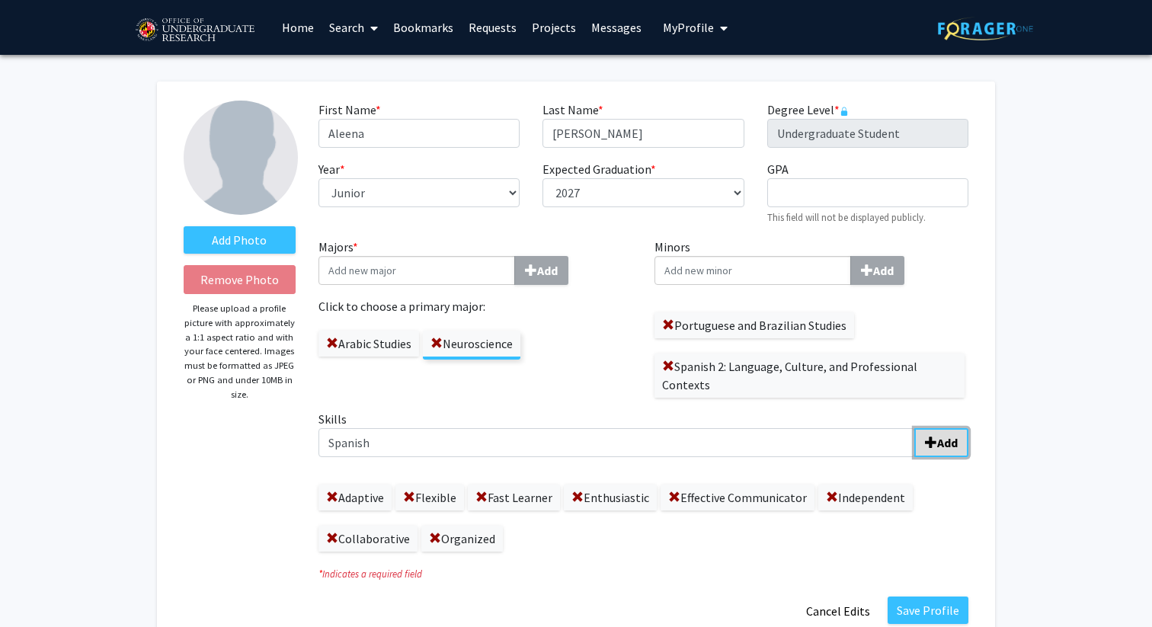
click at [931, 446] on span "submit" at bounding box center [931, 443] width 12 height 12
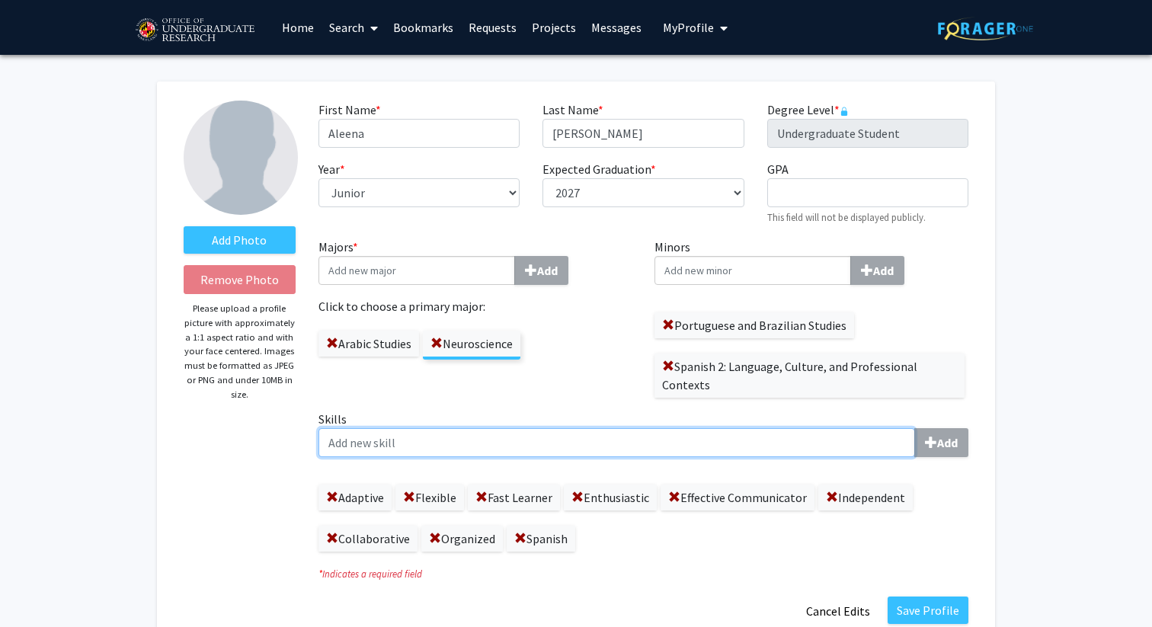
click at [761, 440] on input "Skills Add" at bounding box center [616, 442] width 597 height 29
type input "American Sign Language"
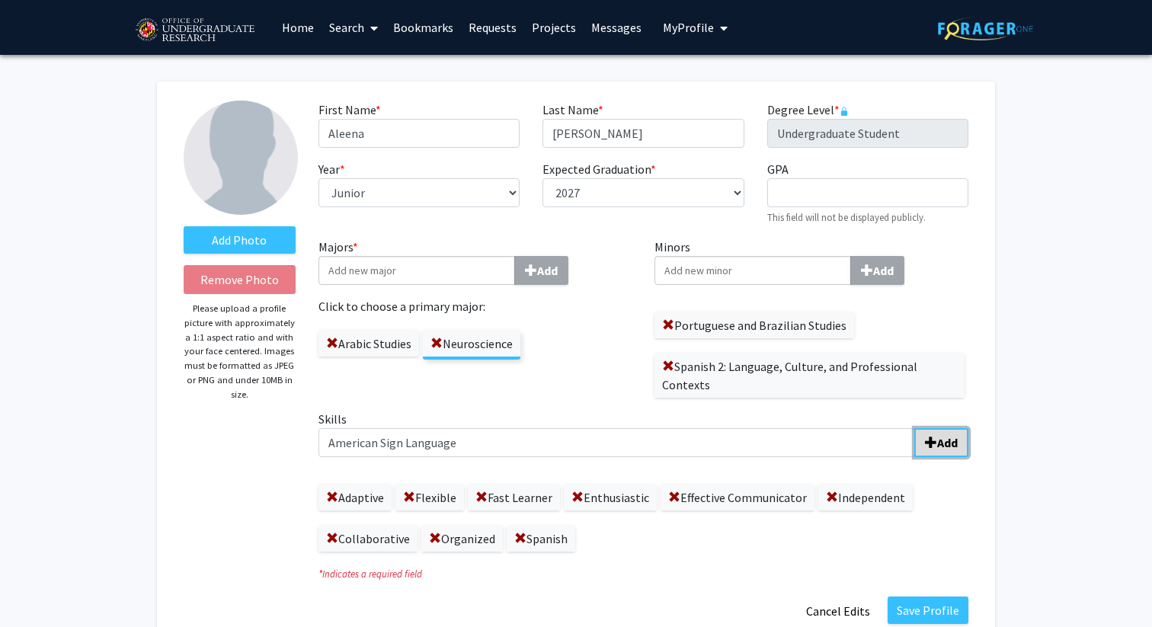
click at [944, 450] on button "Add" at bounding box center [941, 442] width 54 height 29
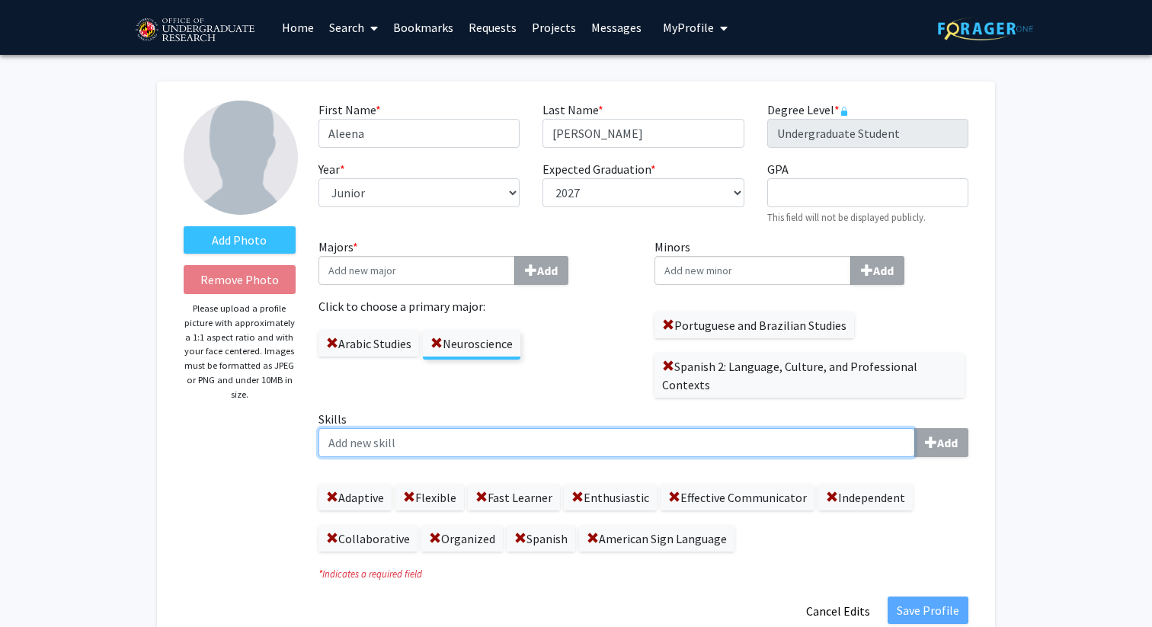
click at [786, 443] on input "Skills Add" at bounding box center [616, 442] width 597 height 29
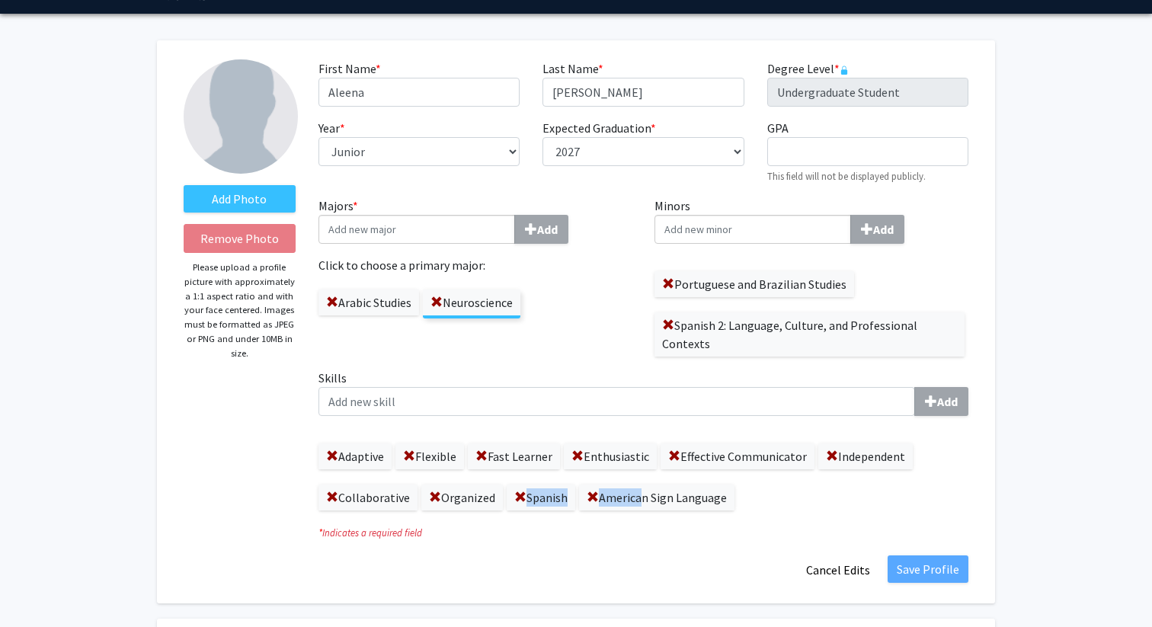
drag, startPoint x: 638, startPoint y: 498, endPoint x: 535, endPoint y: 470, distance: 106.6
click at [535, 471] on div "Adaptive Flexible Fast Learner Enthusiastic Effective Communicator Independent …" at bounding box center [643, 469] width 650 height 82
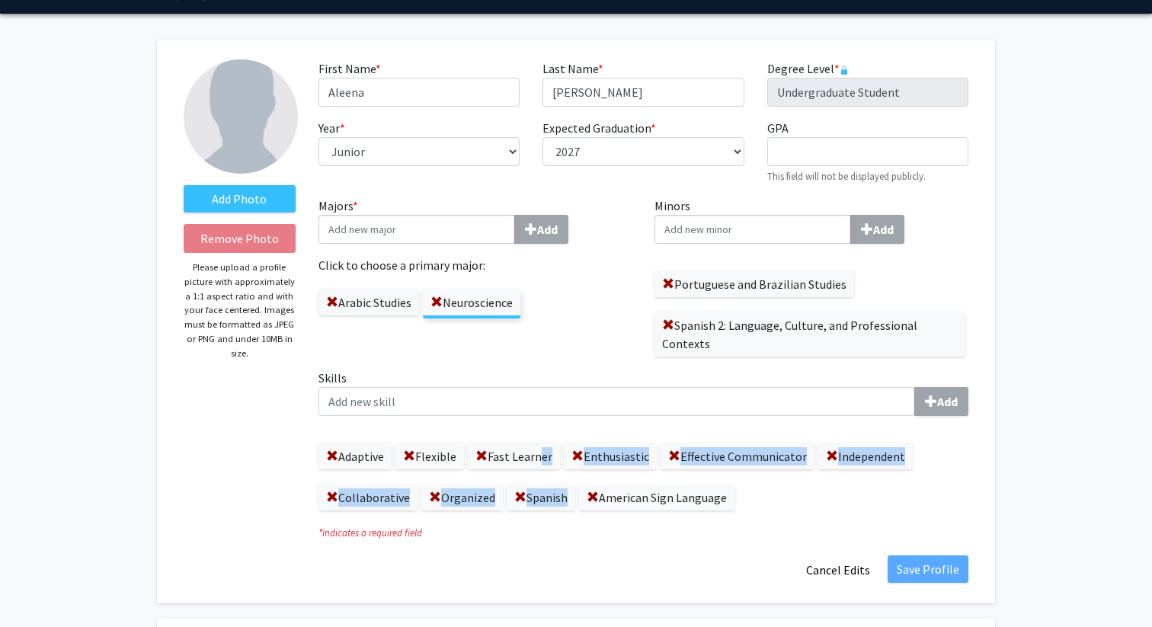
drag, startPoint x: 538, startPoint y: 459, endPoint x: 662, endPoint y: 493, distance: 128.8
click at [662, 493] on div "Adaptive Flexible Fast Learner Enthusiastic Effective Communicator Independent …" at bounding box center [643, 469] width 650 height 82
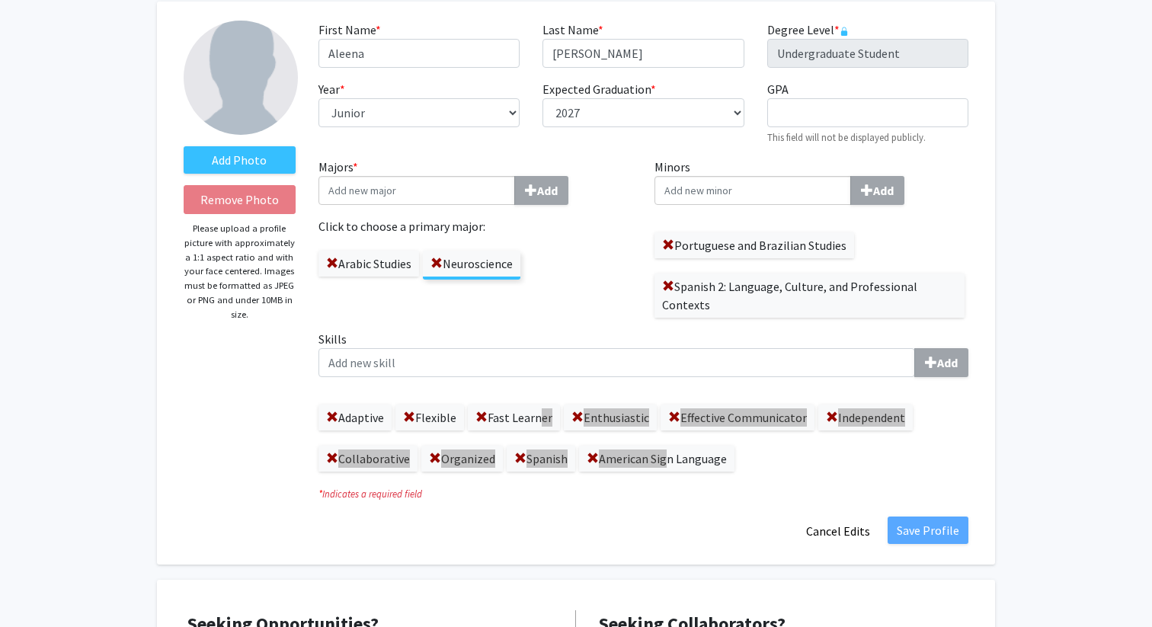
scroll to position [0, 0]
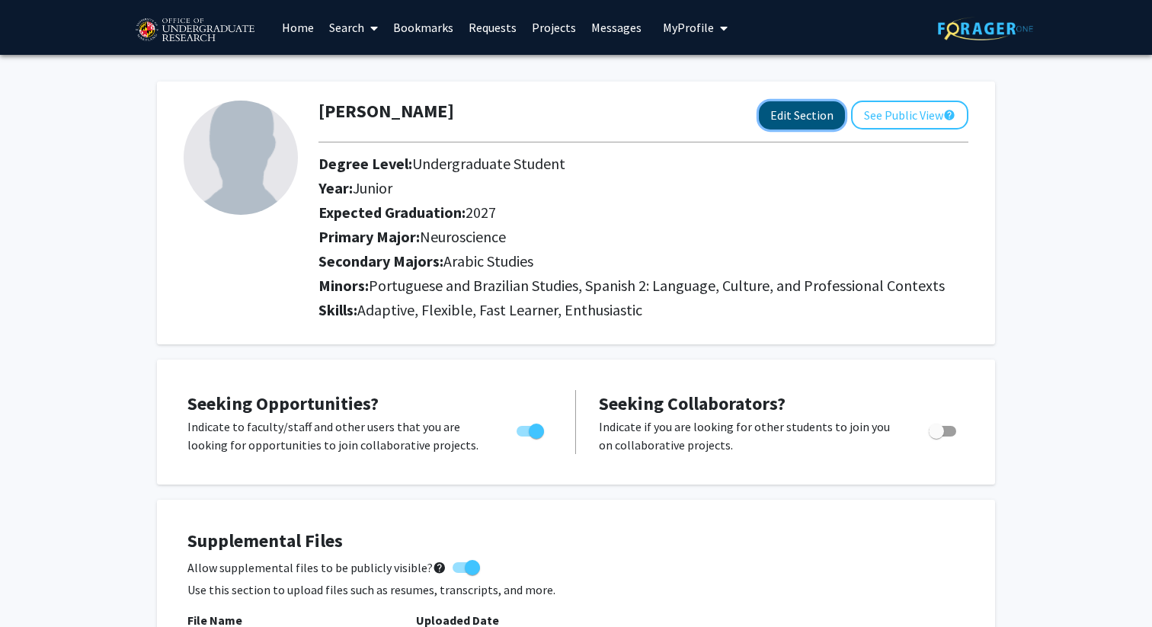
click at [795, 104] on button "Edit Section" at bounding box center [802, 115] width 86 height 28
select select "junior"
select select "2027"
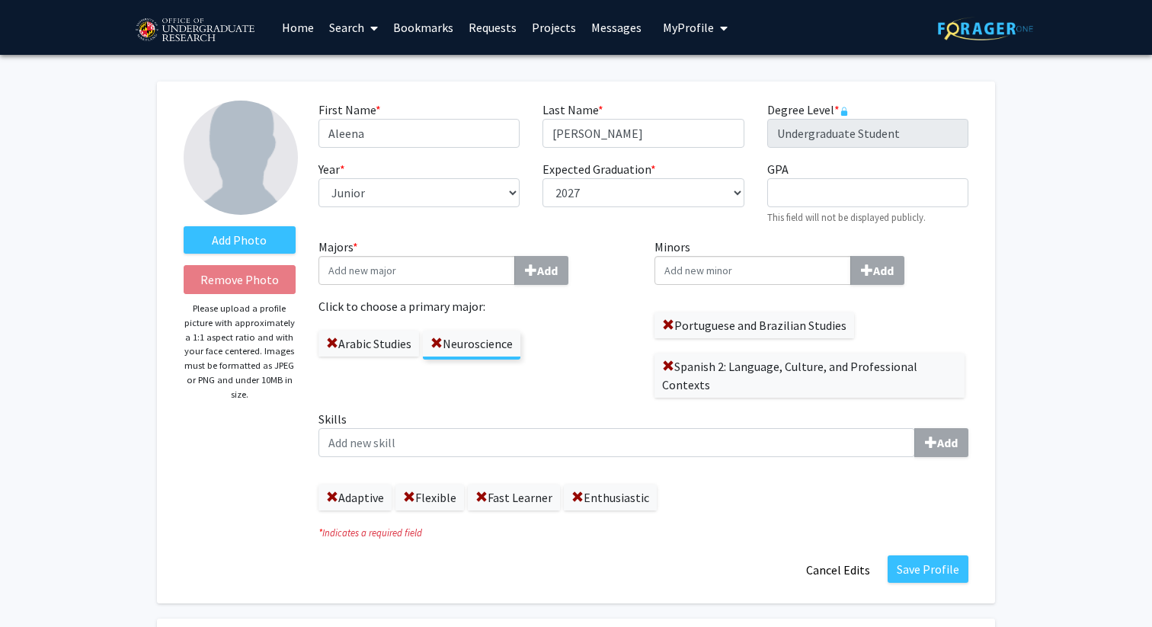
scroll to position [35, 0]
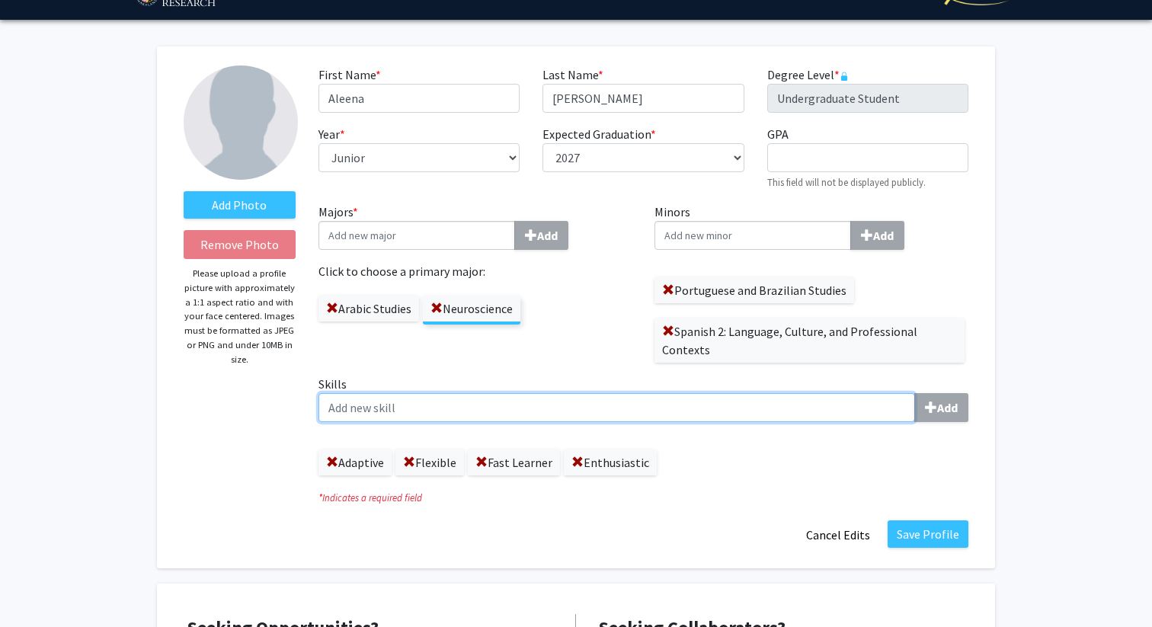
click at [543, 406] on input "Skills Add" at bounding box center [616, 407] width 597 height 29
type input "i"
type input "Spanish"
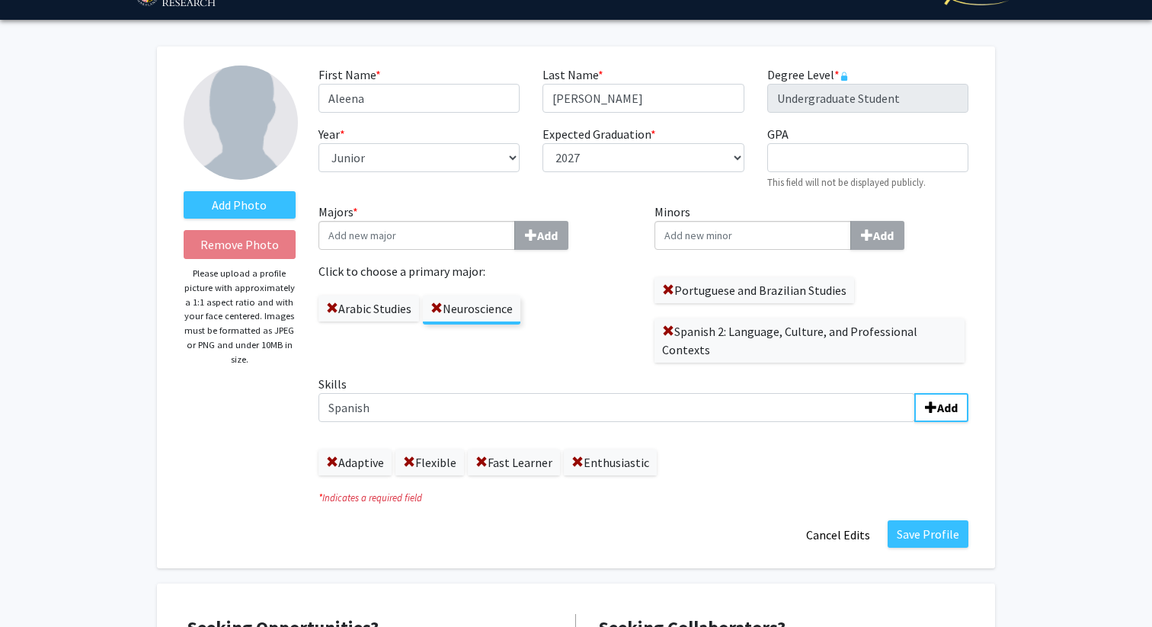
click at [937, 423] on div "Skills Spanish Add Adaptive Flexible Fast Learner Enthusiastic" at bounding box center [643, 425] width 650 height 101
click at [937, 414] on b "Add" at bounding box center [947, 407] width 21 height 15
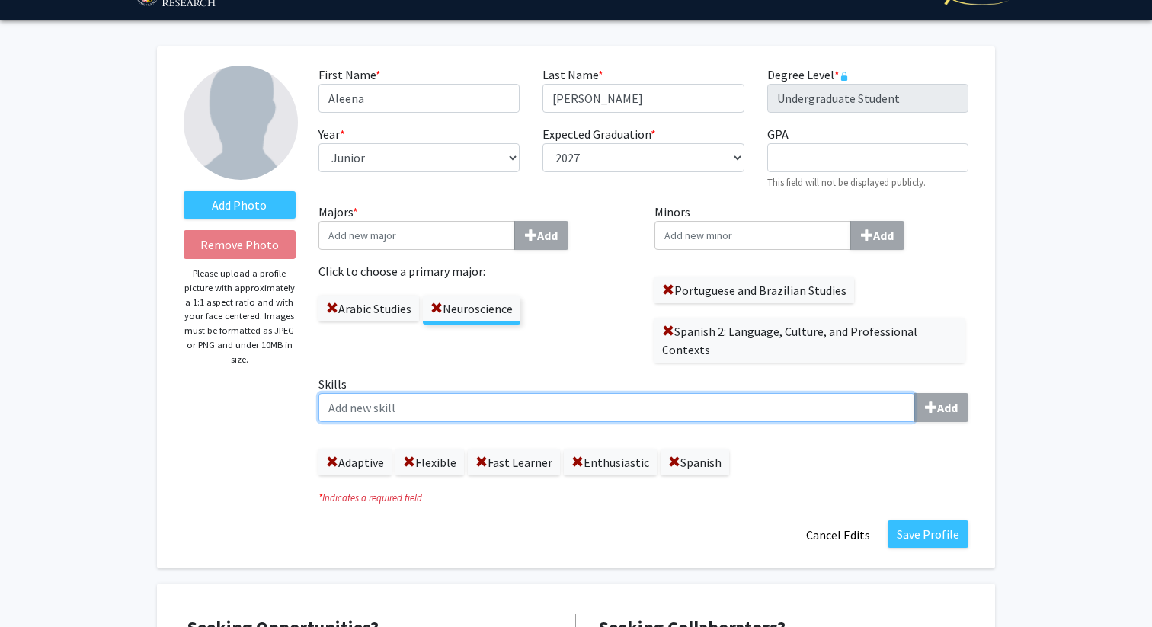
click at [750, 411] on input "Skills Add" at bounding box center [616, 407] width 597 height 29
type input "American Sign Language"
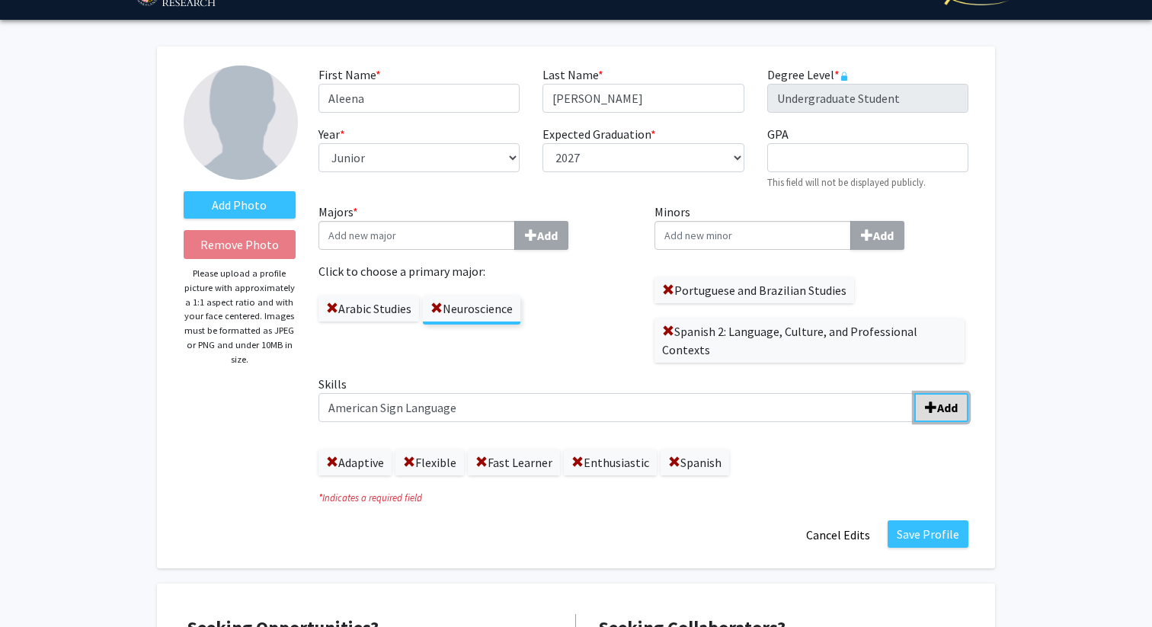
click at [948, 411] on b "Add" at bounding box center [947, 407] width 21 height 15
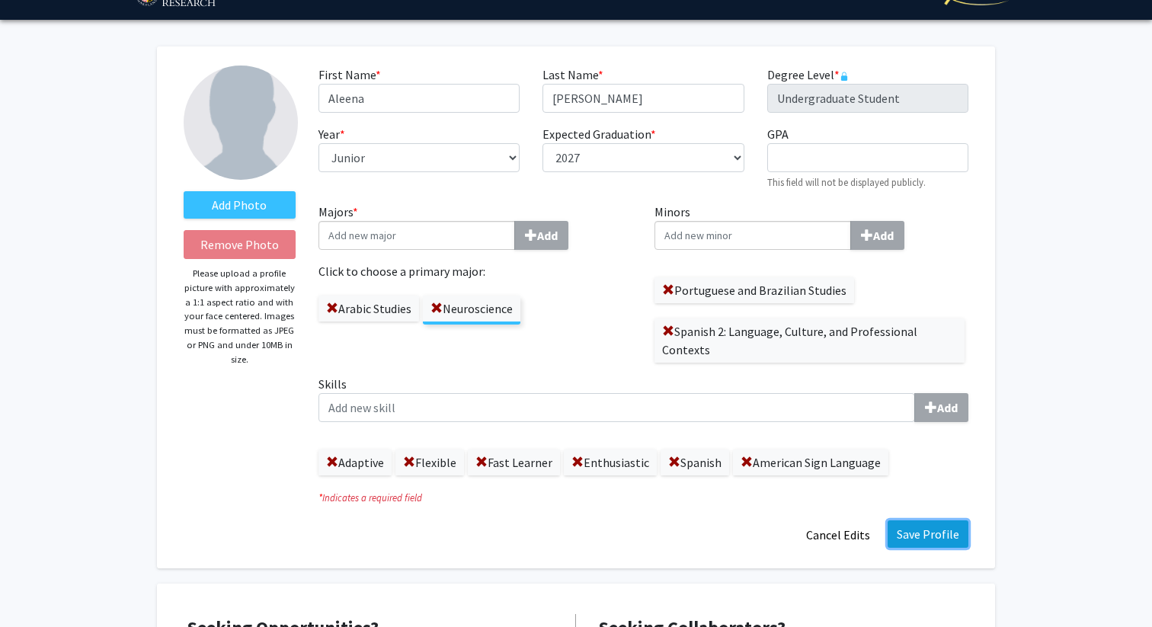
click at [917, 542] on button "Save Profile" at bounding box center [928, 533] width 81 height 27
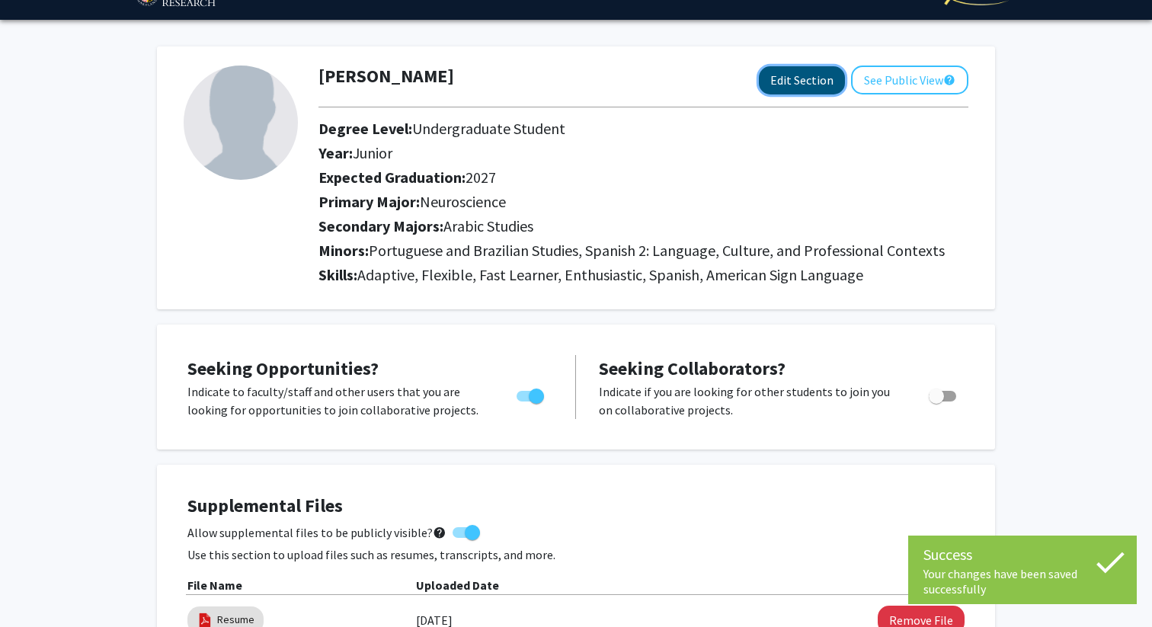
click at [783, 69] on button "Edit Section" at bounding box center [802, 80] width 86 height 28
select select "junior"
select select "2027"
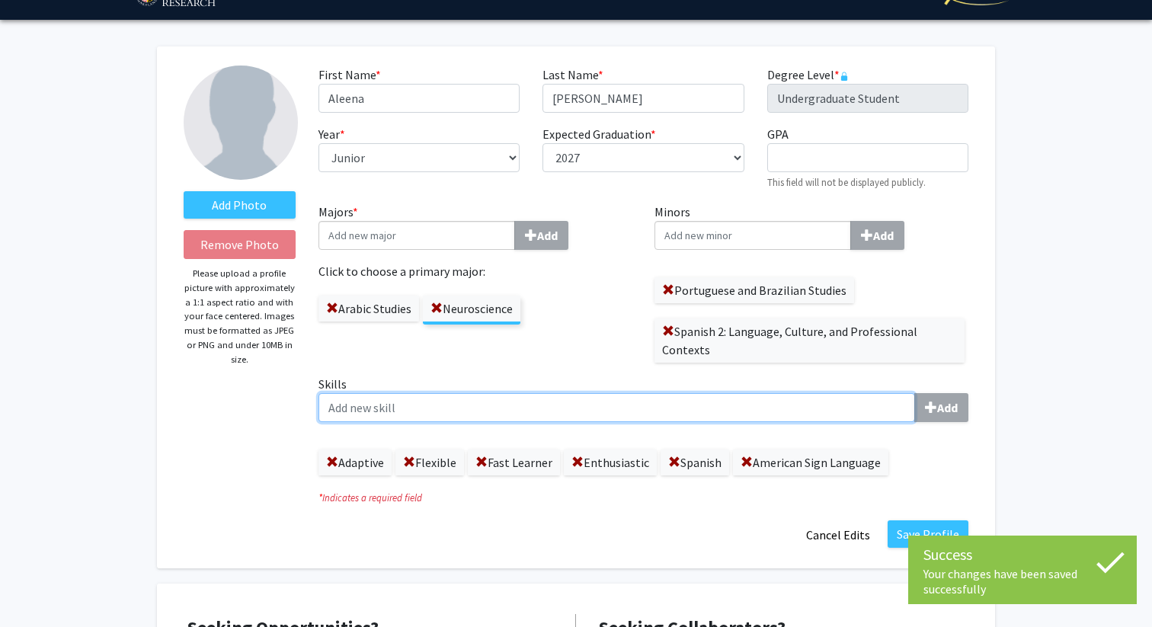
click at [572, 405] on input "Skills Add" at bounding box center [616, 407] width 597 height 29
type input "Independent"
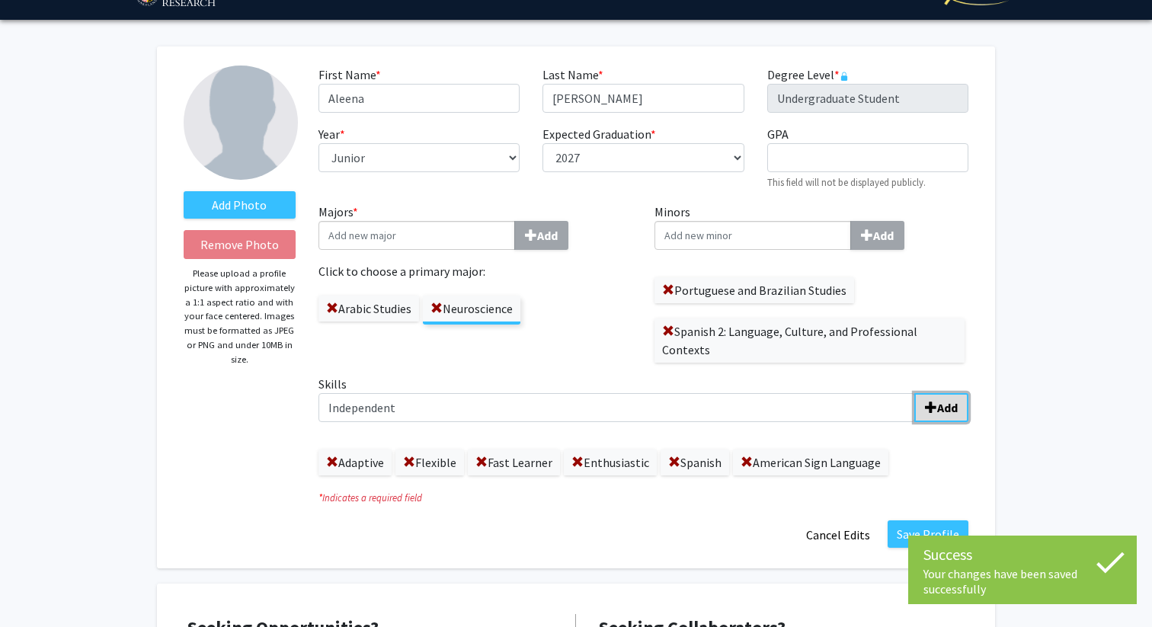
click at [938, 412] on b "Add" at bounding box center [947, 407] width 21 height 15
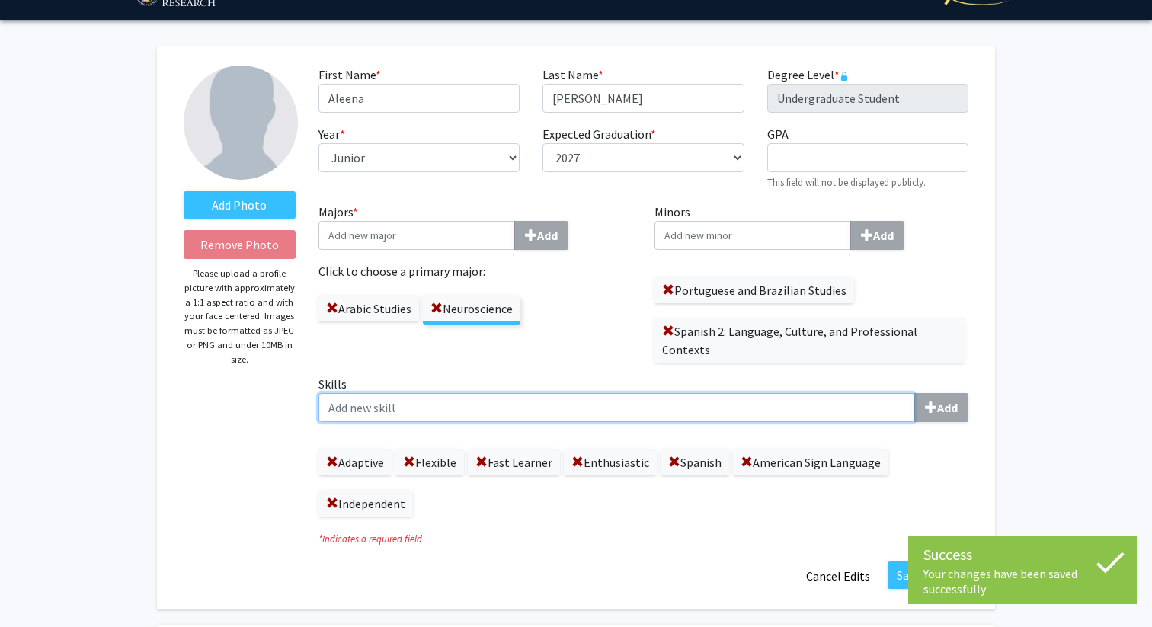
click at [785, 408] on input "Skills Add" at bounding box center [616, 407] width 597 height 29
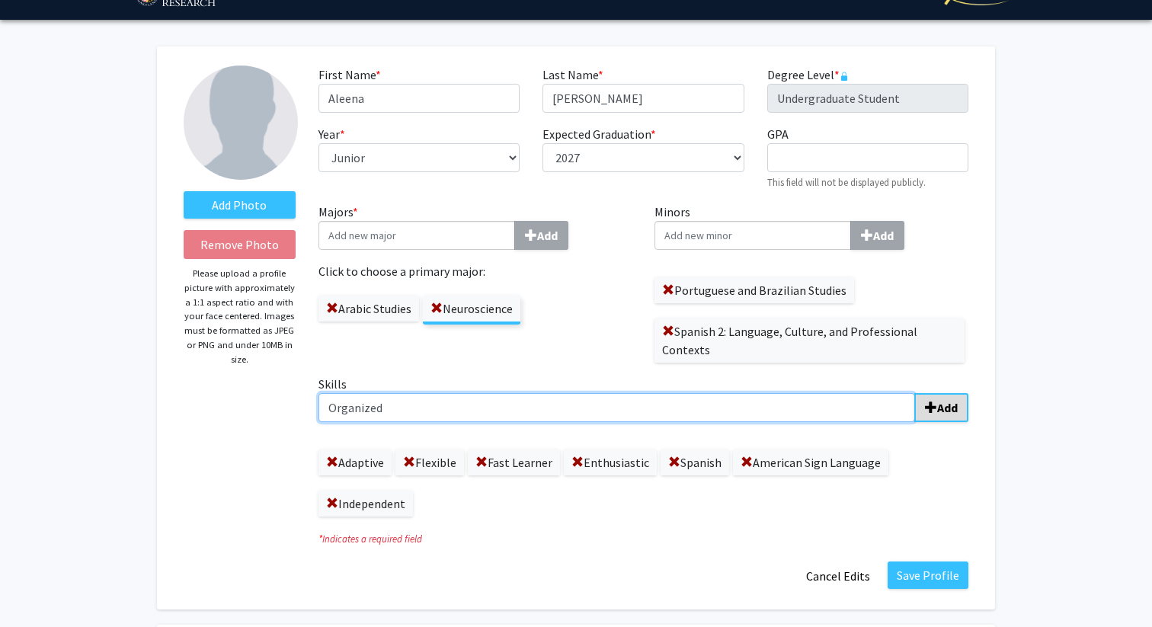
type input "Organized"
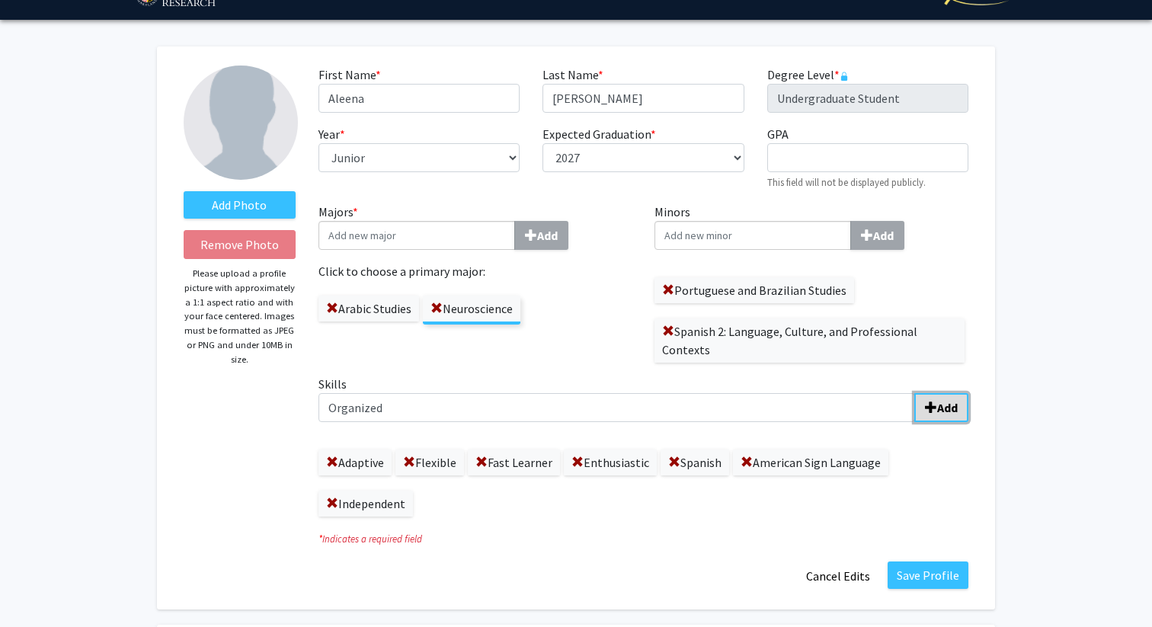
click at [933, 408] on span "submit" at bounding box center [931, 407] width 12 height 12
click at [924, 577] on button "Save Profile" at bounding box center [928, 574] width 81 height 27
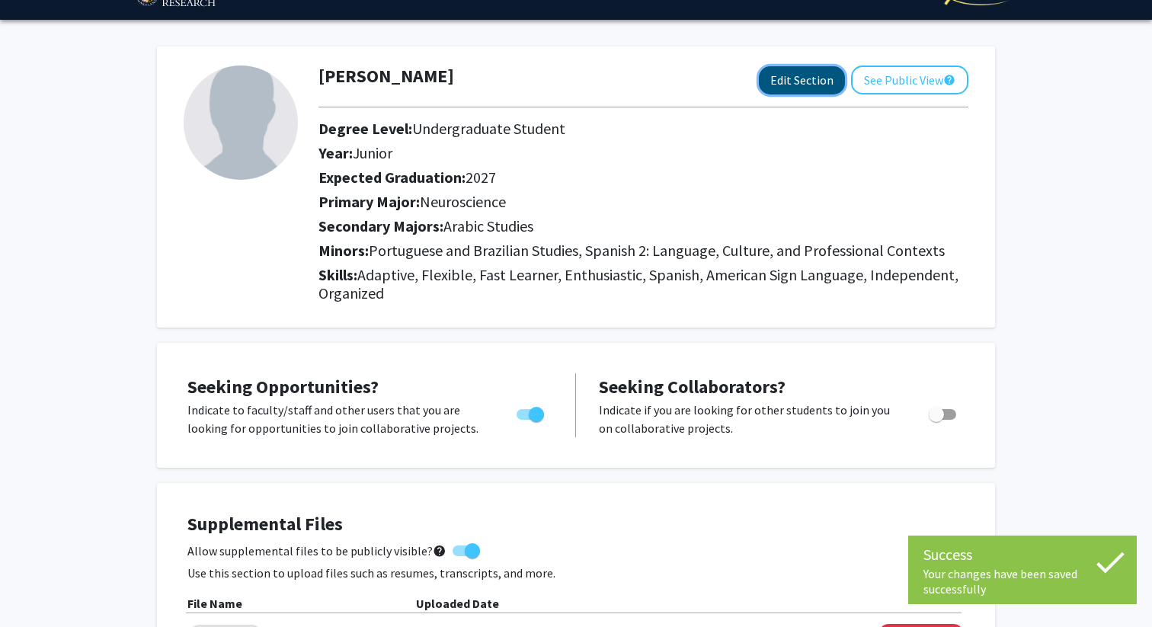
click at [794, 87] on button "Edit Section" at bounding box center [802, 80] width 86 height 28
select select "junior"
select select "2027"
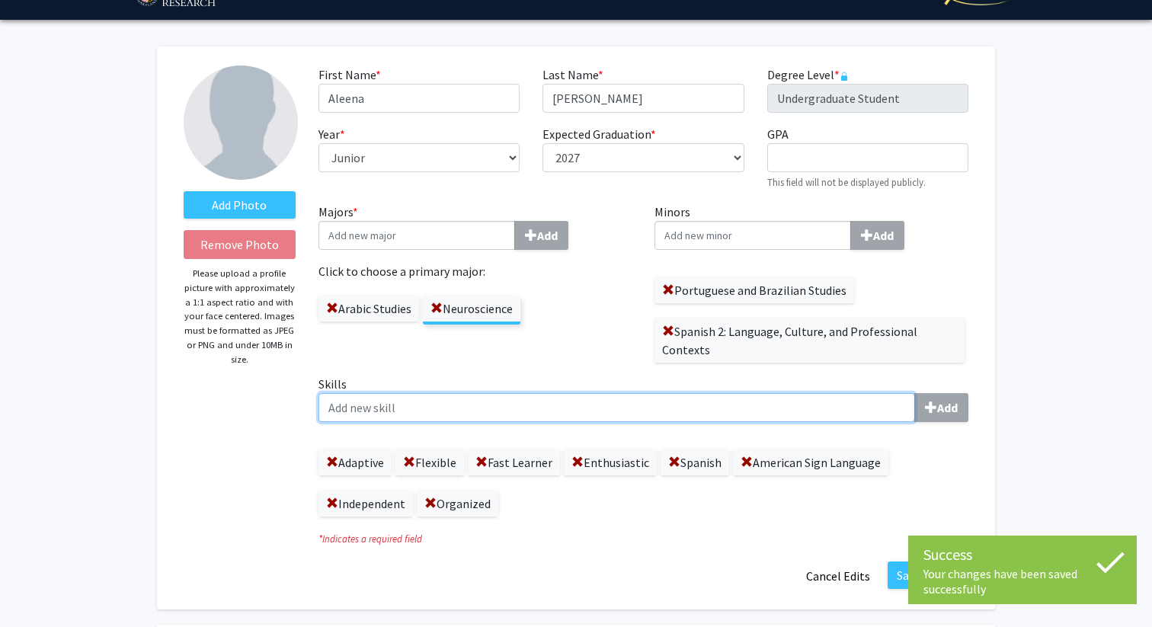
click at [442, 412] on input "Skills Add" at bounding box center [616, 407] width 597 height 29
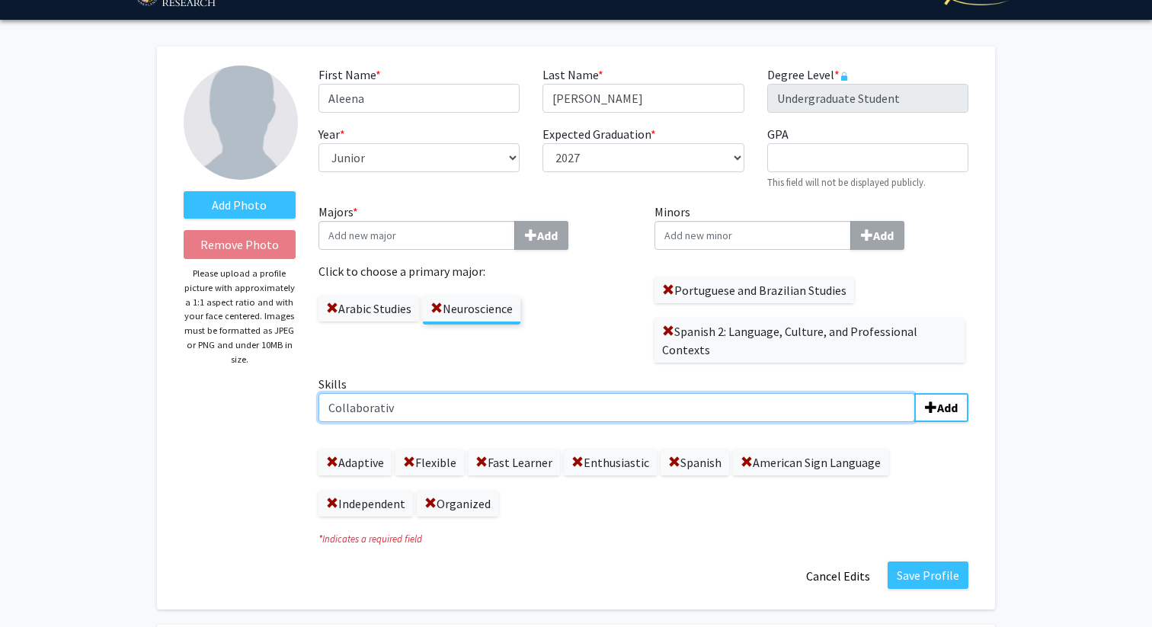
type input "Collaborative"
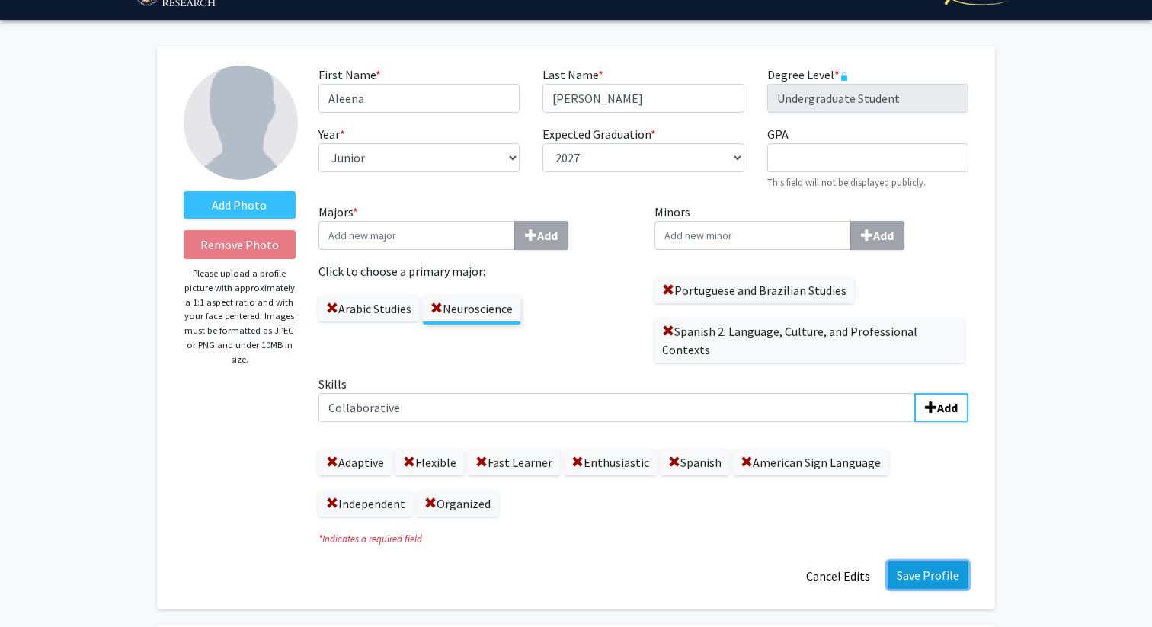
click at [928, 577] on button "Save Profile" at bounding box center [928, 574] width 81 height 27
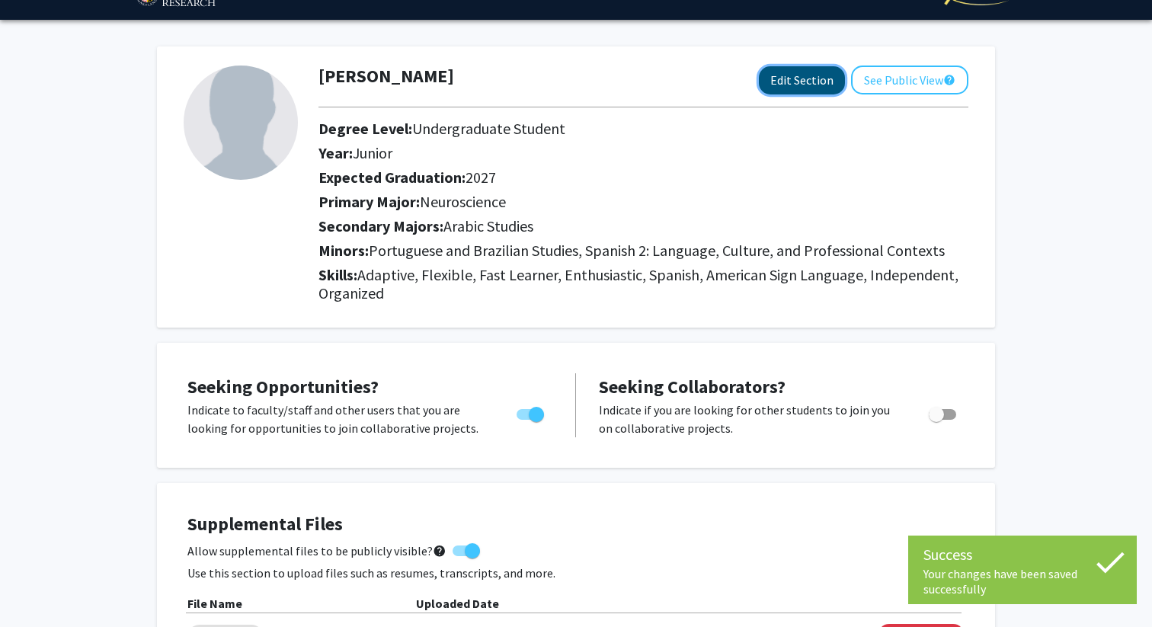
click at [803, 85] on button "Edit Section" at bounding box center [802, 80] width 86 height 28
select select "junior"
select select "2027"
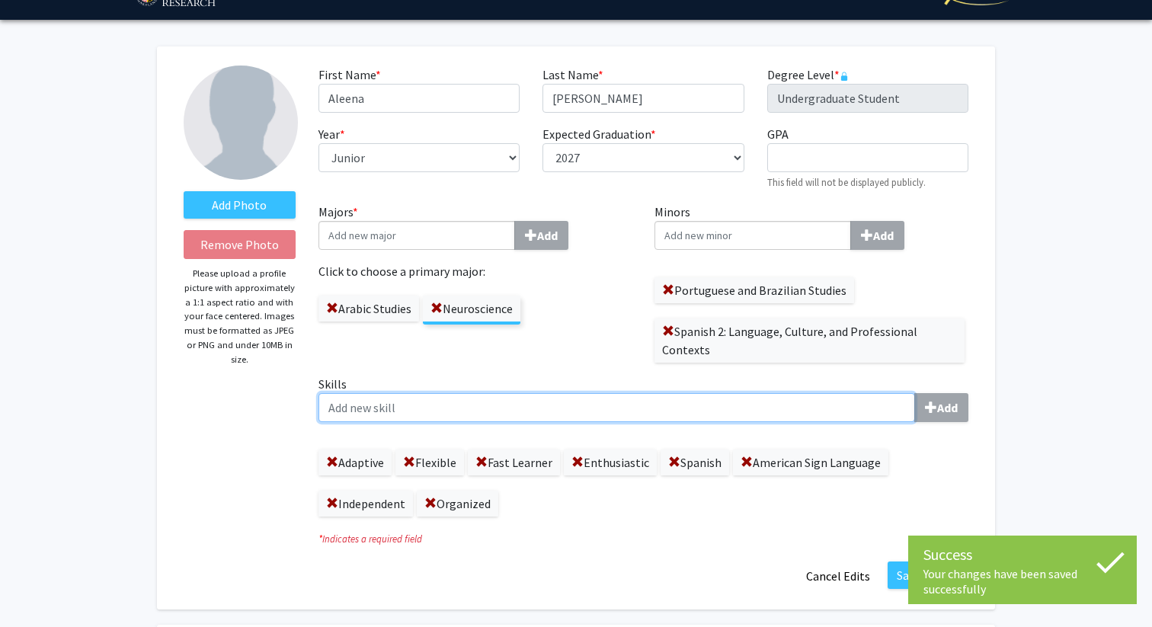
click at [805, 410] on input "Skills Add" at bounding box center [616, 407] width 597 height 29
type input "Collaborative"
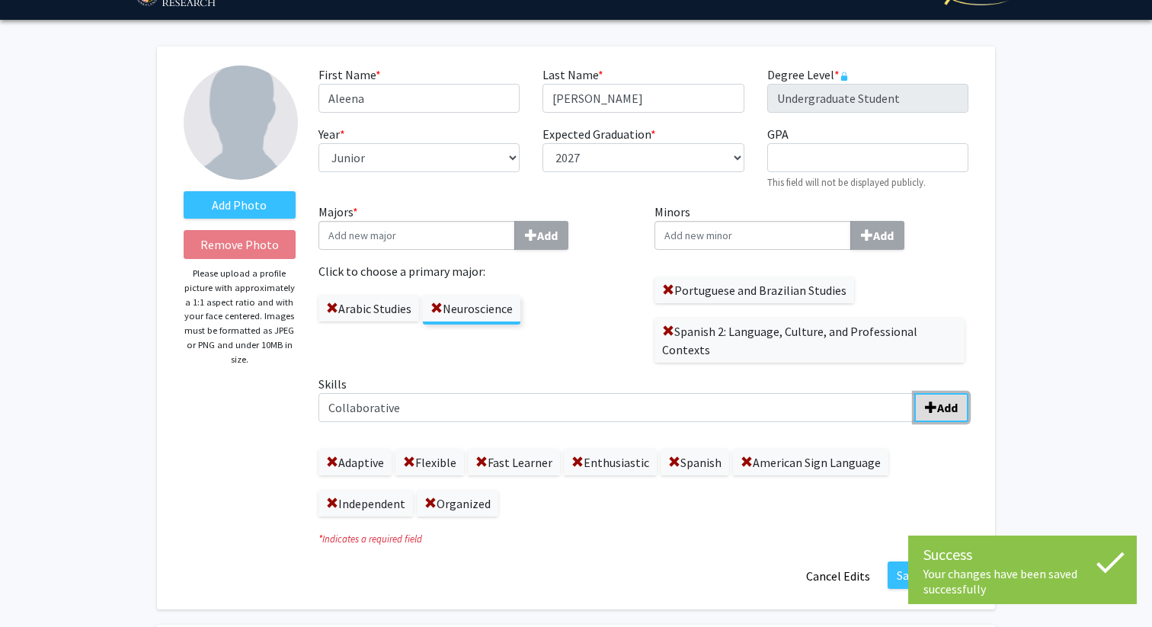
click at [926, 405] on span "submit" at bounding box center [931, 407] width 12 height 12
click at [1112, 556] on icon at bounding box center [1110, 562] width 38 height 38
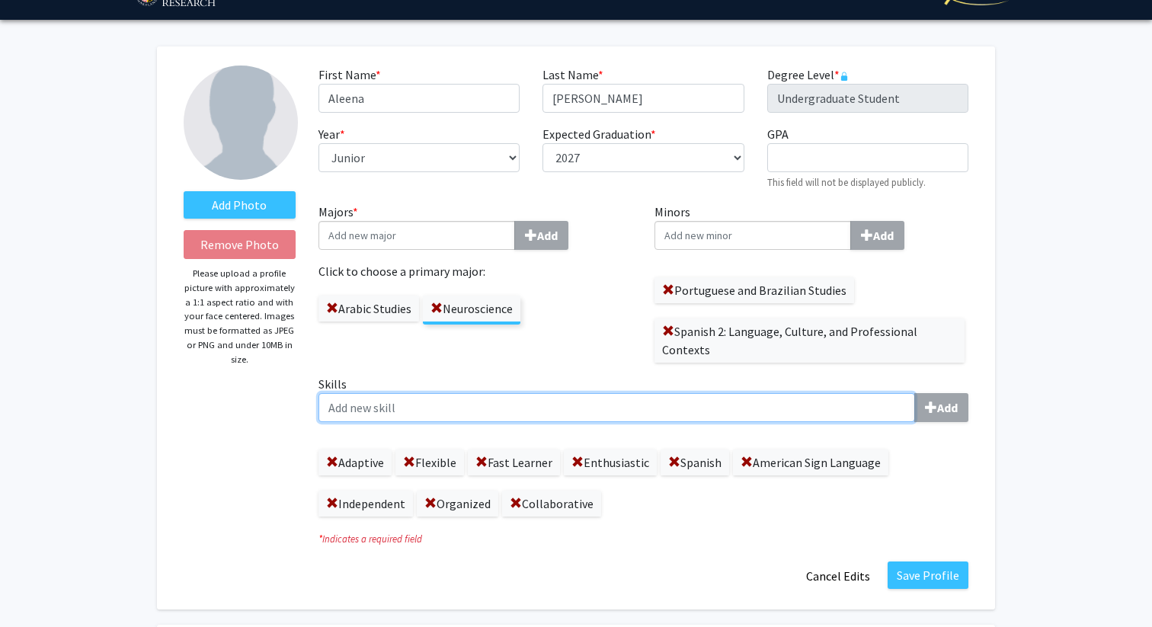
click at [453, 402] on input "Skills Add" at bounding box center [616, 407] width 597 height 29
type input "Effective Communicator"
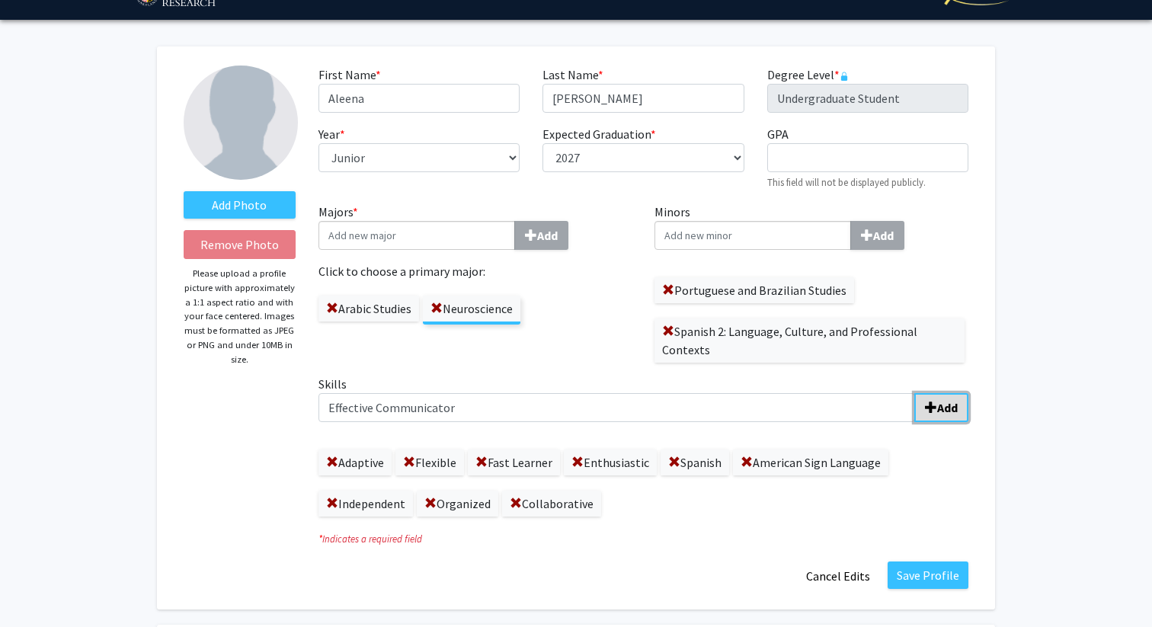
click at [953, 409] on b "Add" at bounding box center [947, 407] width 21 height 15
click at [614, 500] on span at bounding box center [619, 503] width 12 height 12
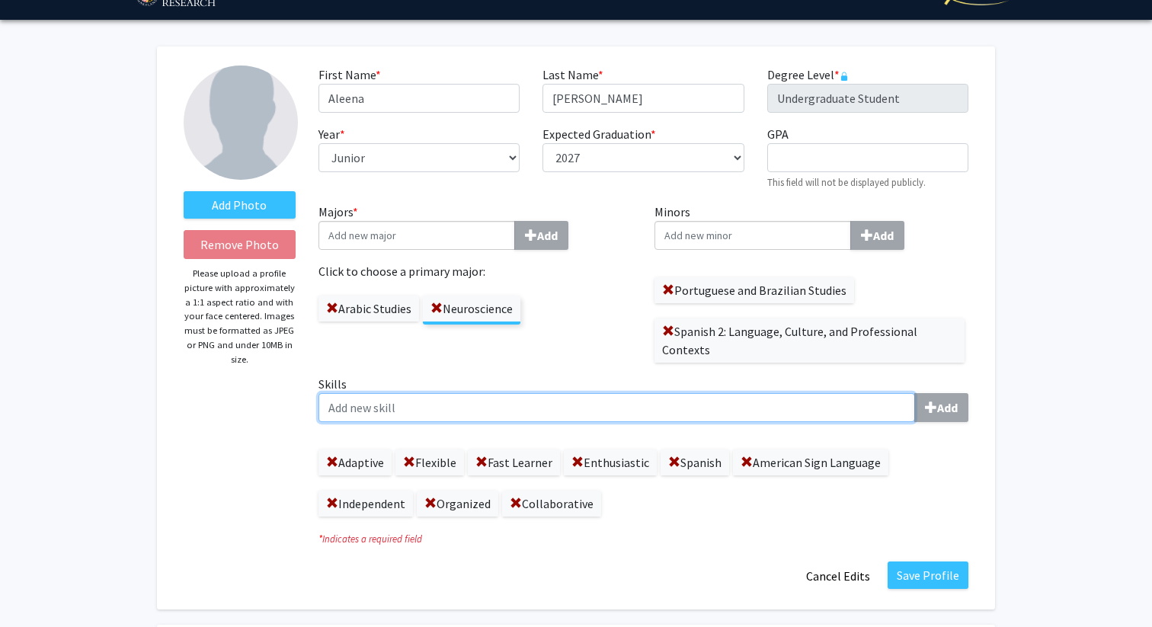
click at [556, 408] on input "Skills Add" at bounding box center [616, 407] width 597 height 29
type input "Communicative"
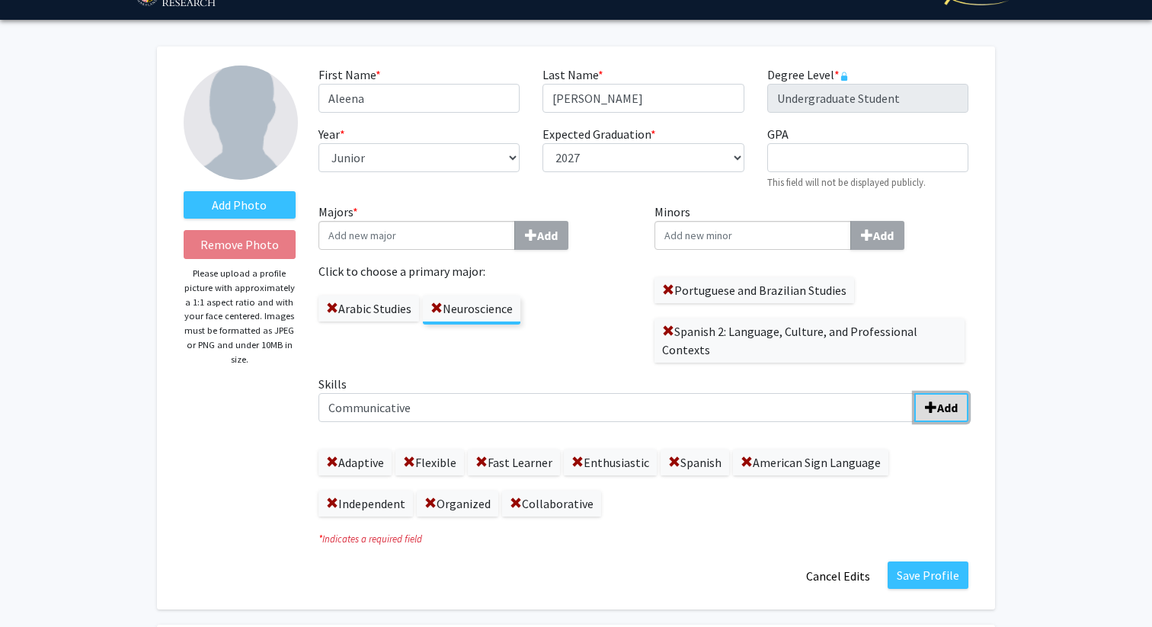
click at [952, 406] on b "Add" at bounding box center [947, 407] width 21 height 15
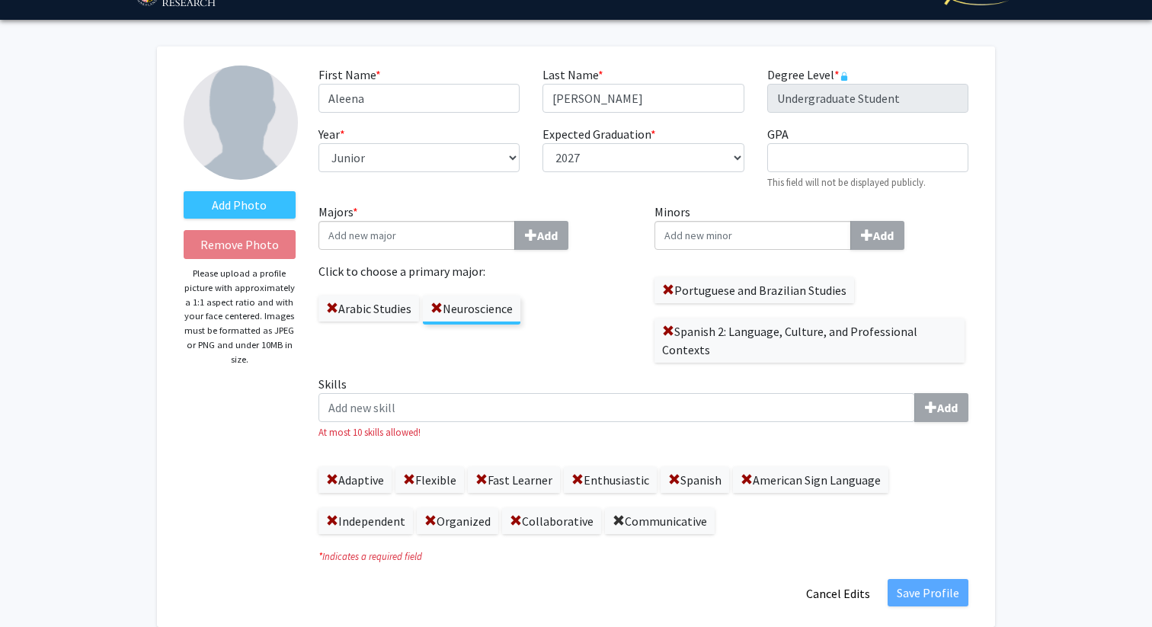
click at [616, 517] on span at bounding box center [619, 521] width 12 height 12
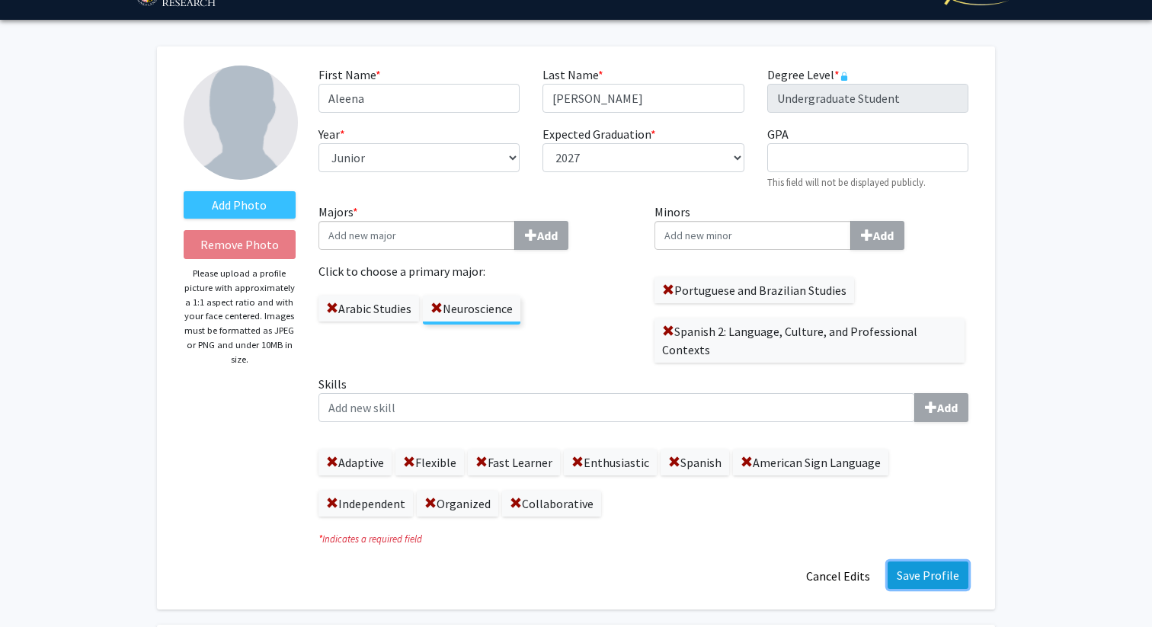
click at [922, 577] on button "Save Profile" at bounding box center [928, 574] width 81 height 27
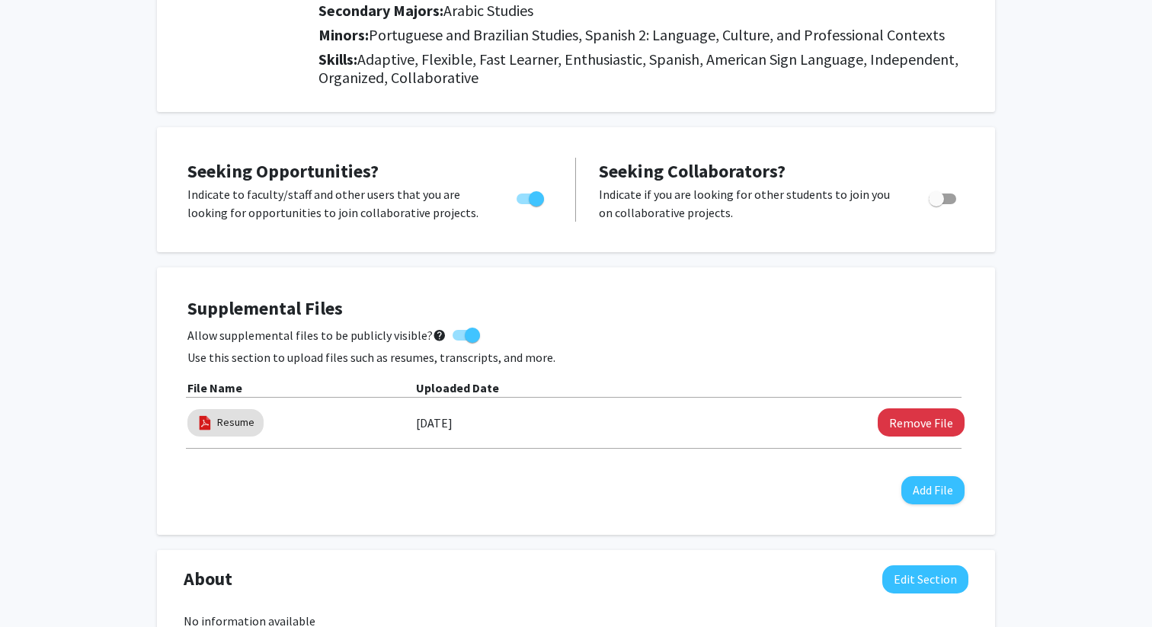
scroll to position [0, 0]
